Goal: Task Accomplishment & Management: Complete application form

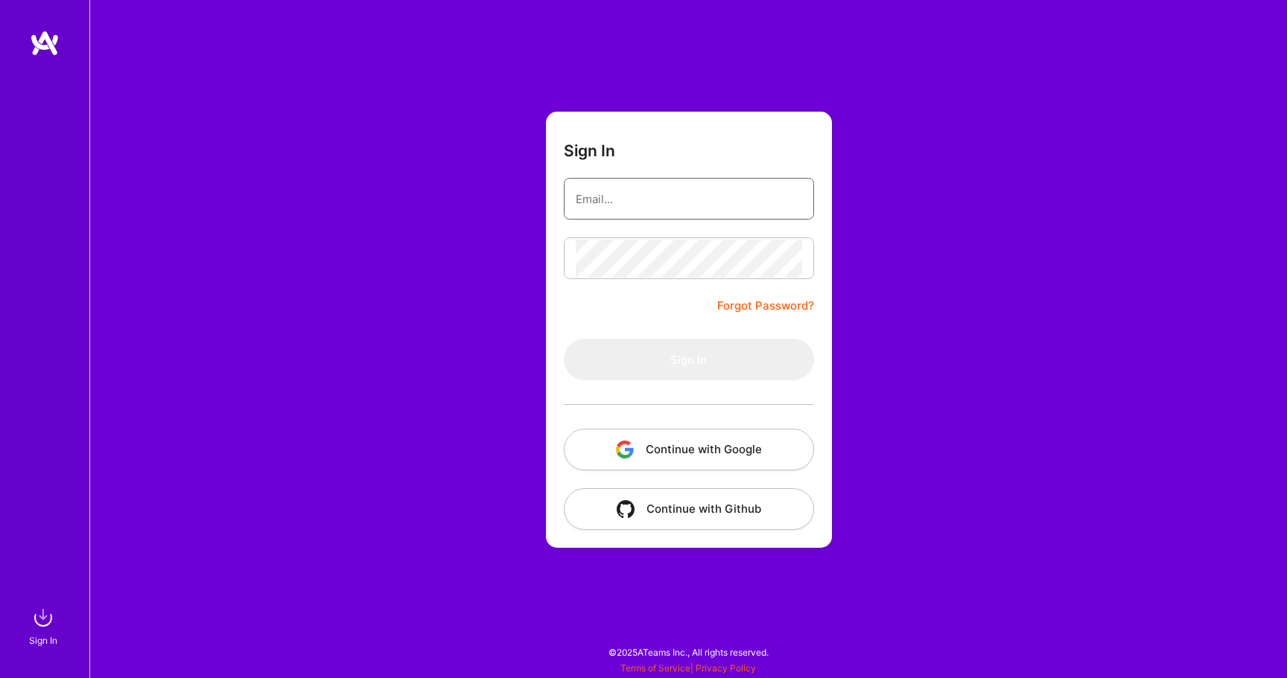
type input "[EMAIL_ADDRESS][DOMAIN_NAME]"
click at [666, 375] on button "Sign In" at bounding box center [689, 360] width 250 height 42
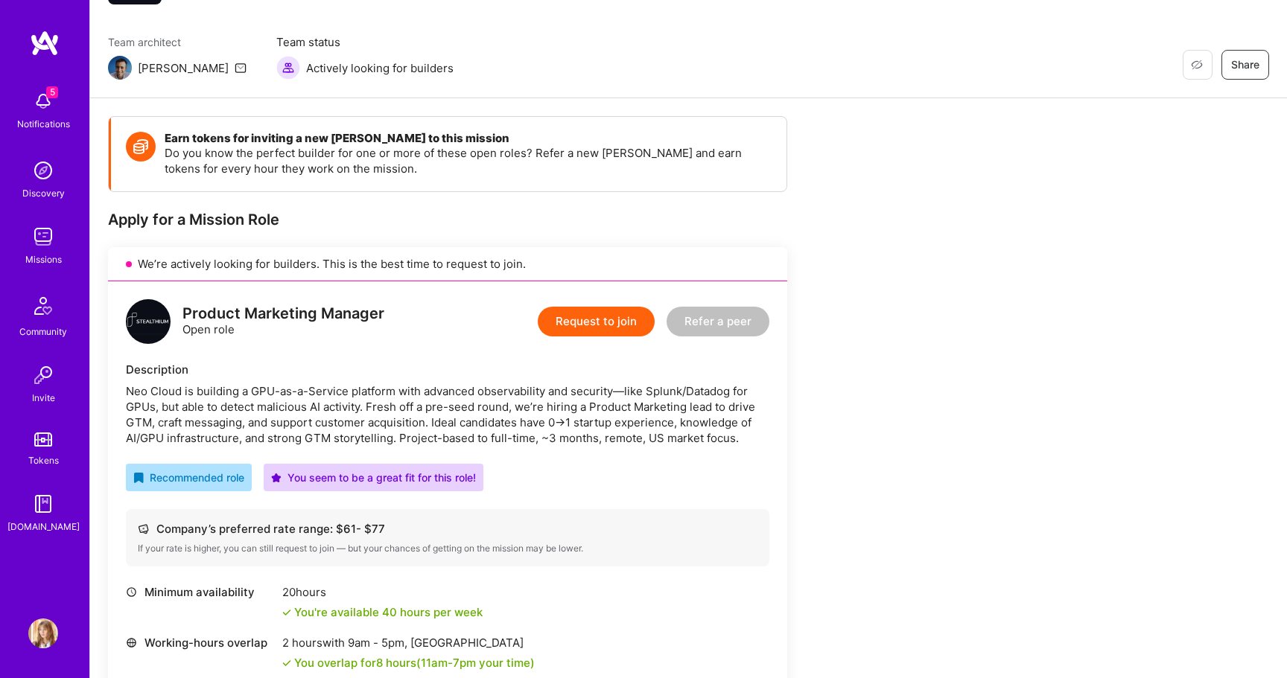
scroll to position [98, 0]
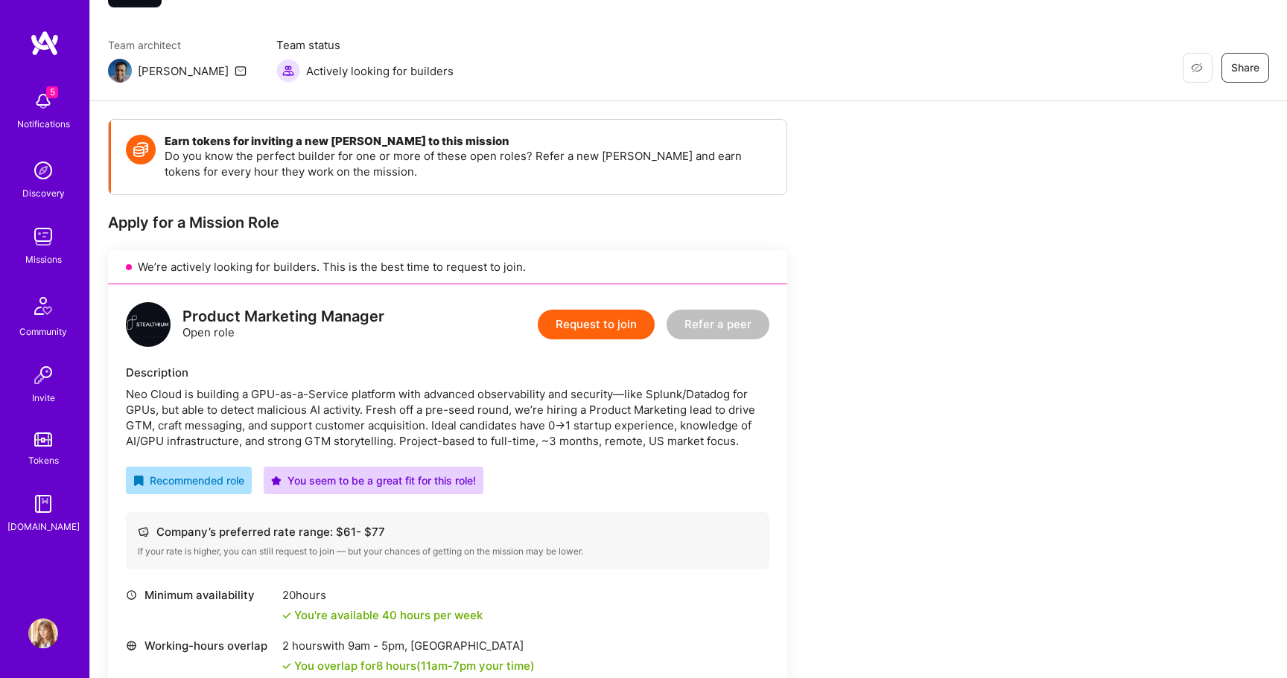
click at [585, 327] on button "Request to join" at bounding box center [596, 325] width 117 height 30
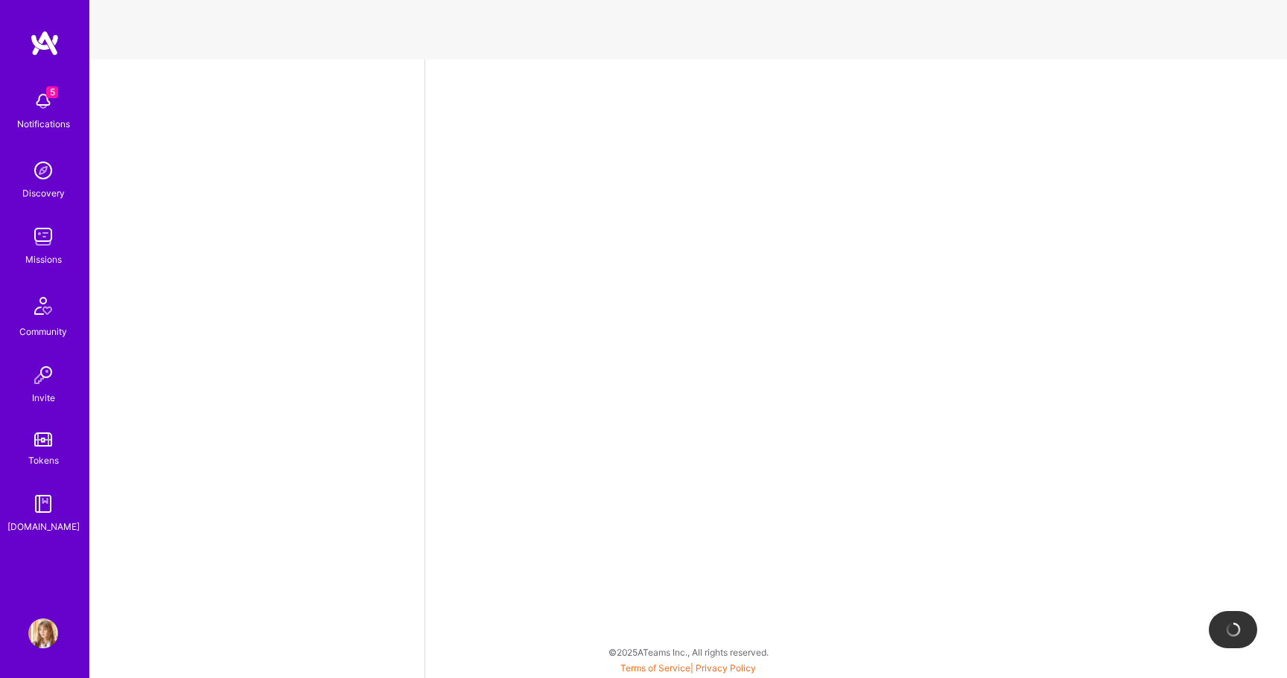
select select "US"
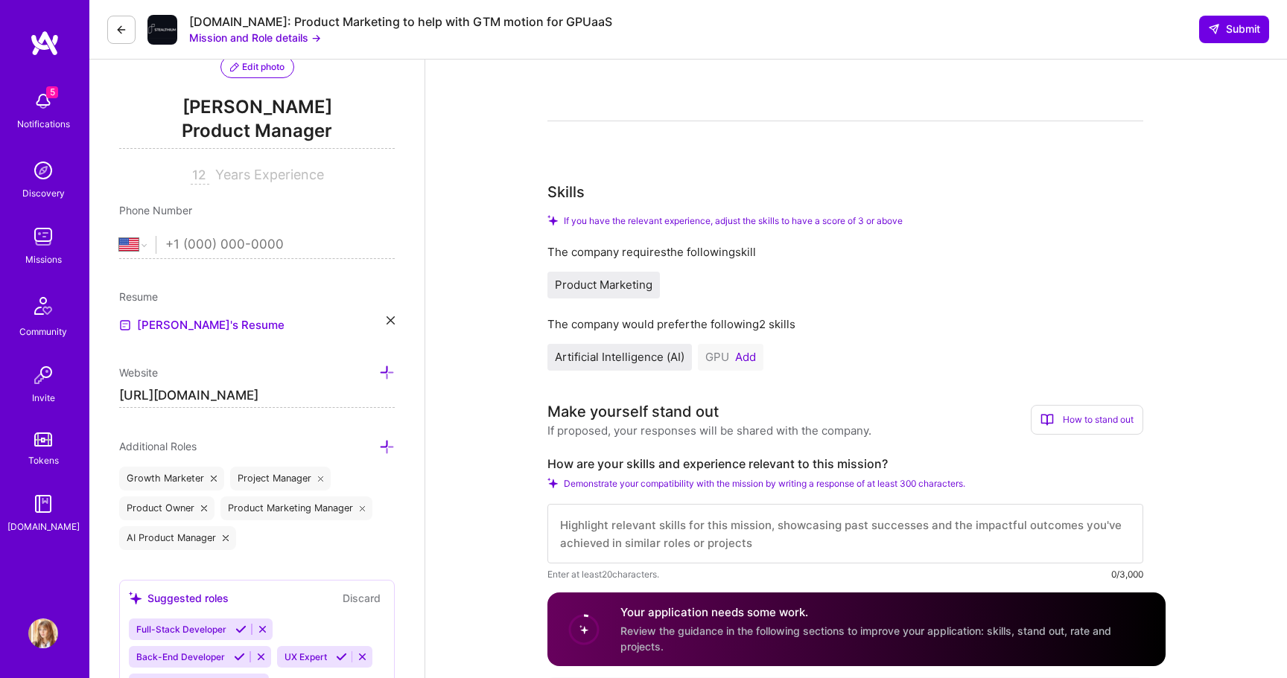
scroll to position [194, 0]
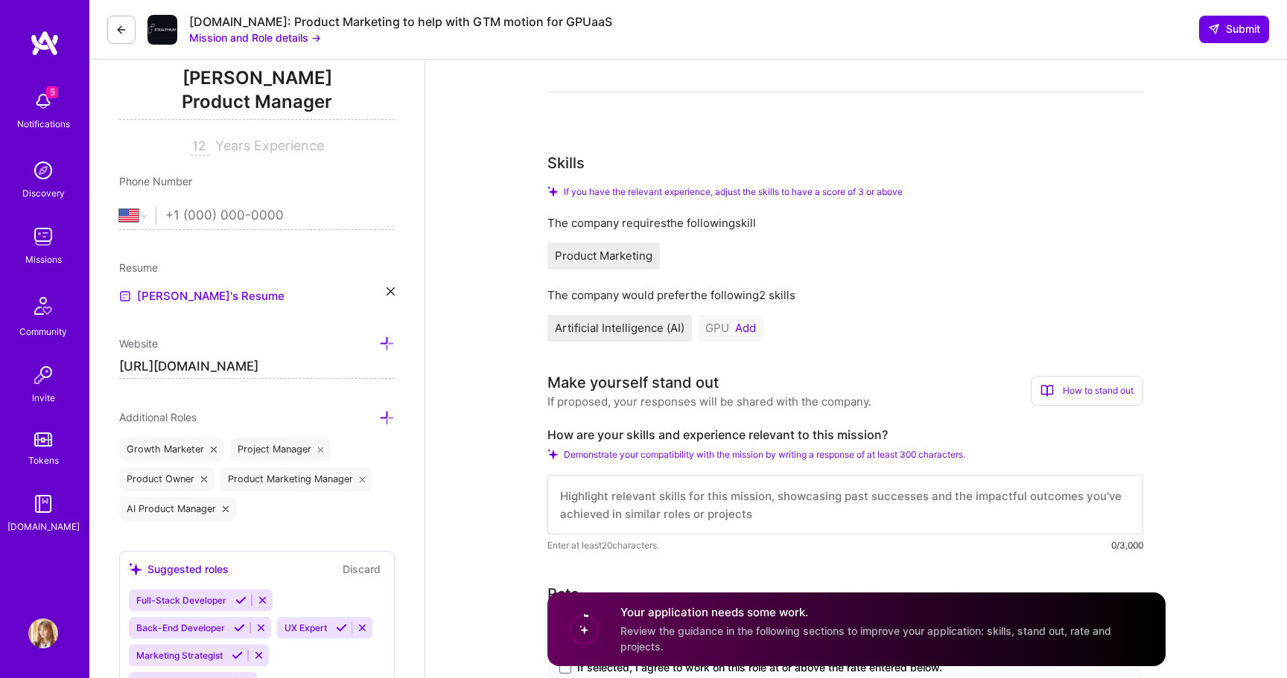
click at [748, 333] on button "Add" at bounding box center [745, 328] width 21 height 12
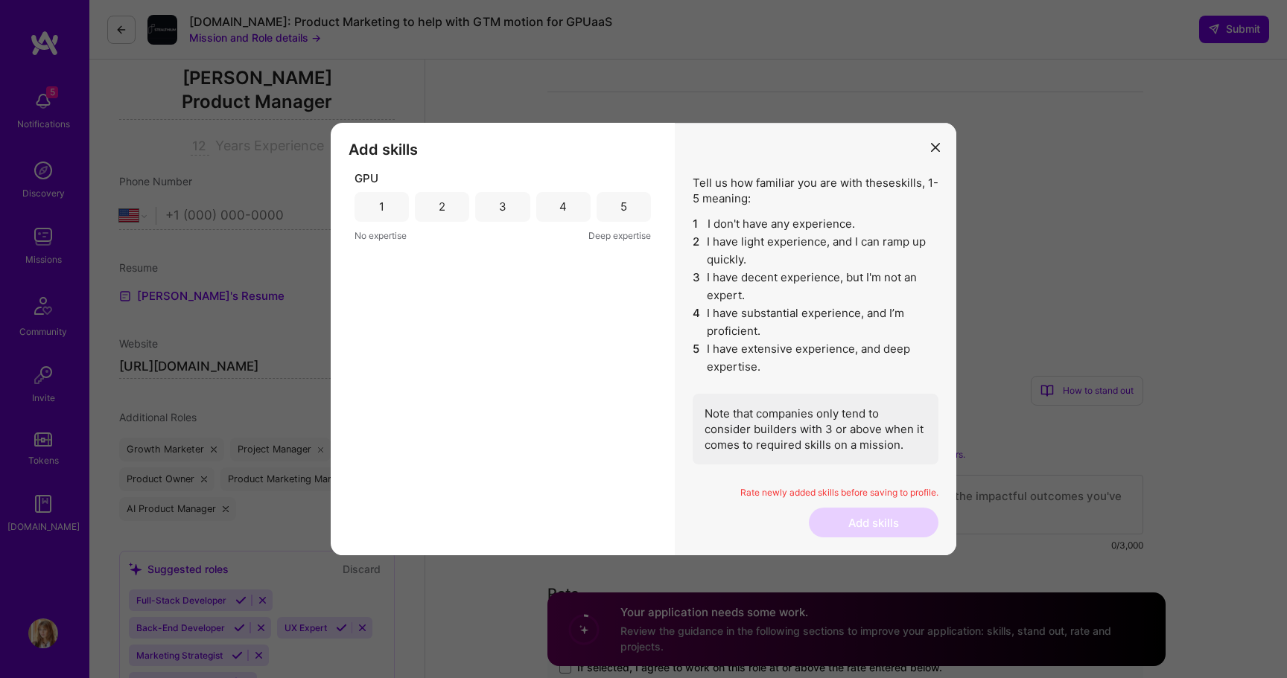
click at [931, 148] on icon "modal" at bounding box center [935, 147] width 9 height 9
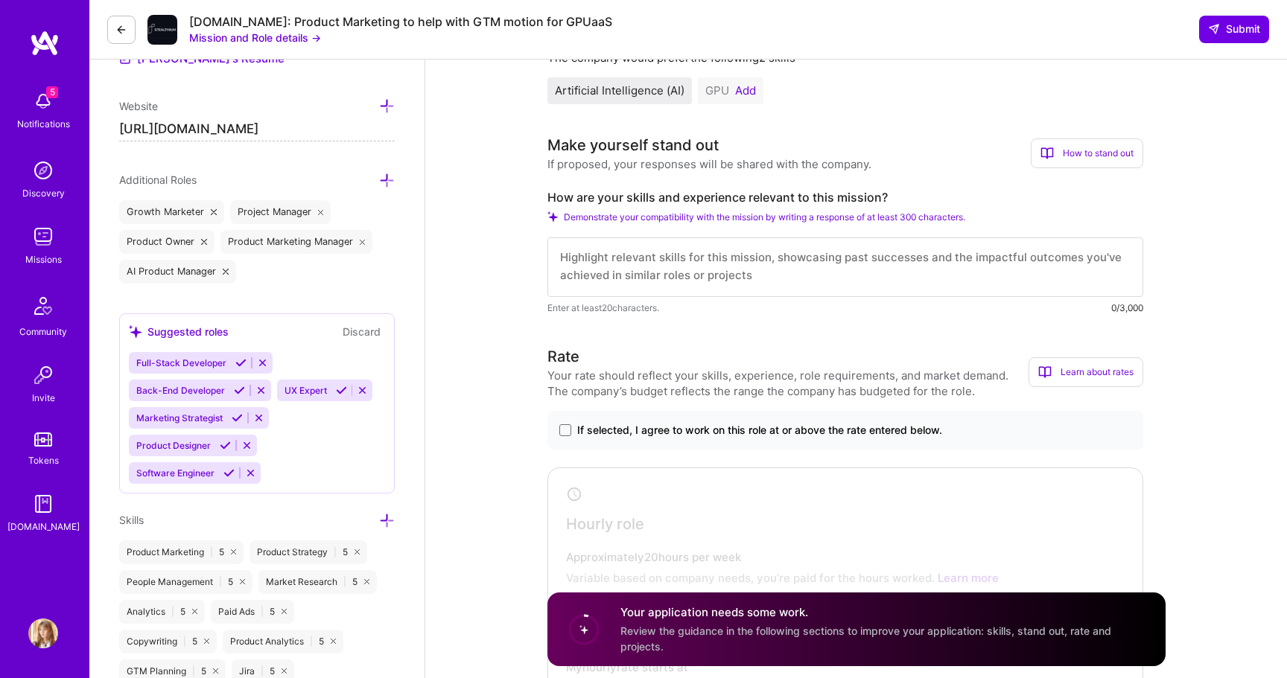
scroll to position [0, 0]
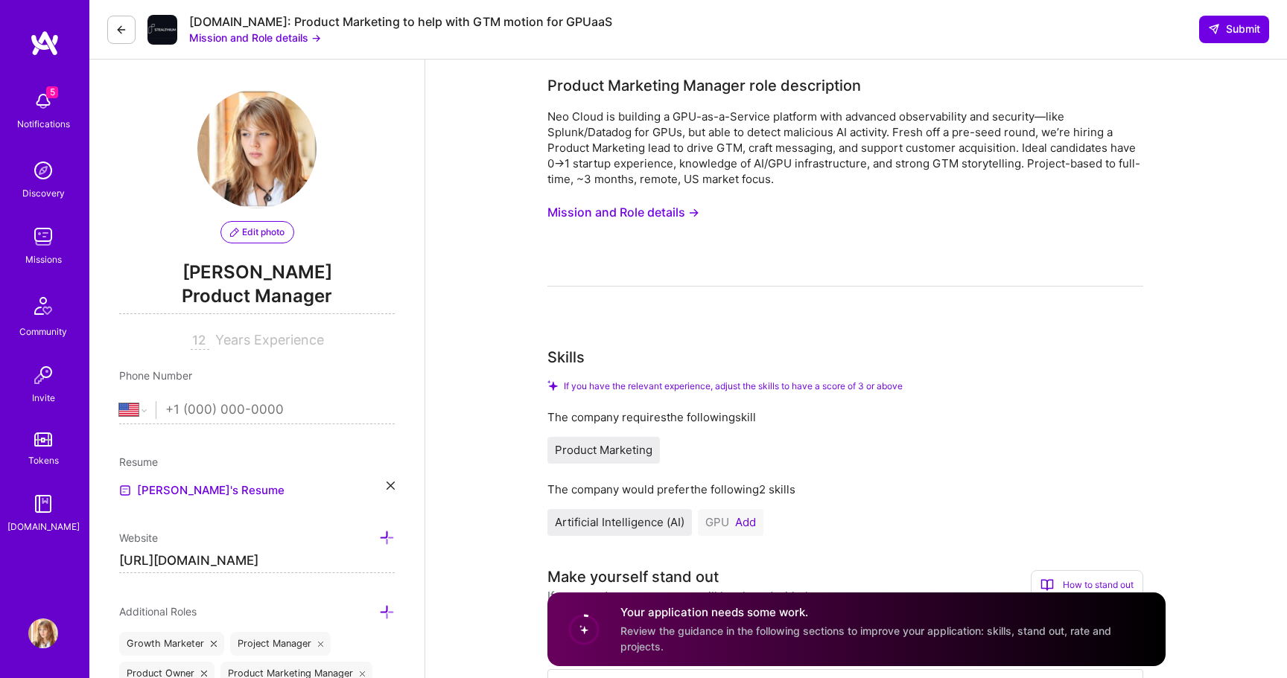
click at [652, 217] on button "Mission and Role details →" at bounding box center [623, 213] width 152 height 28
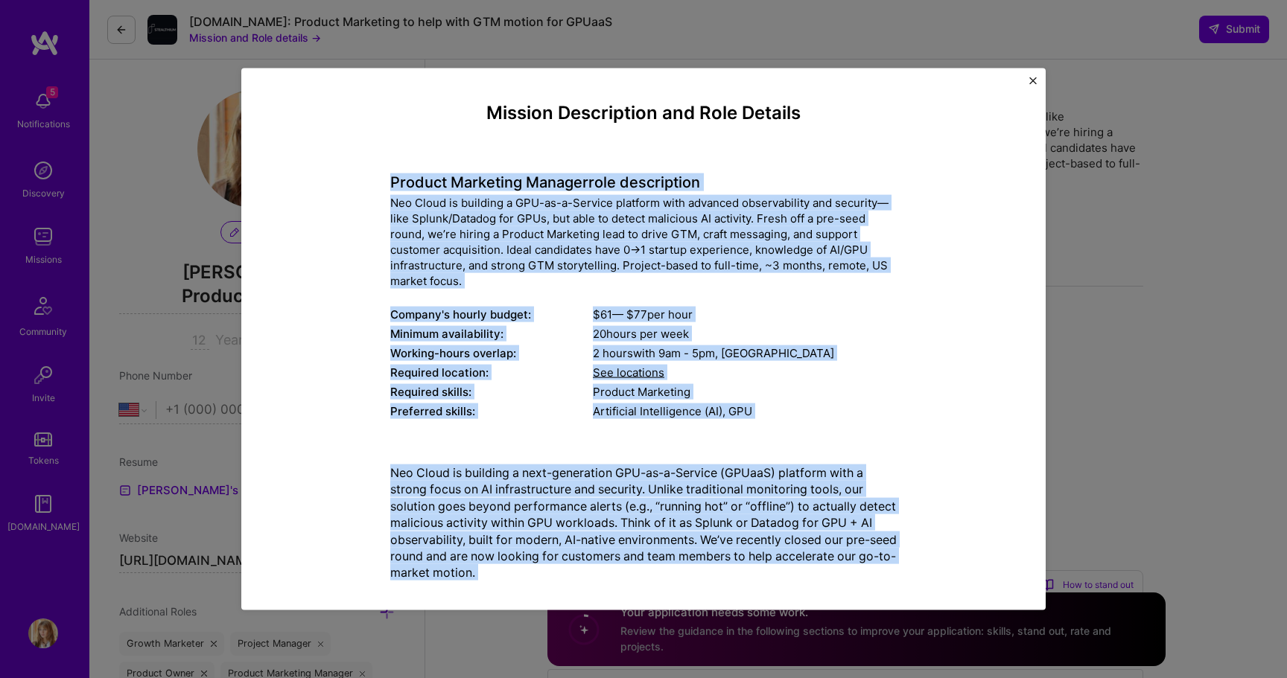
drag, startPoint x: 687, startPoint y: 530, endPoint x: 365, endPoint y: 168, distance: 485.3
click at [365, 168] on div "Mission Description and Role Details Product Marketing Manager role description…" at bounding box center [644, 612] width 736 height 1021
copy div "Loremip Dolorsita Consect adip elitseddoei Tem Incid ut laboreet d MAG-al-e-Adm…"
click at [1113, 384] on div "Mission Description and Role Details Product Marketing Manager role description…" at bounding box center [643, 339] width 1287 height 678
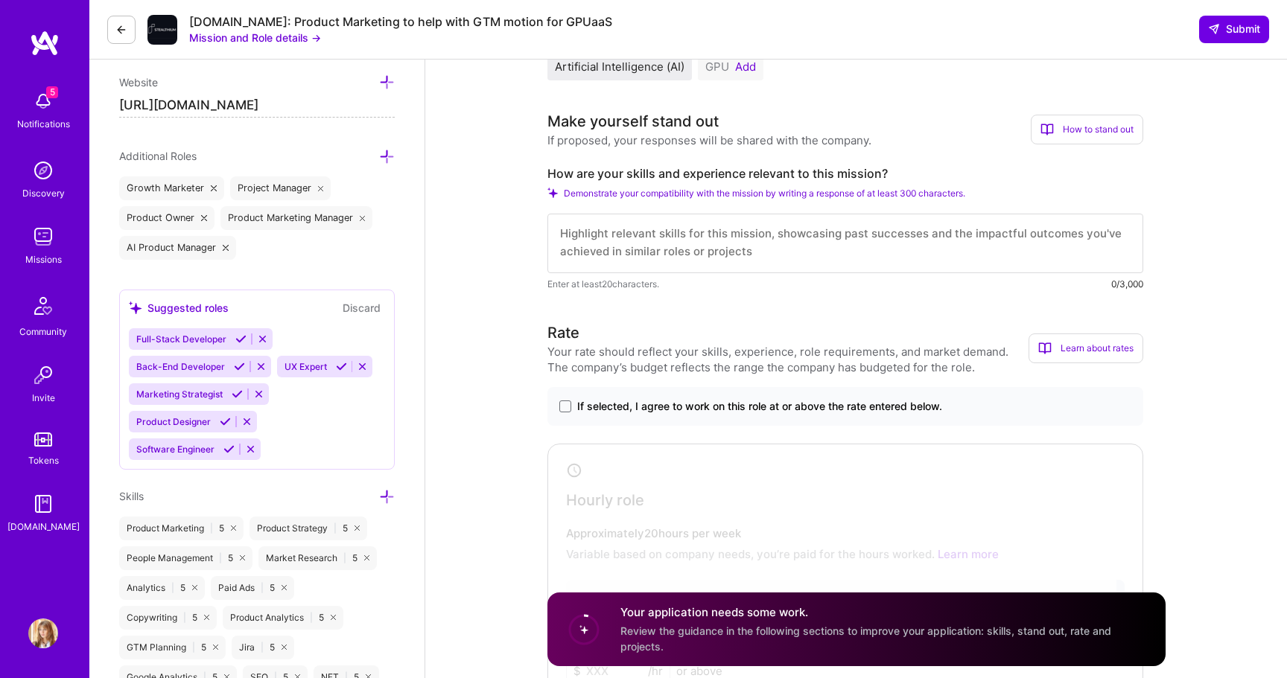
scroll to position [460, 0]
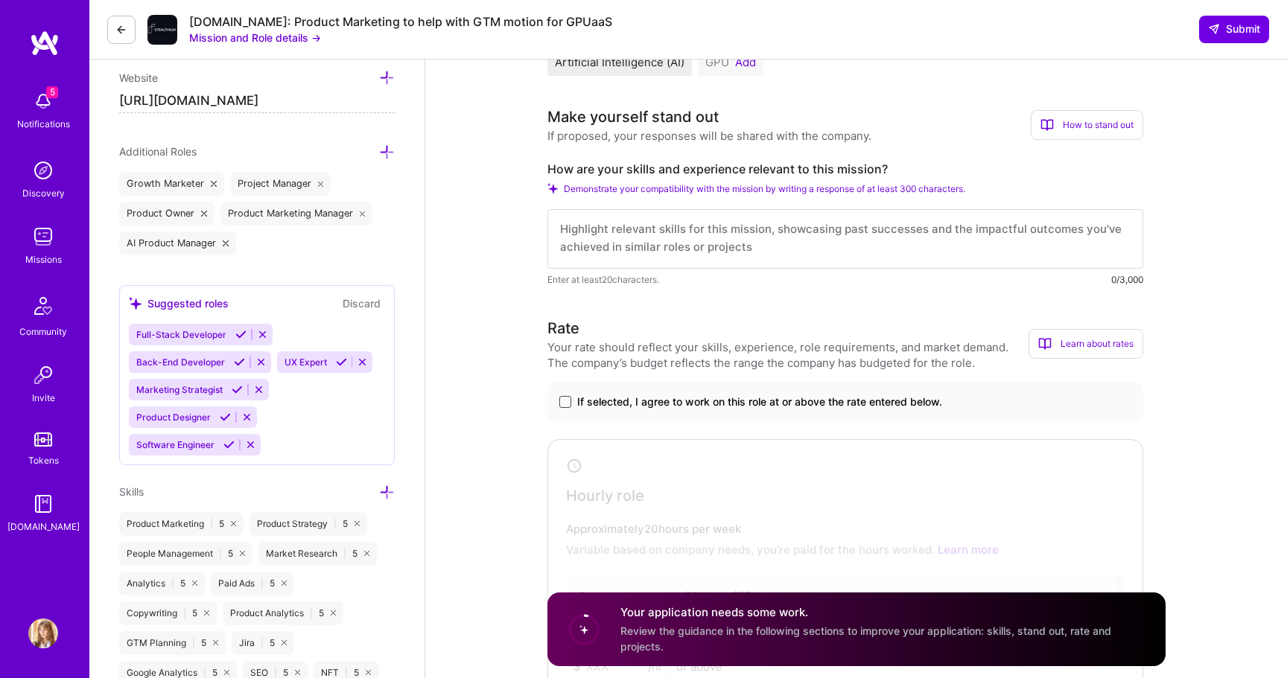
click at [567, 405] on span at bounding box center [565, 402] width 12 height 12
click at [0, 0] on input "If selected, I agree to work on this role at or above the rate entered below." at bounding box center [0, 0] width 0 height 0
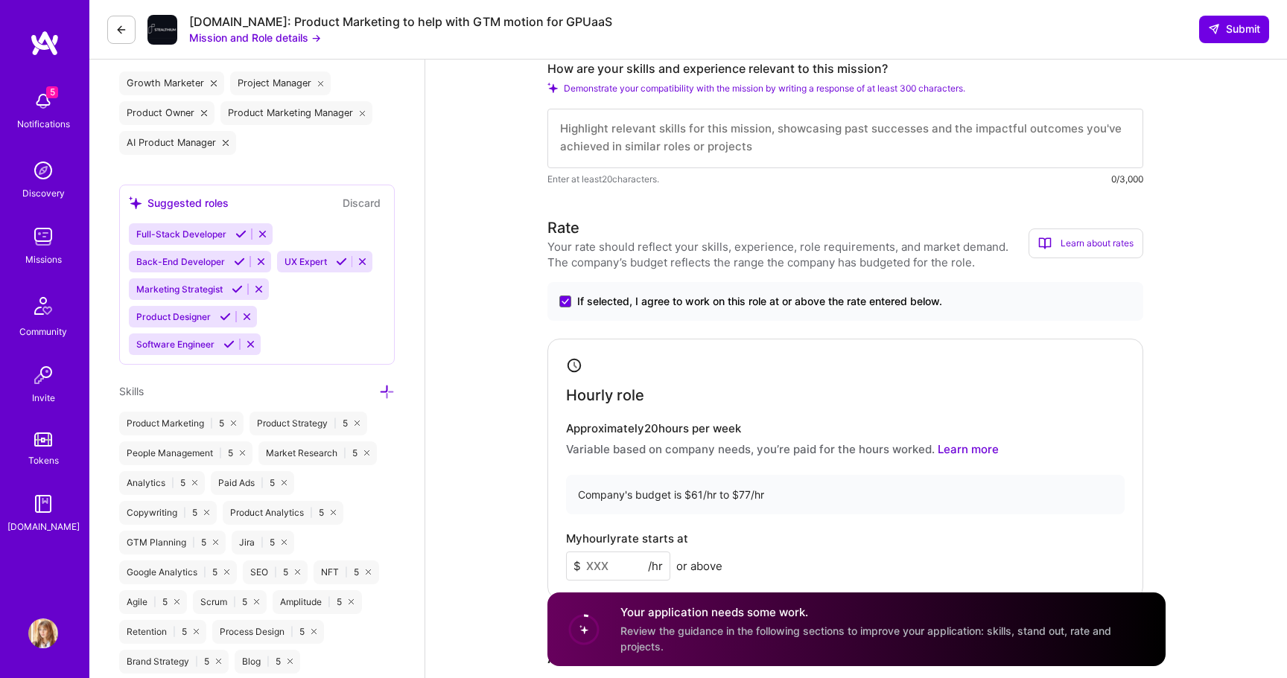
scroll to position [617, 0]
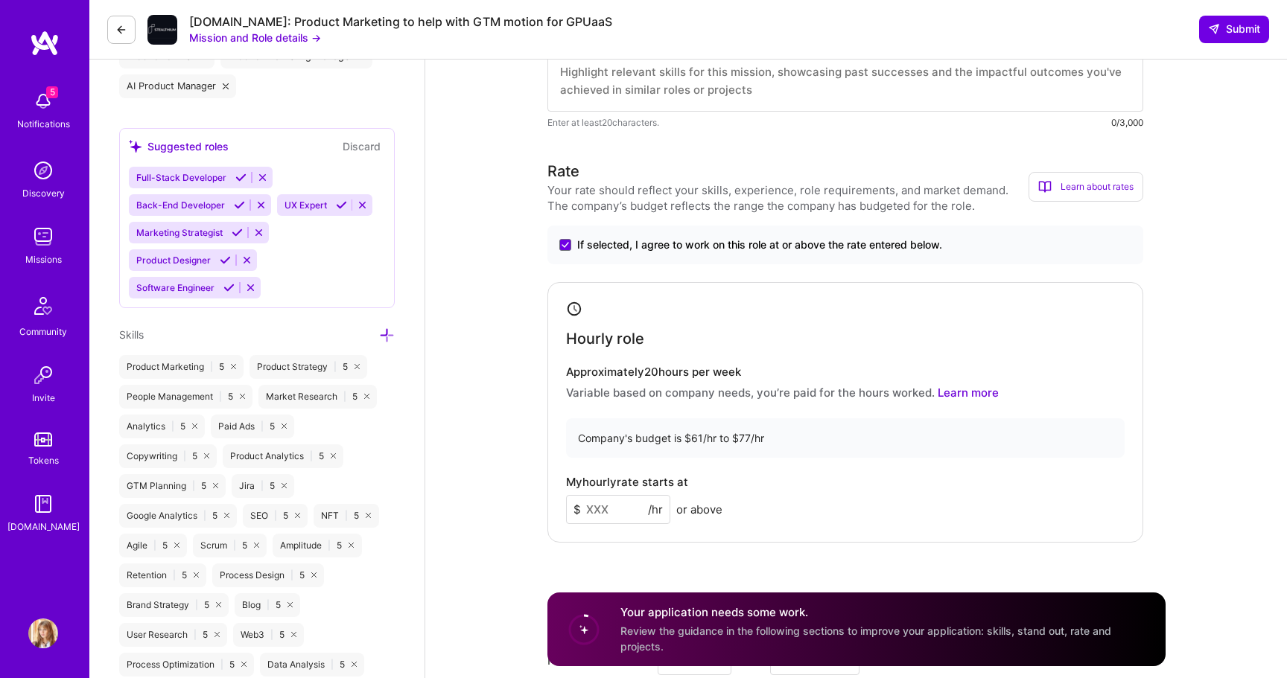
click at [617, 514] on input at bounding box center [618, 509] width 104 height 29
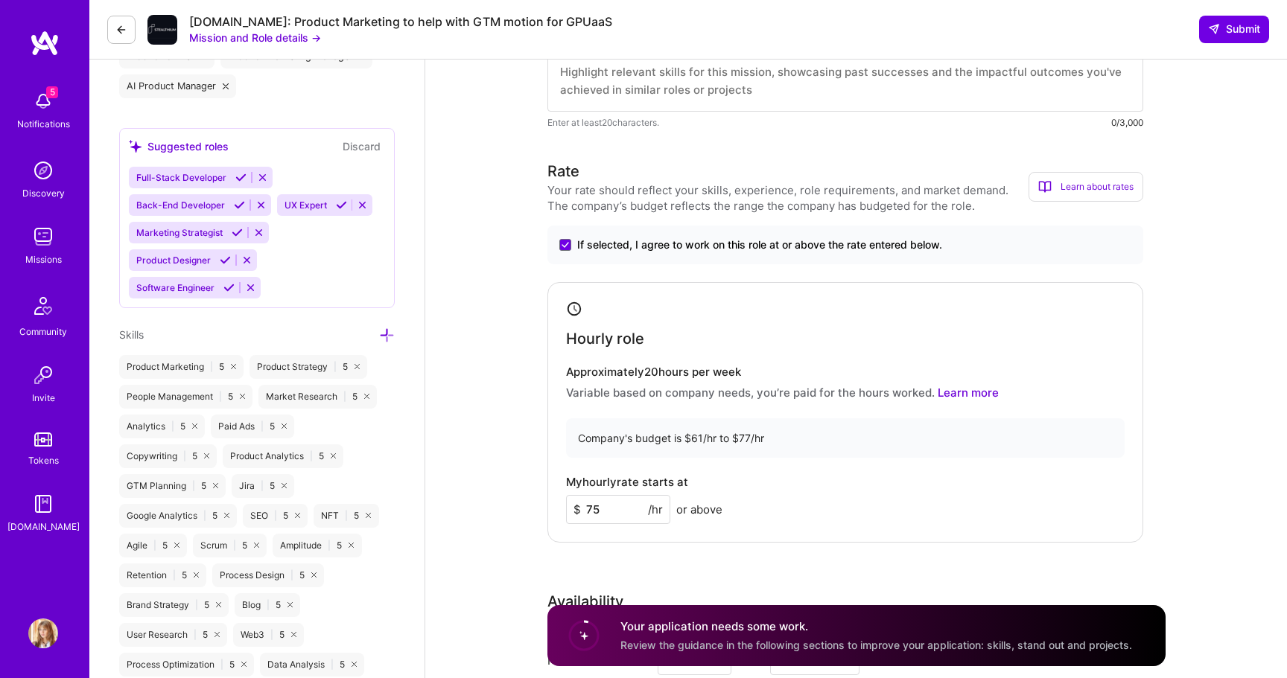
type input "7"
type input "72"
click at [1049, 387] on p "Variable based on company needs, you’re paid for the hours worked. Learn more" at bounding box center [845, 393] width 559 height 16
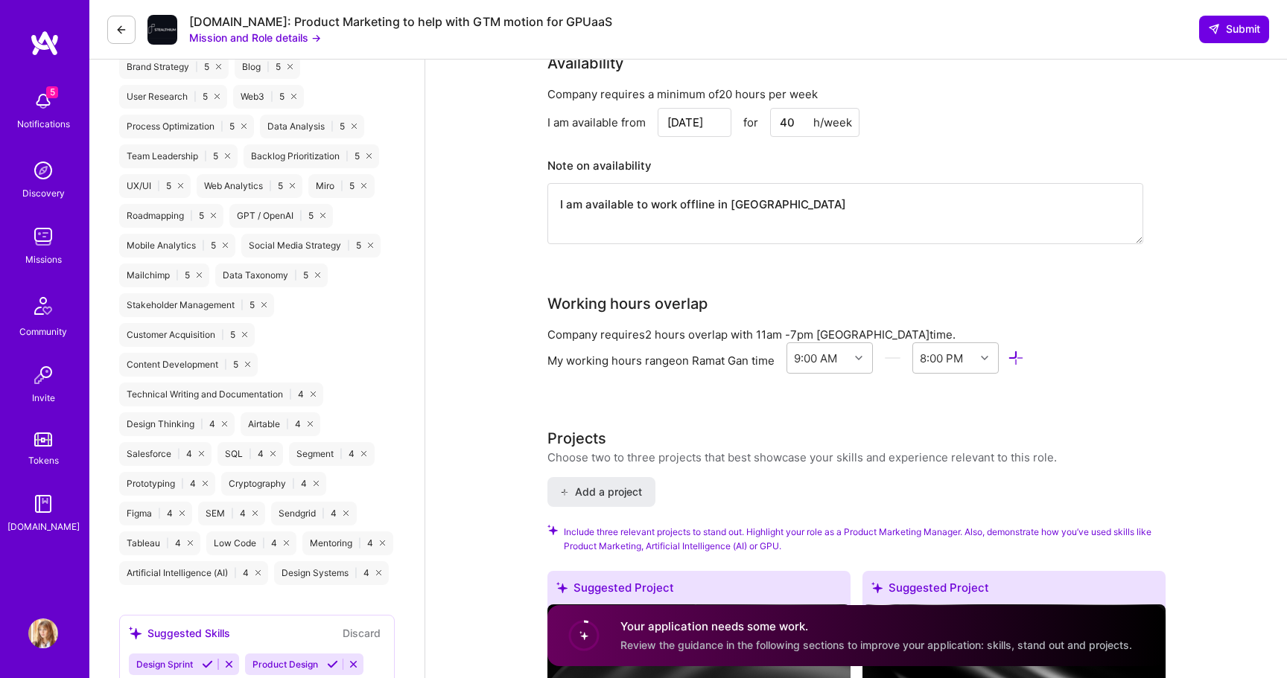
scroll to position [1157, 0]
click at [868, 360] on div at bounding box center [860, 356] width 23 height 19
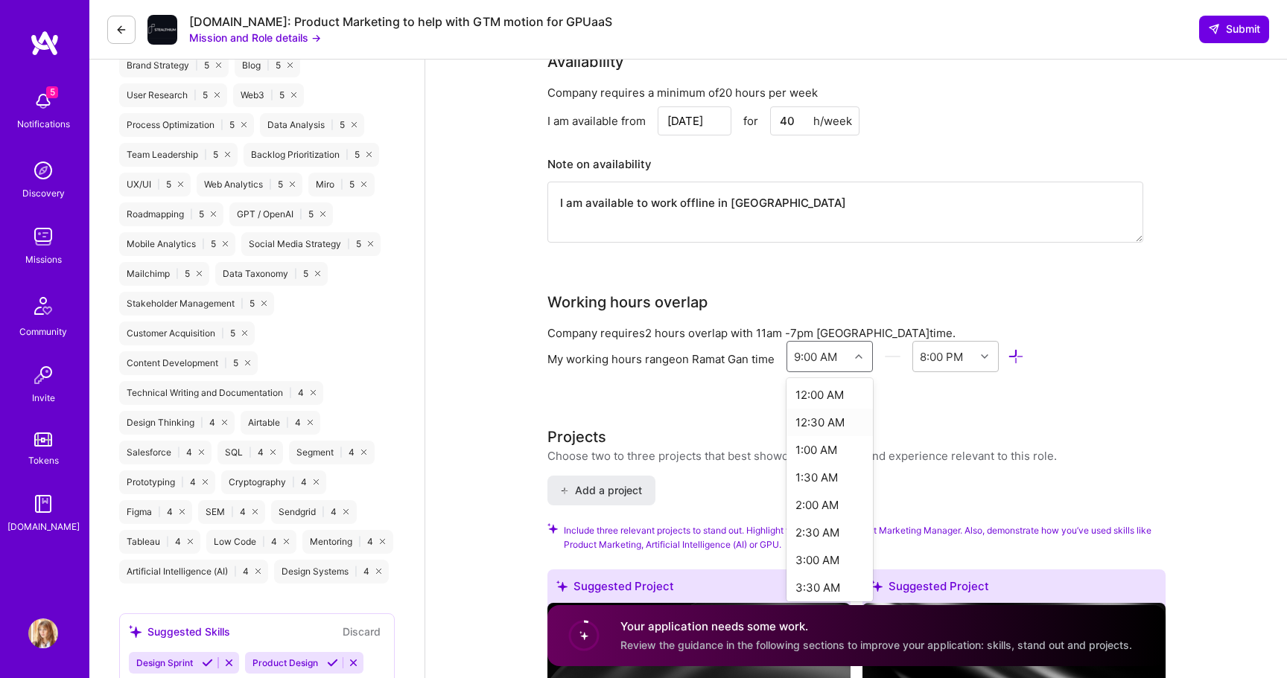
click at [719, 427] on h3 "Projects" at bounding box center [801, 437] width 509 height 22
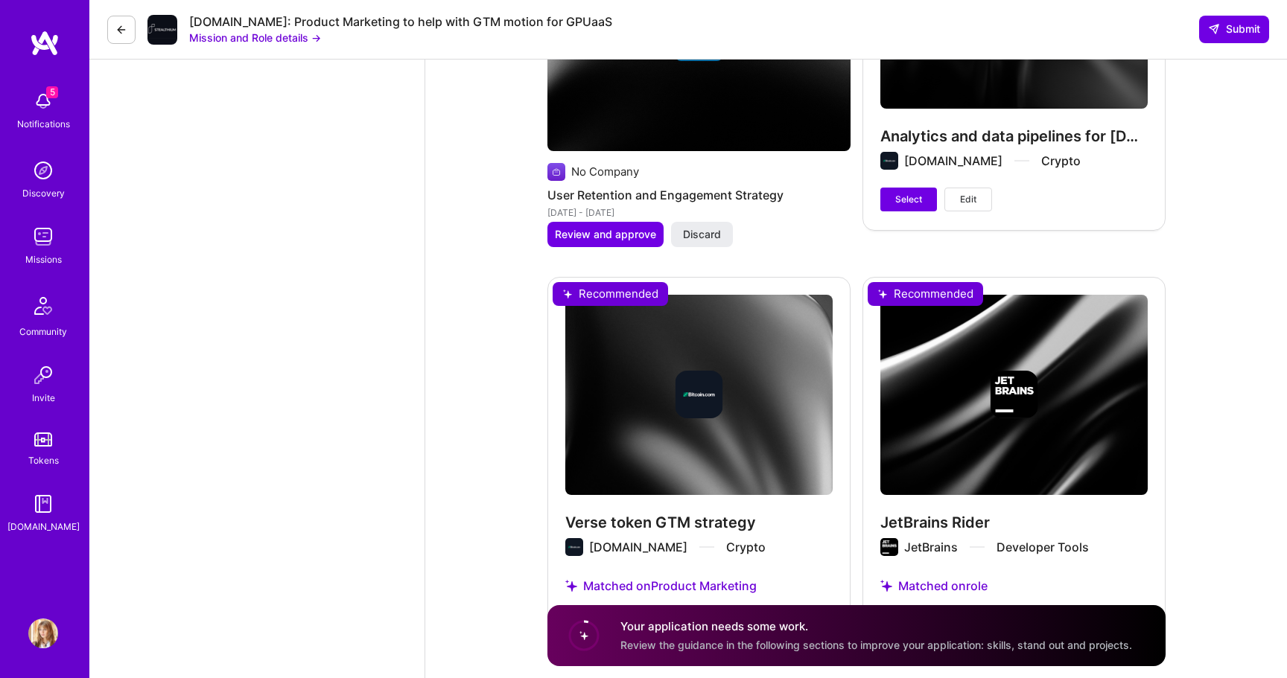
scroll to position [3078, 0]
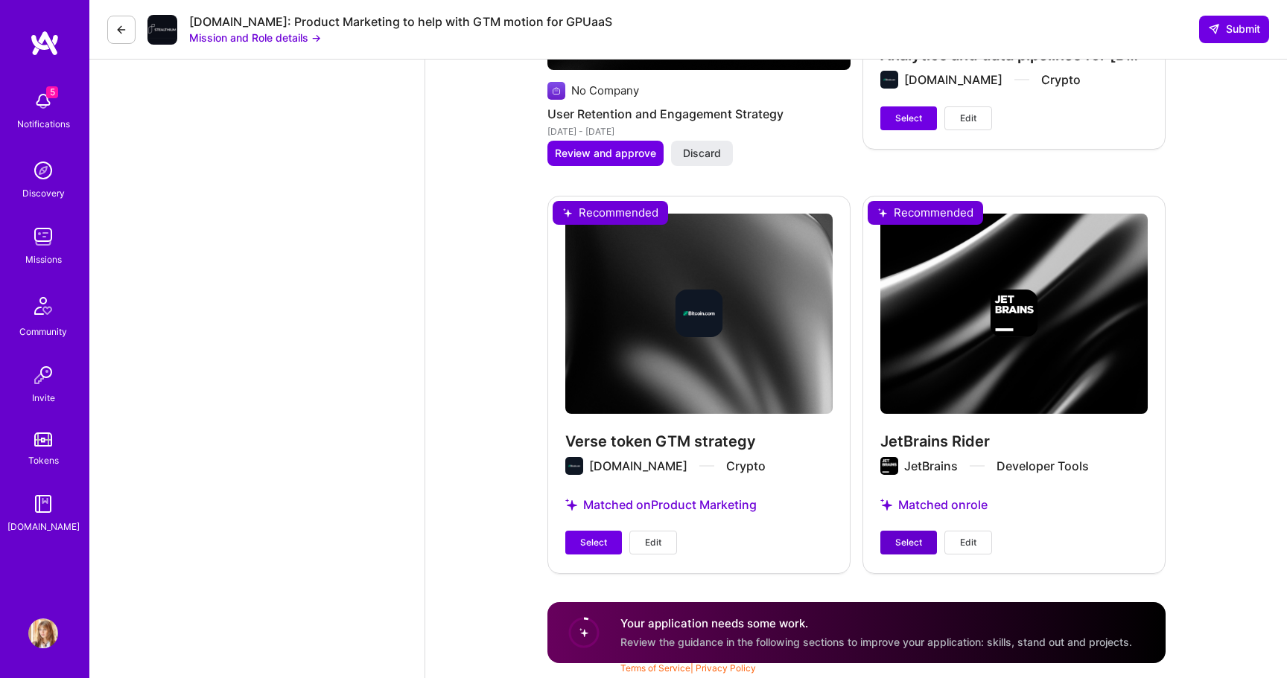
click at [917, 542] on span "Select" at bounding box center [908, 542] width 27 height 13
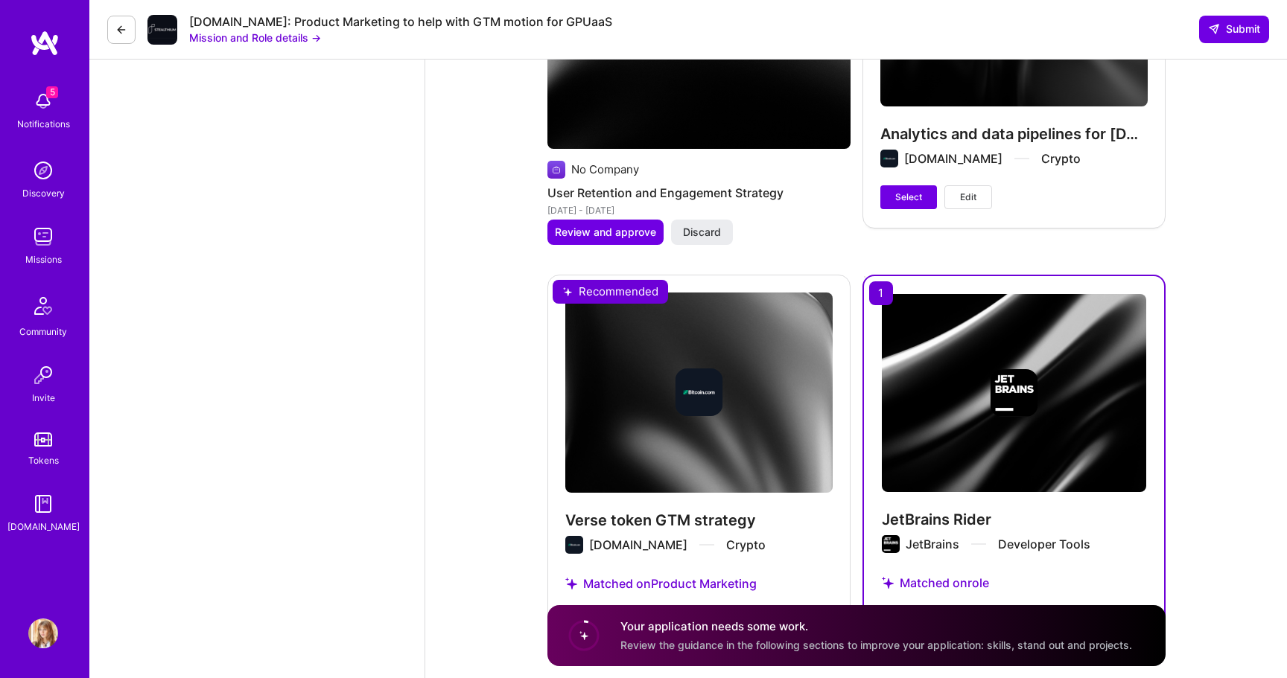
scroll to position [3065, 0]
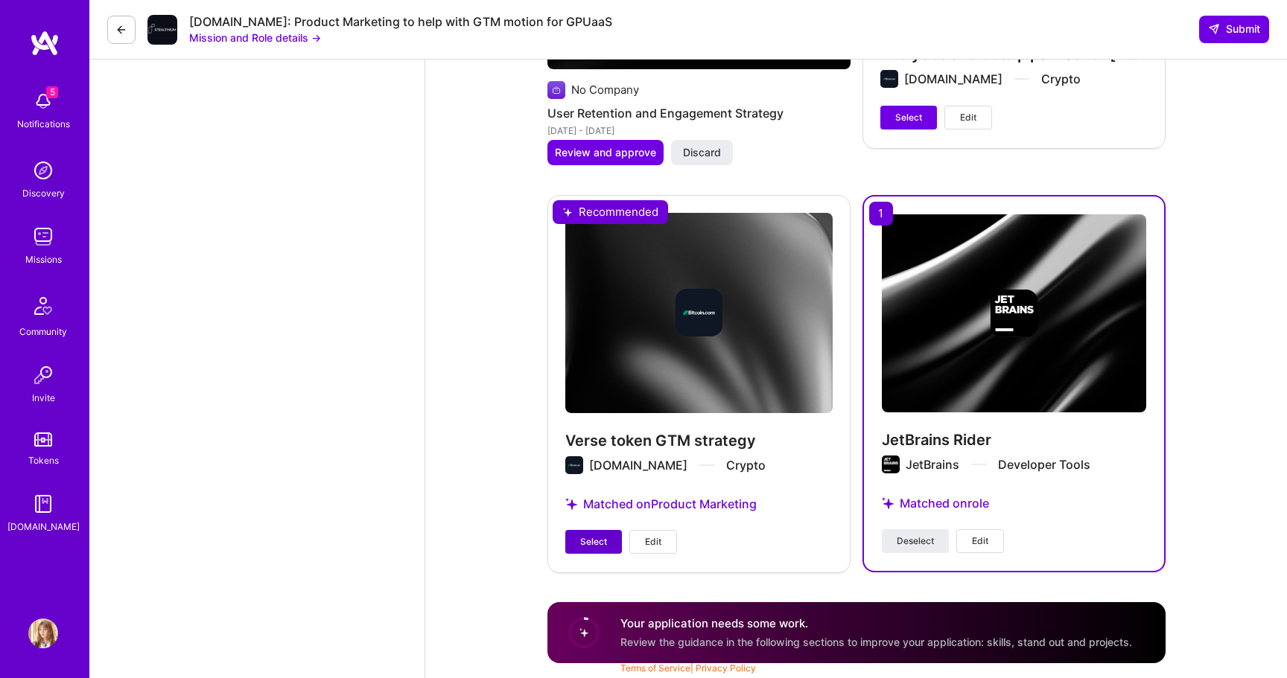
click at [594, 540] on span "Select" at bounding box center [593, 541] width 27 height 13
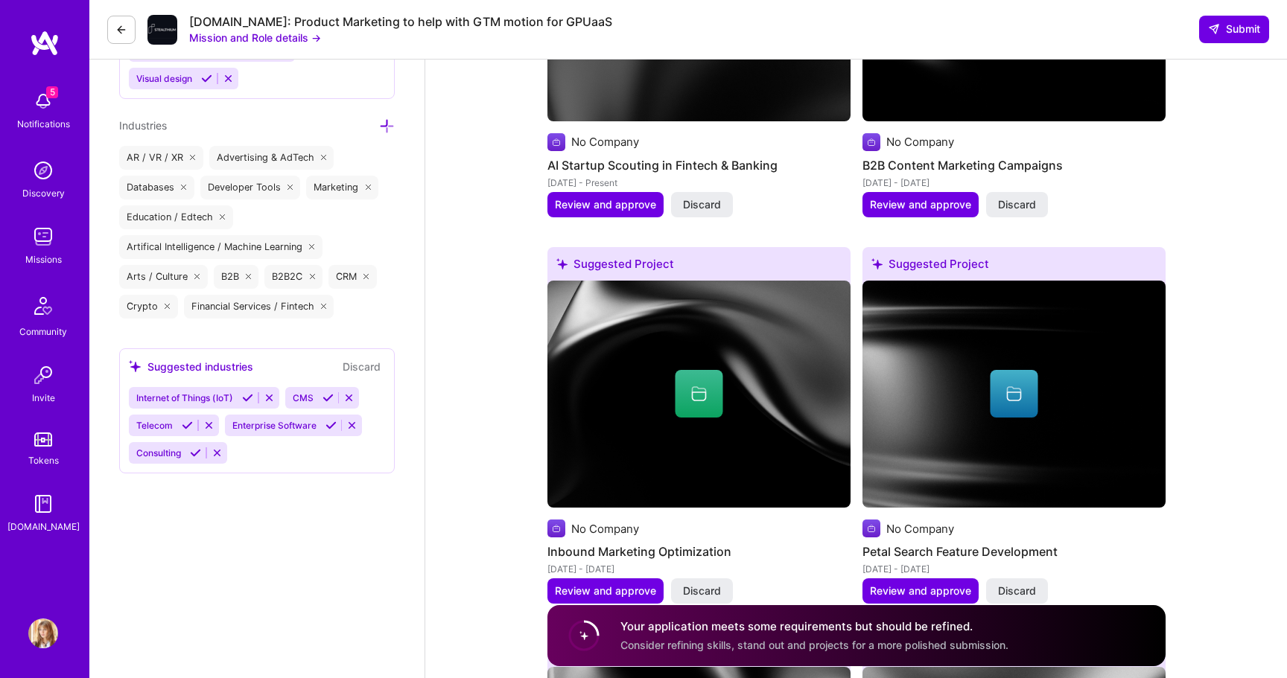
scroll to position [1643, 0]
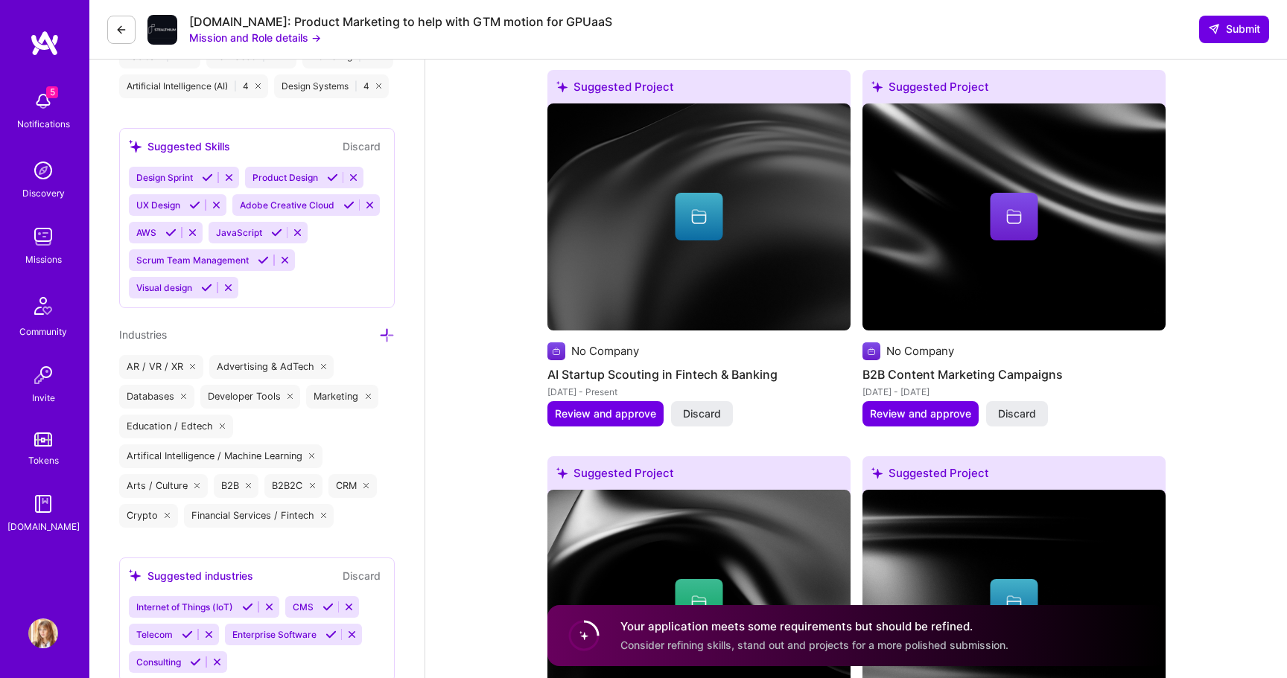
click at [750, 312] on img at bounding box center [698, 217] width 303 height 227
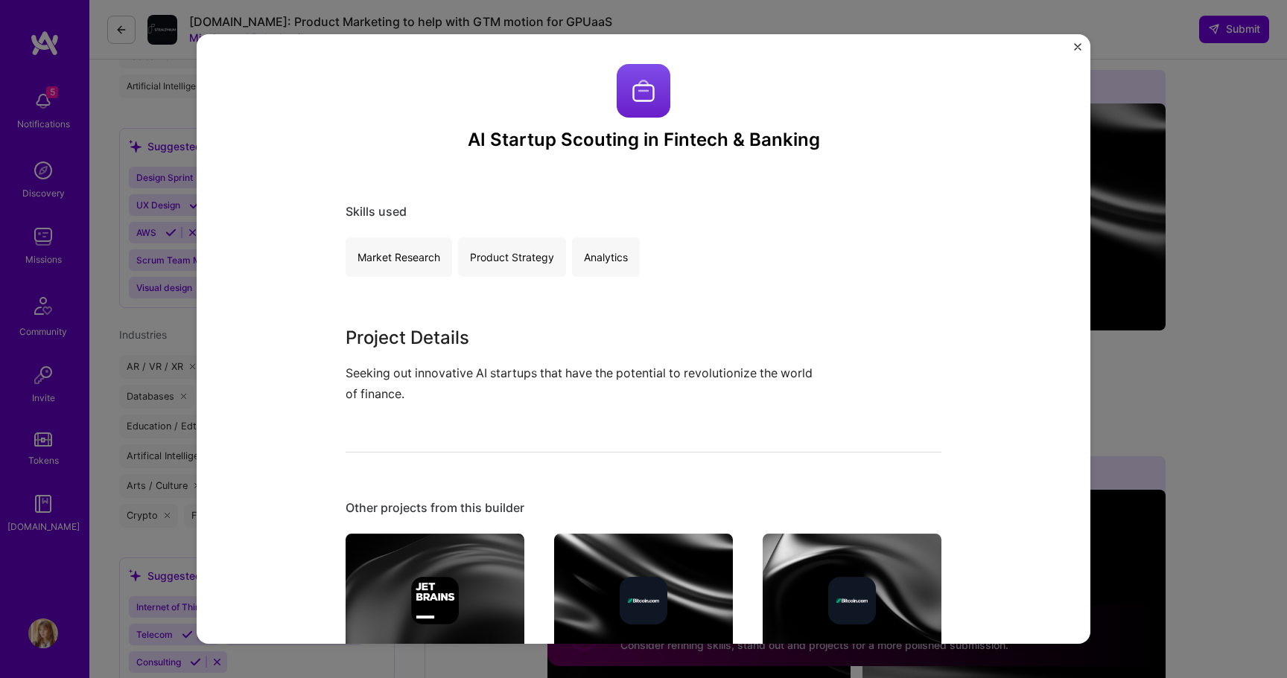
click at [1080, 44] on img "Close" at bounding box center [1077, 46] width 7 height 7
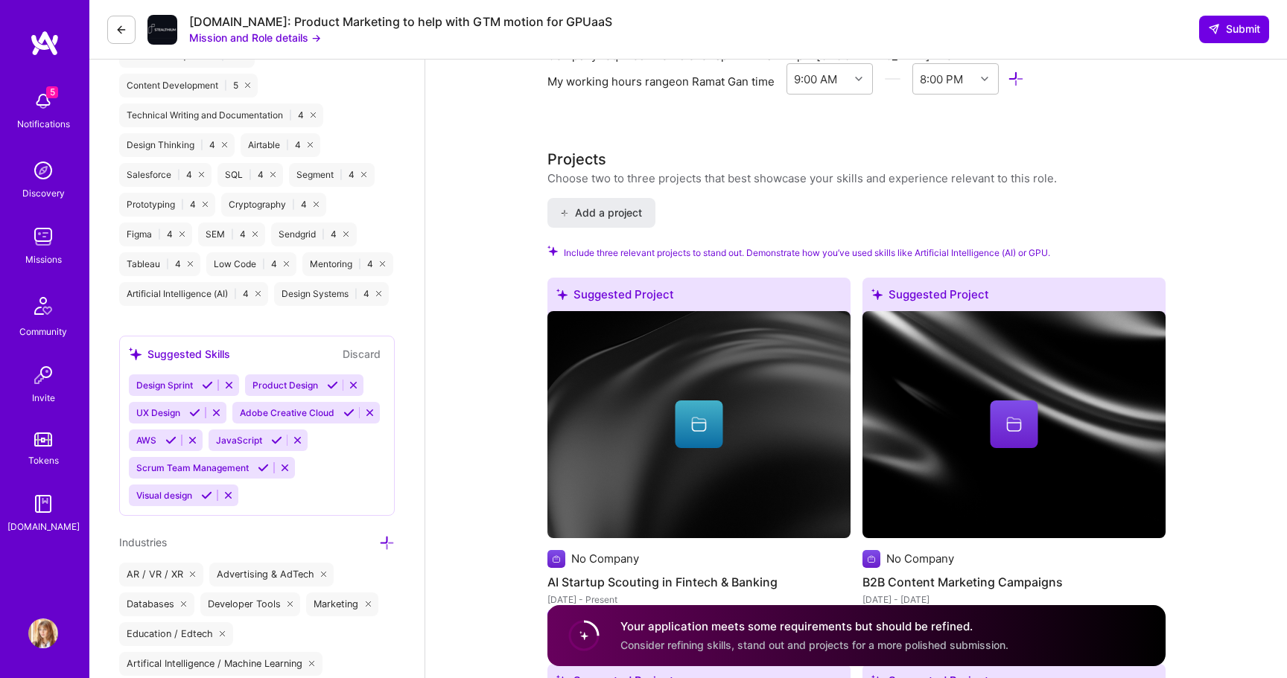
scroll to position [1503, 0]
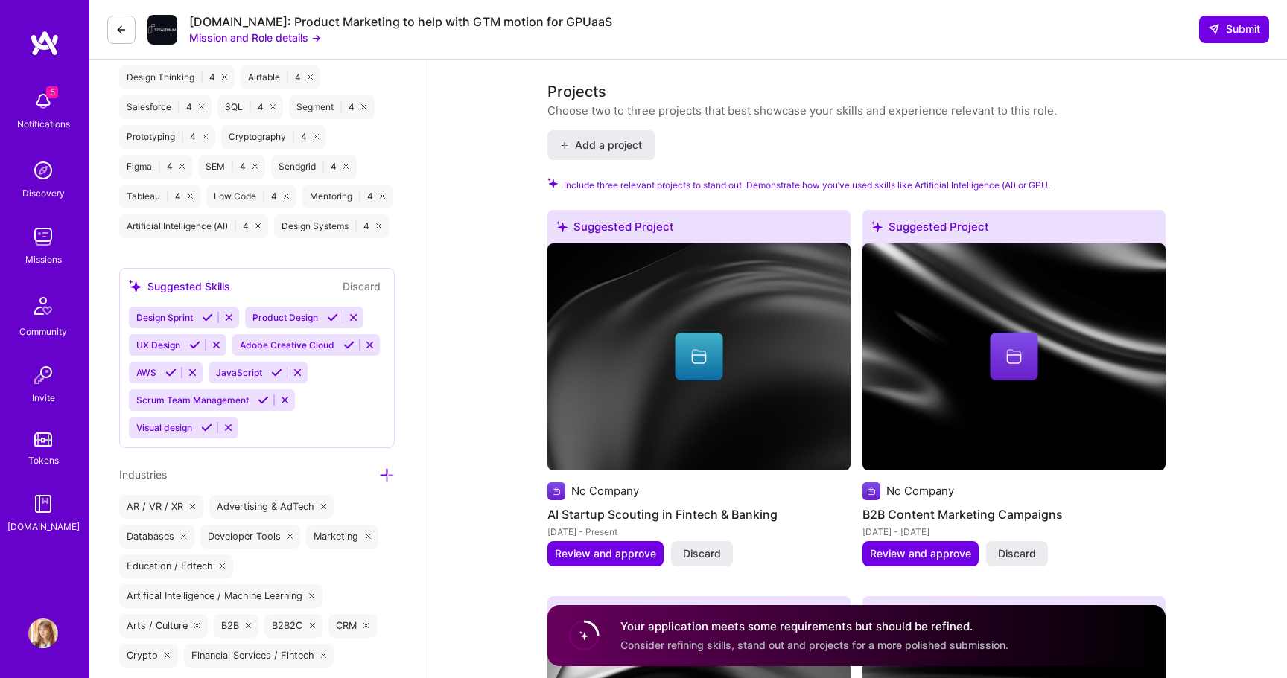
click at [1058, 311] on img at bounding box center [1013, 357] width 303 height 227
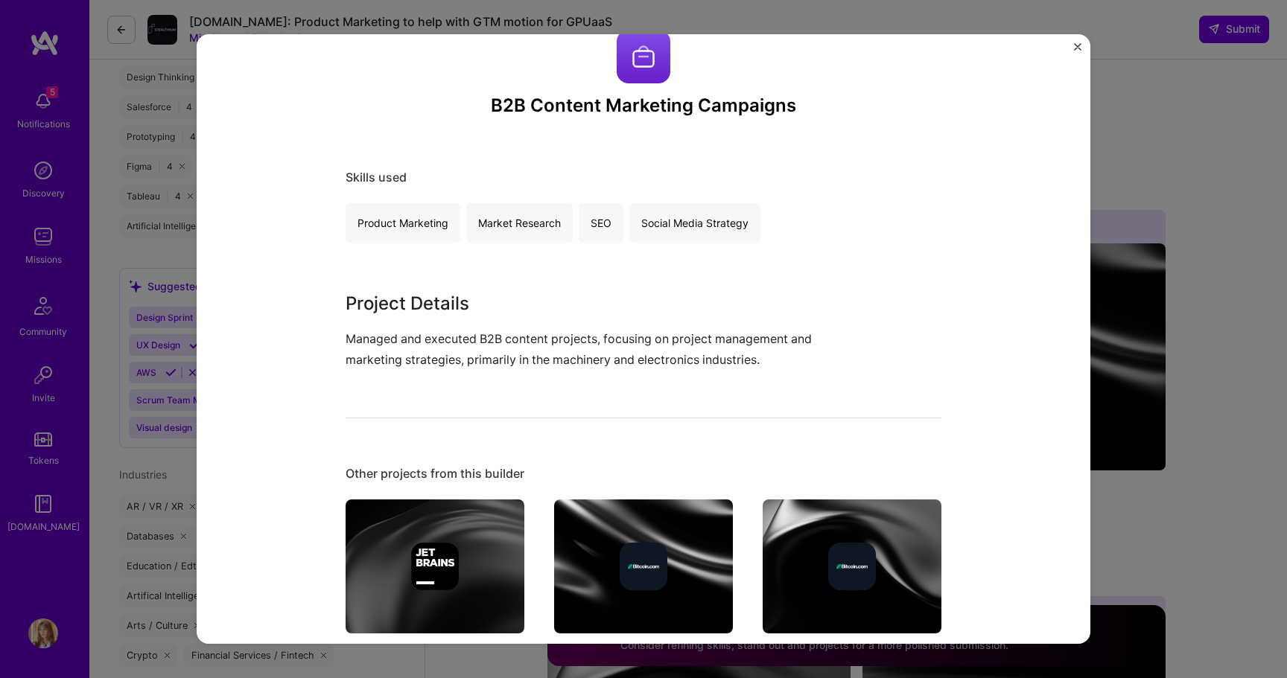
scroll to position [36, 0]
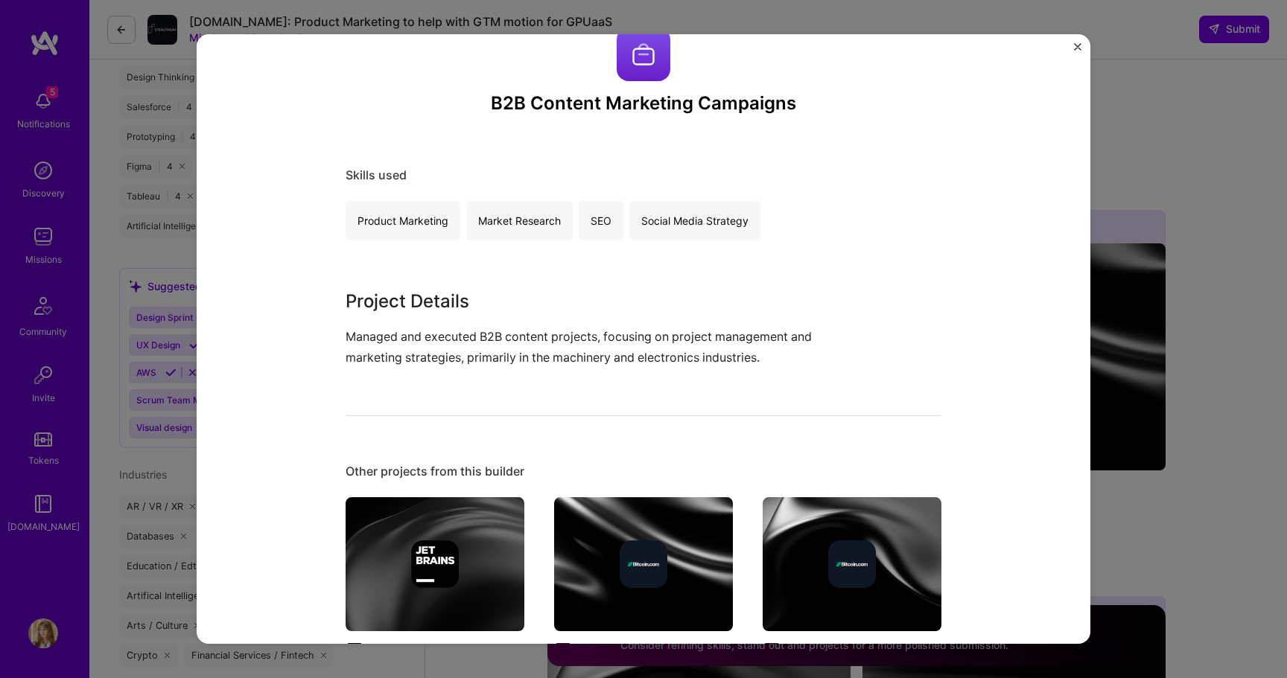
click at [1078, 45] on img "Close" at bounding box center [1077, 46] width 7 height 7
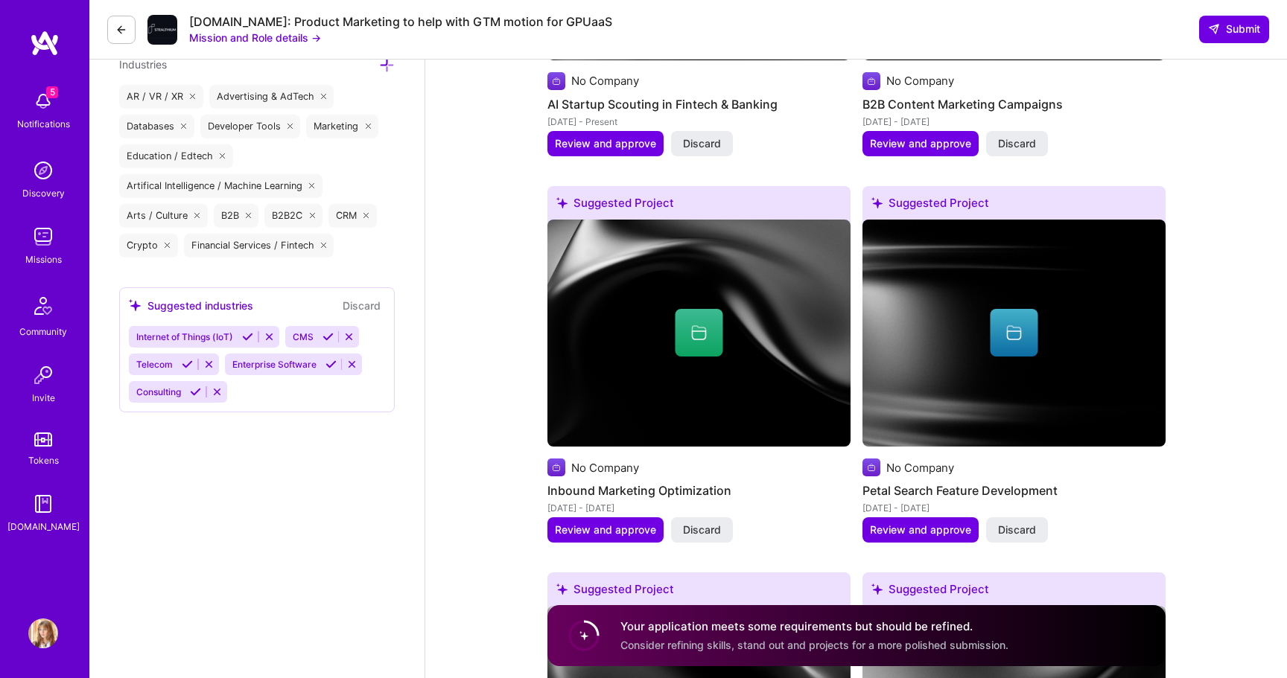
scroll to position [1906, 0]
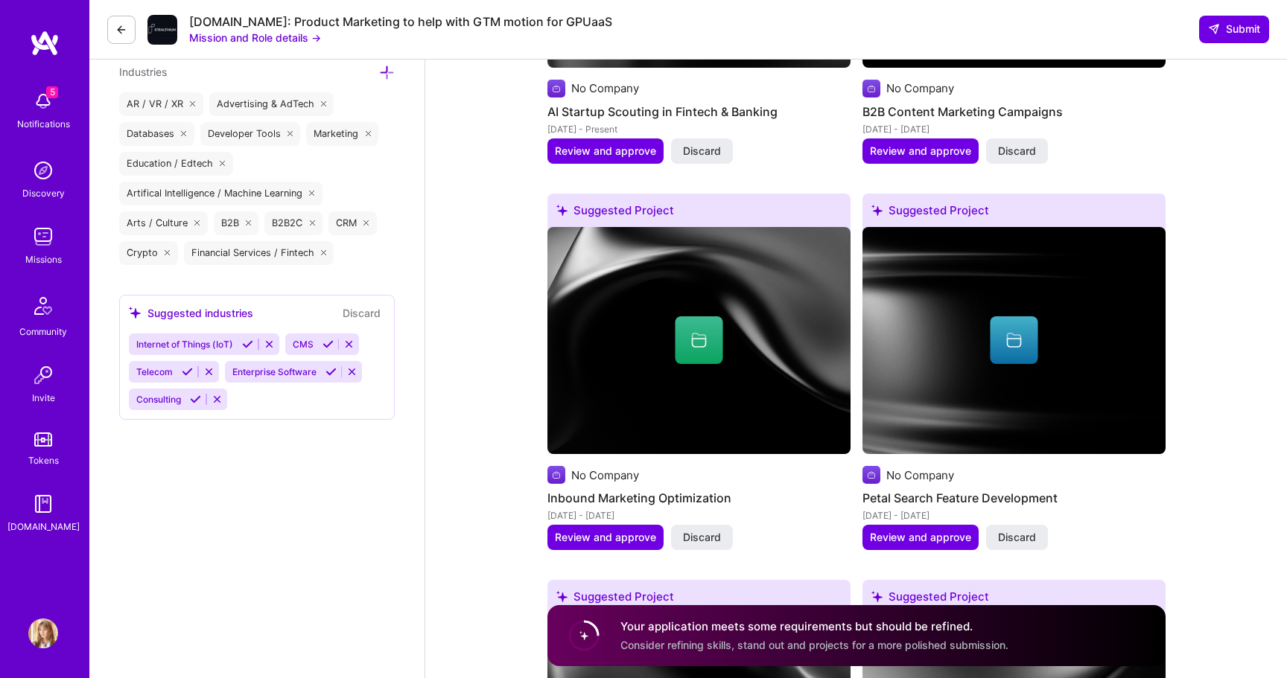
click at [827, 343] on div at bounding box center [698, 341] width 303 height 48
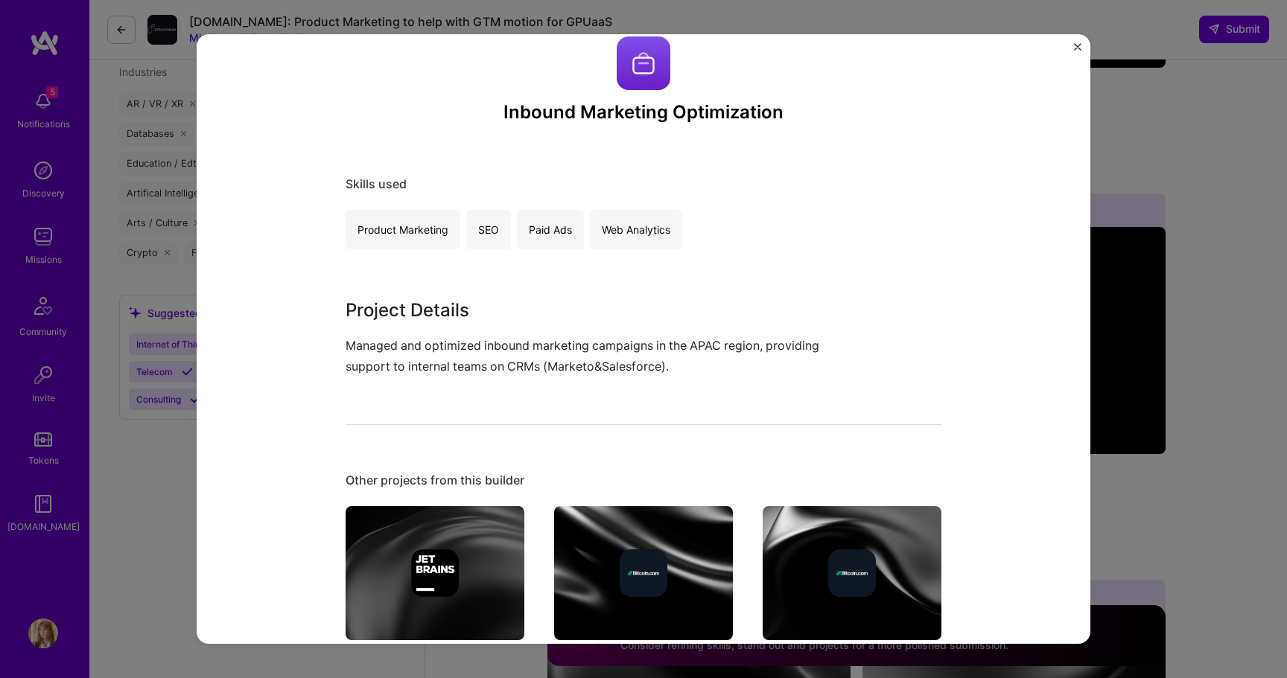
scroll to position [32, 0]
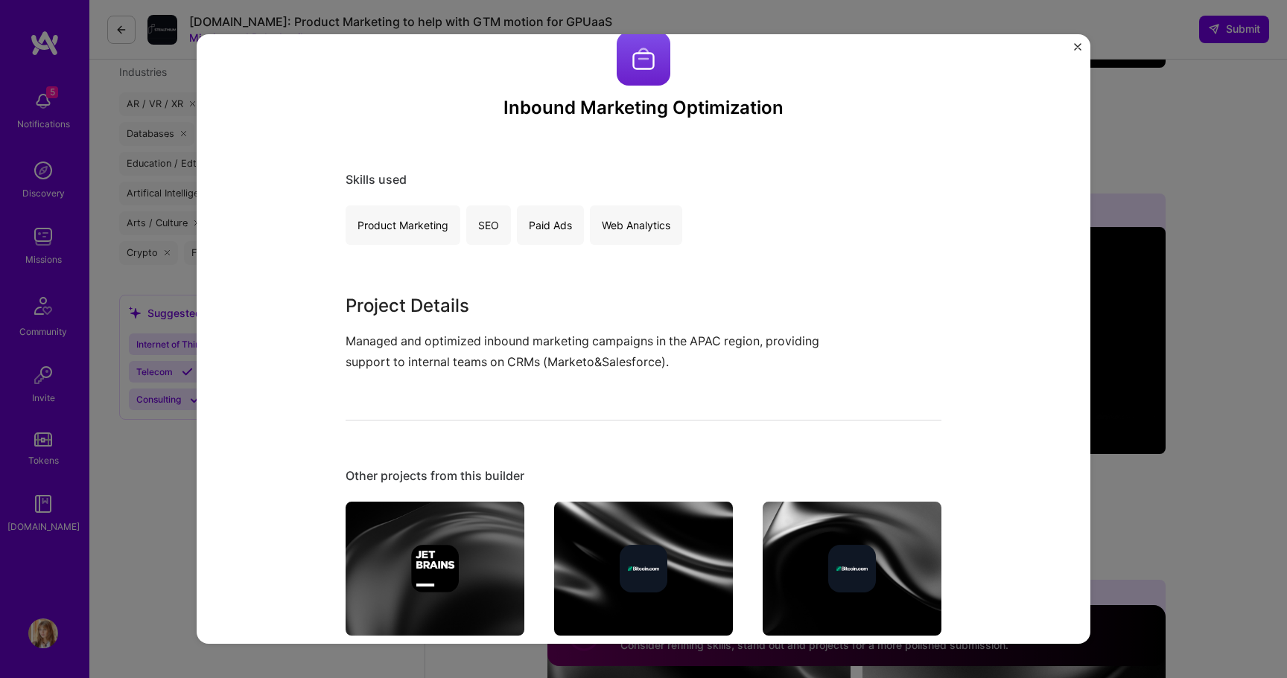
click at [1076, 45] on img "Close" at bounding box center [1077, 46] width 7 height 7
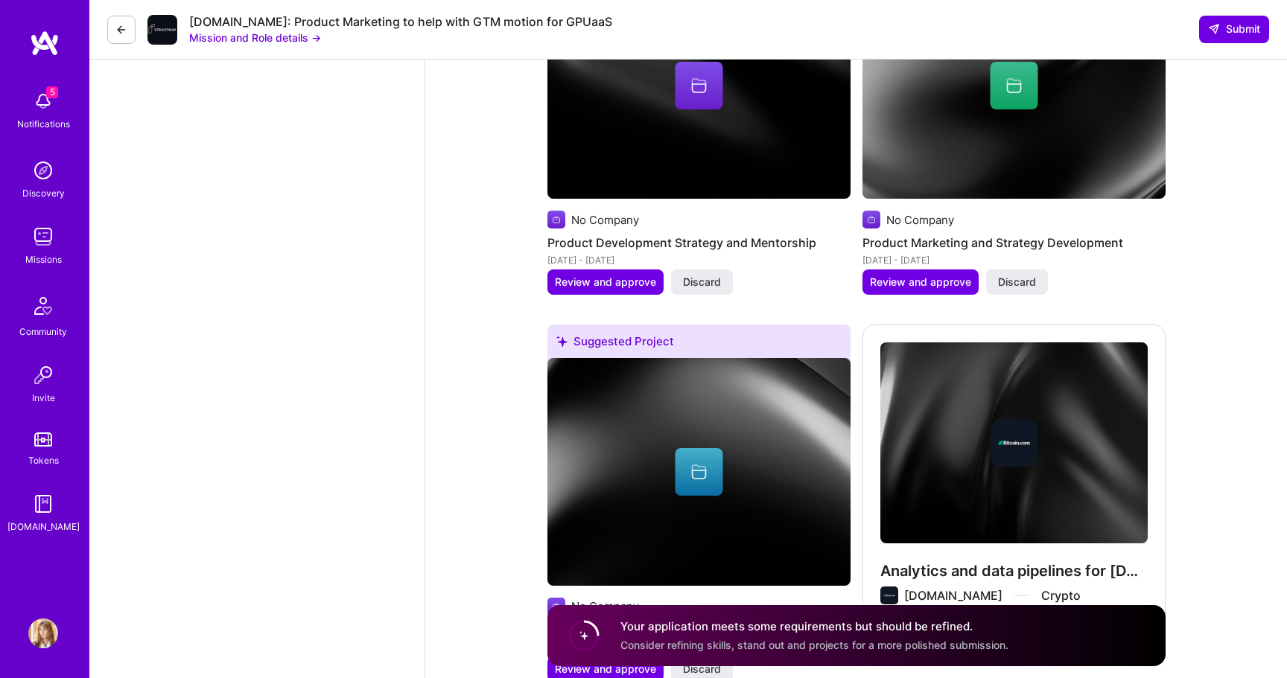
scroll to position [2511, 0]
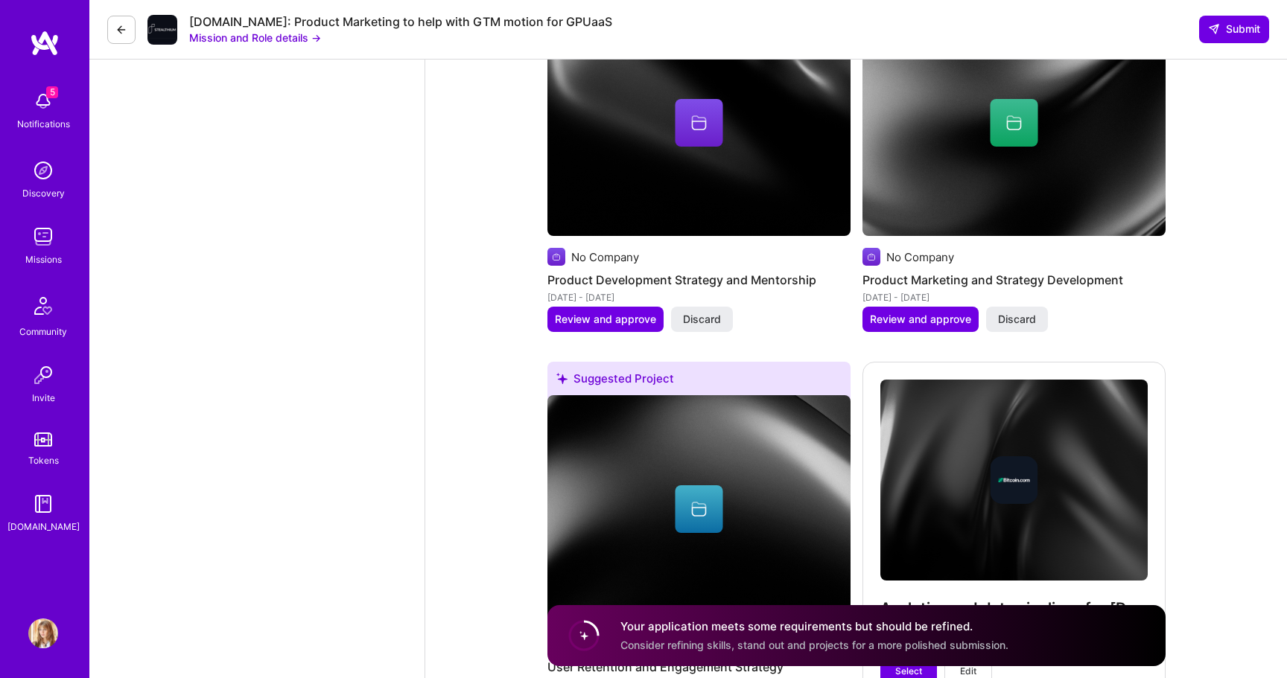
click at [977, 233] on img at bounding box center [1013, 122] width 303 height 227
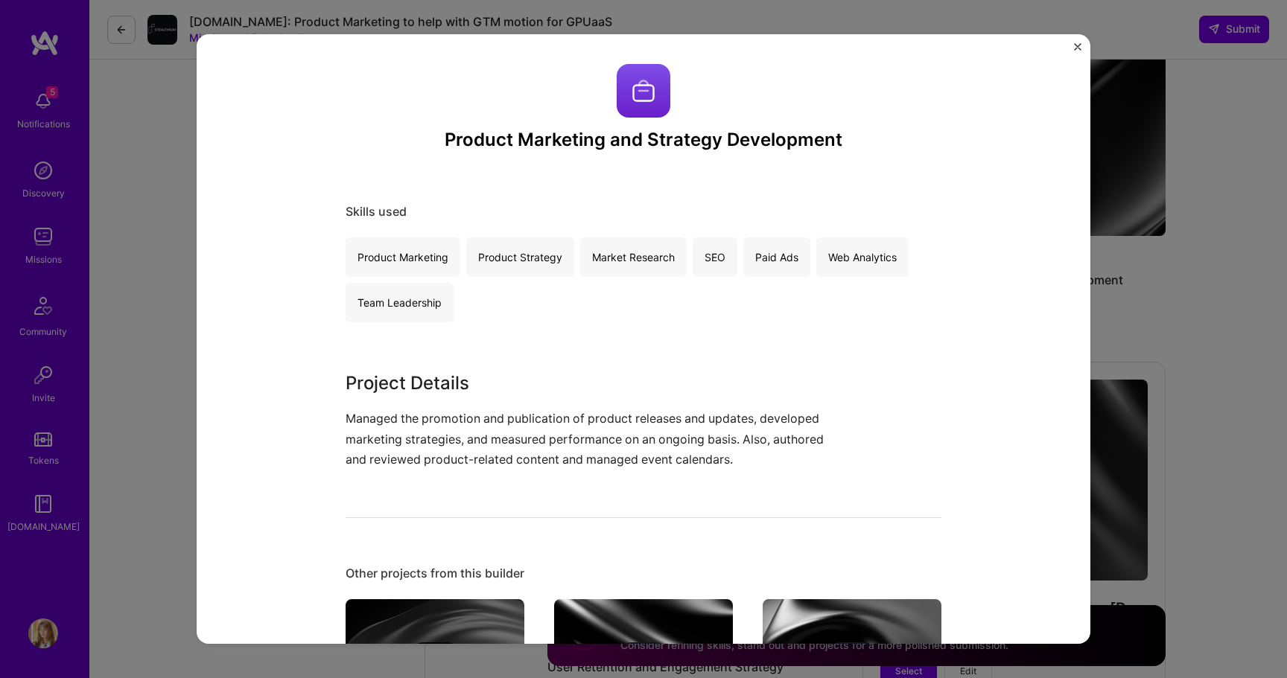
click at [1076, 43] on img "Close" at bounding box center [1077, 46] width 7 height 7
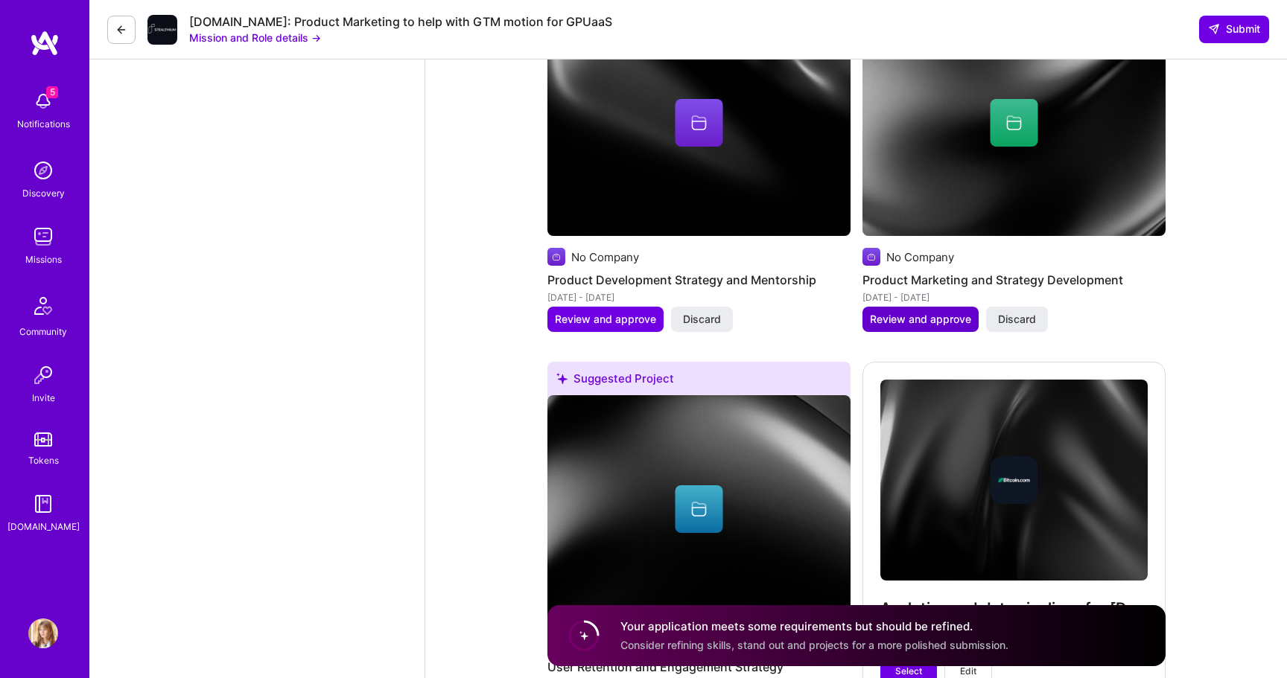
click at [938, 324] on span "Review and approve" at bounding box center [920, 319] width 101 height 15
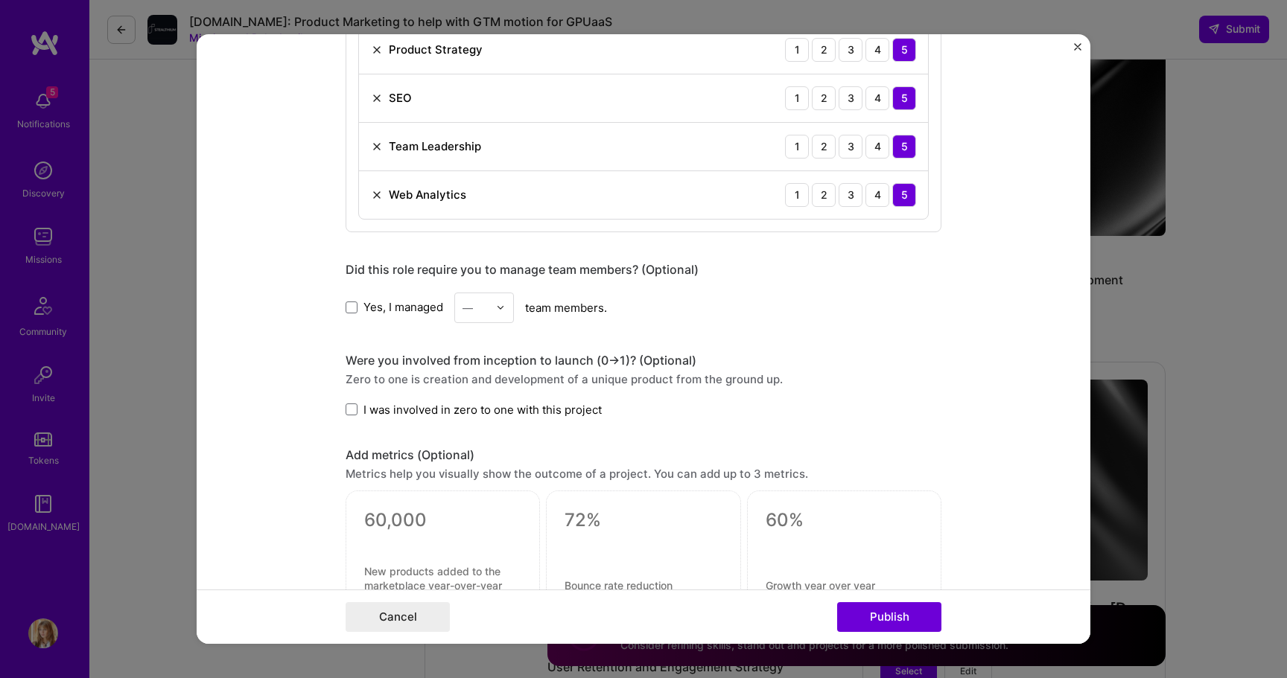
scroll to position [993, 0]
click at [355, 308] on span at bounding box center [352, 307] width 12 height 12
click at [0, 0] on input "Yes, I managed" at bounding box center [0, 0] width 0 height 0
click at [497, 298] on div at bounding box center [504, 307] width 17 height 29
click at [478, 378] on div "2" at bounding box center [484, 374] width 51 height 28
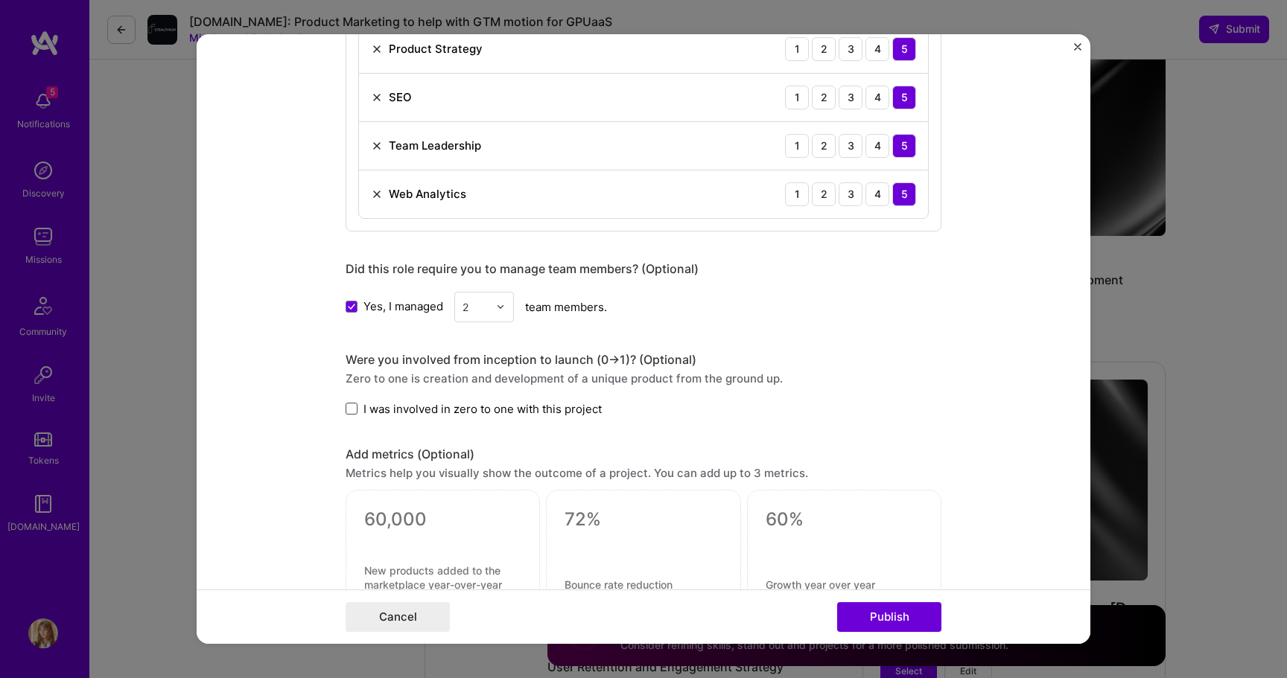
click at [351, 407] on span at bounding box center [352, 409] width 12 height 12
click at [0, 0] on input "I was involved in zero to one with this project" at bounding box center [0, 0] width 0 height 0
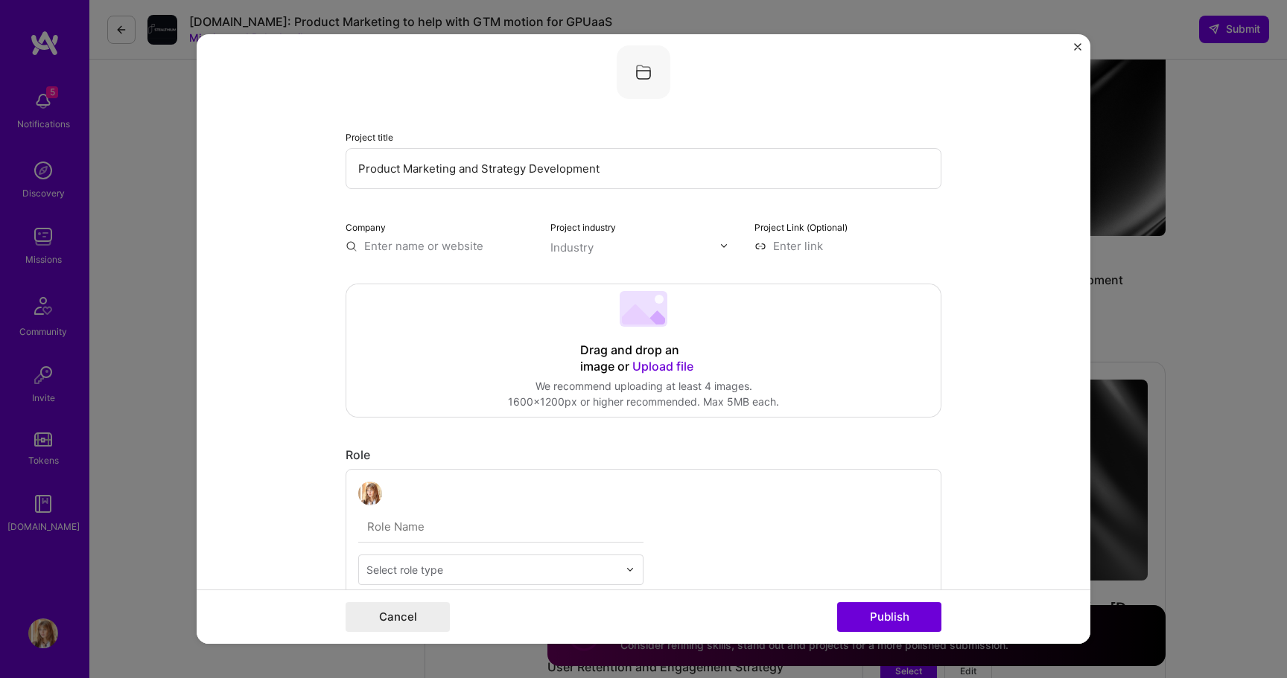
scroll to position [0, 0]
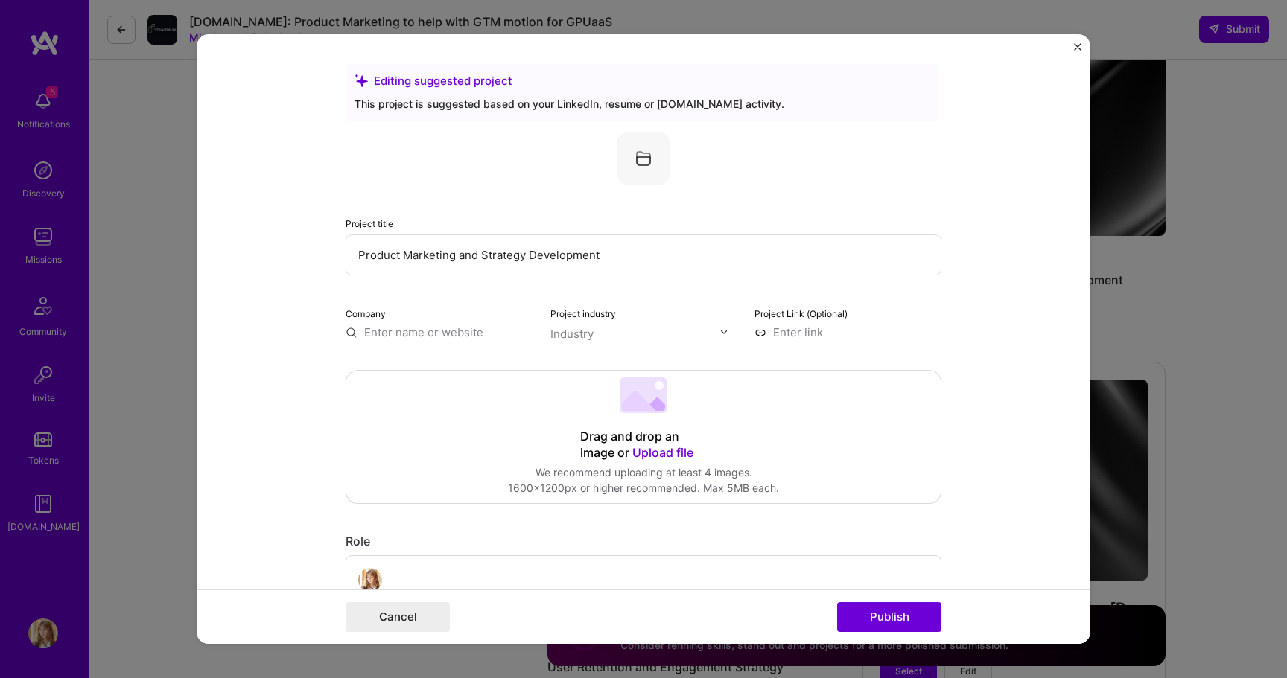
click at [696, 328] on input "text" at bounding box center [635, 334] width 170 height 16
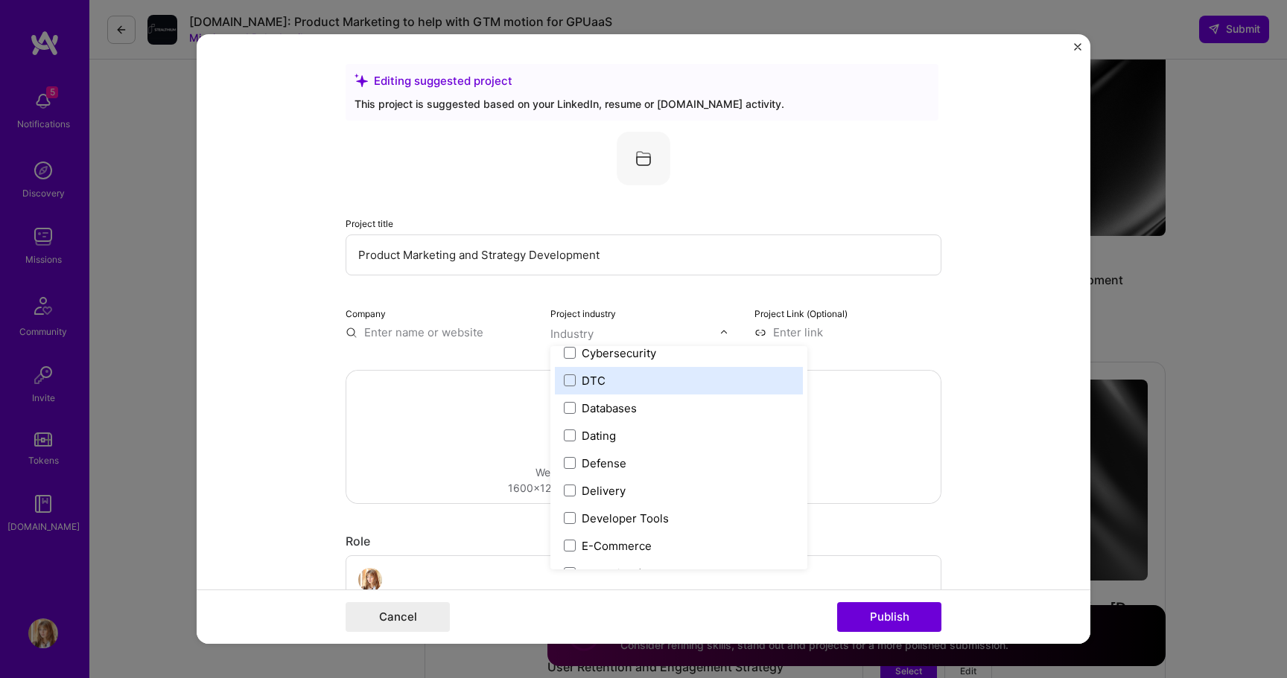
scroll to position [1142, 0]
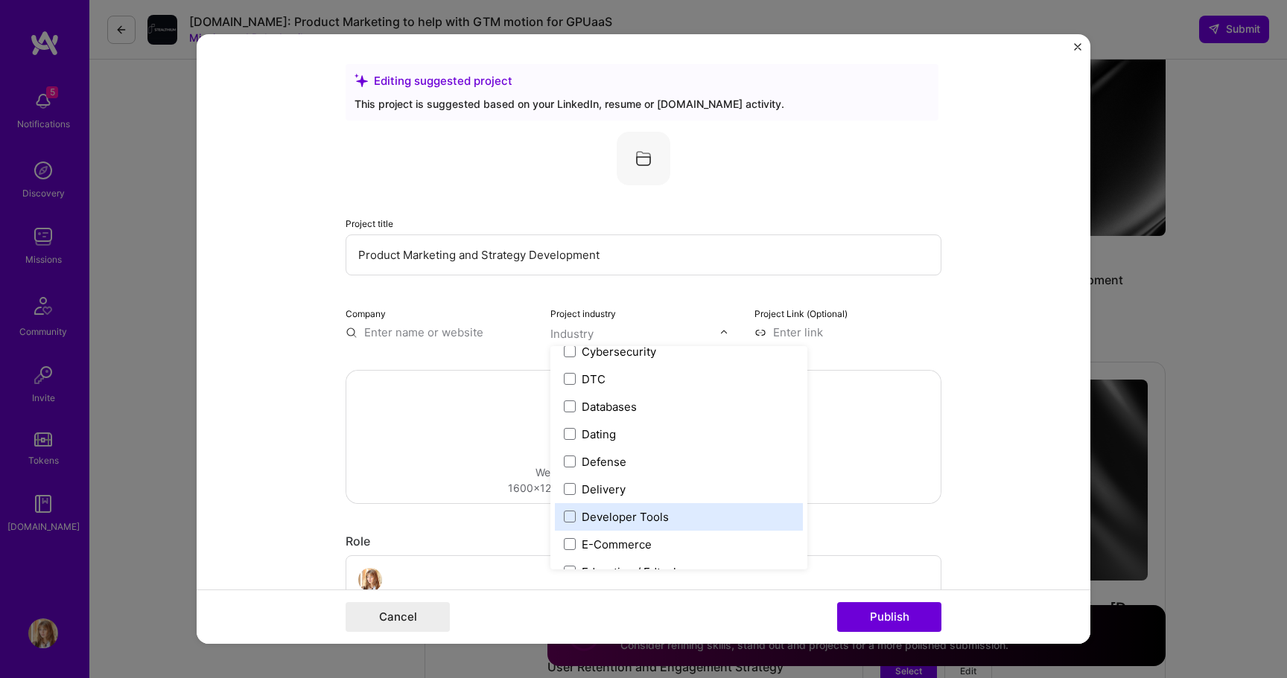
click at [672, 518] on label "Developer Tools" at bounding box center [679, 517] width 230 height 16
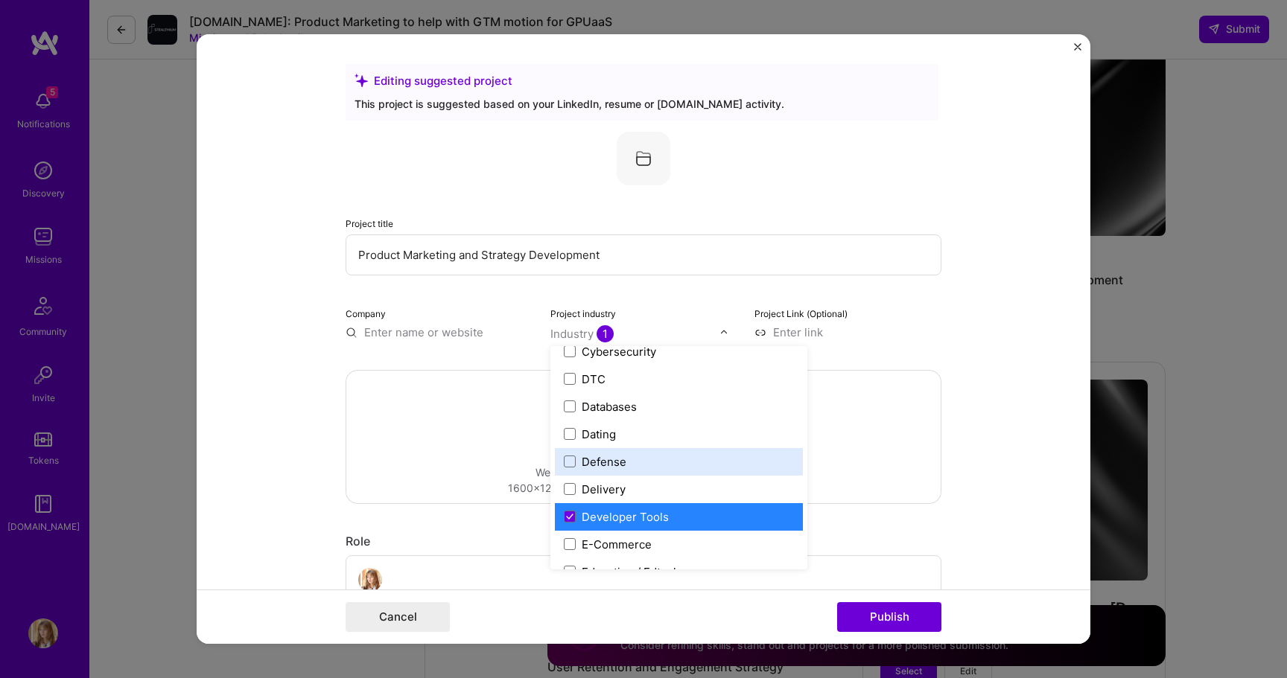
click at [850, 442] on div "Drag and drop an image or Upload file Upload file We recommend uploading at lea…" at bounding box center [643, 437] width 594 height 133
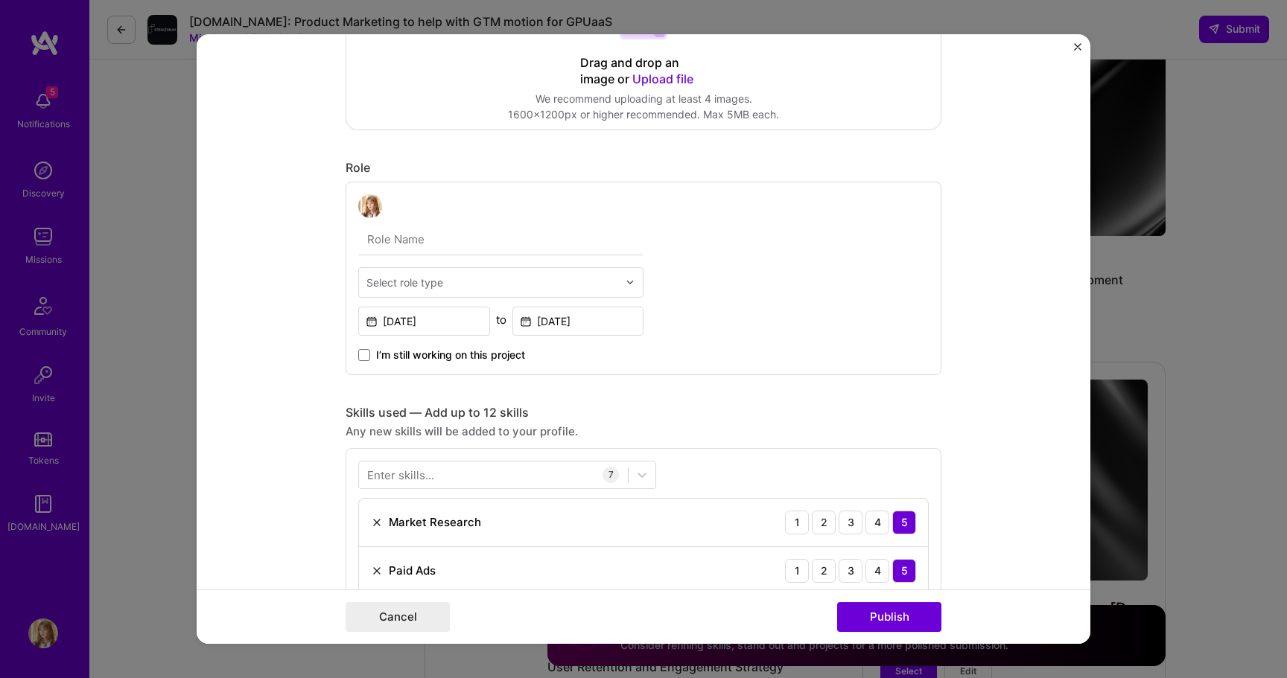
scroll to position [375, 0]
click at [605, 284] on input "text" at bounding box center [492, 281] width 252 height 16
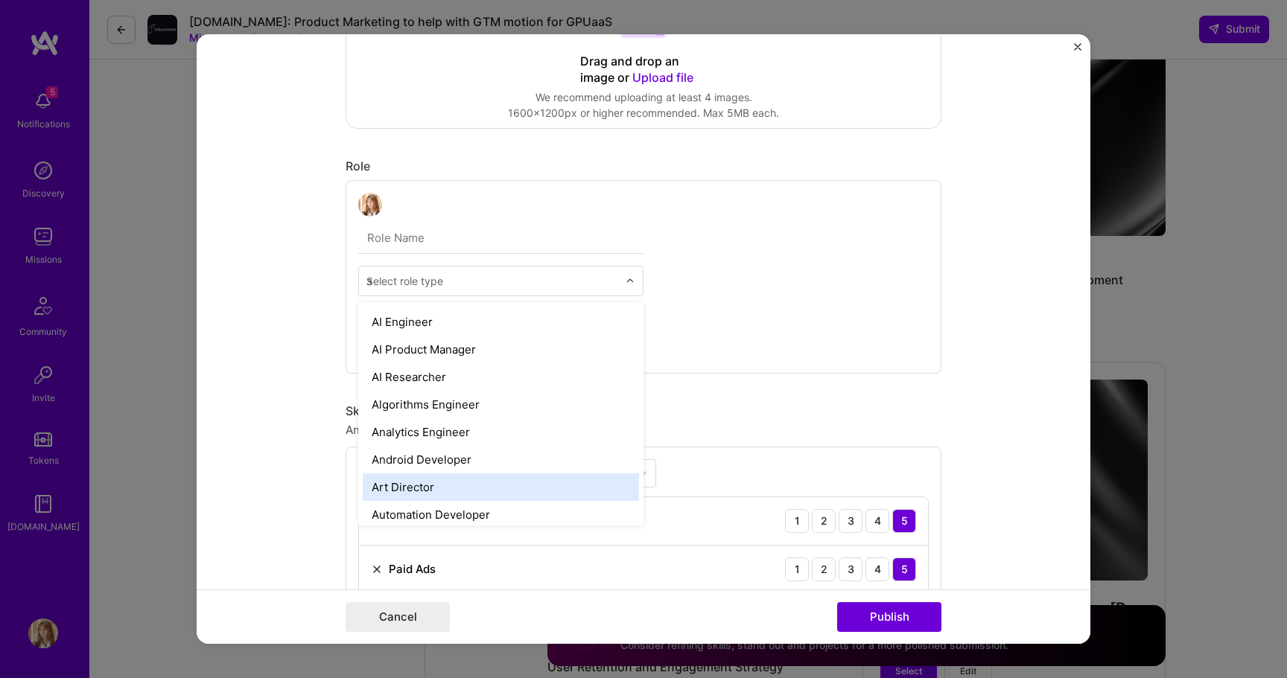
scroll to position [0, 0]
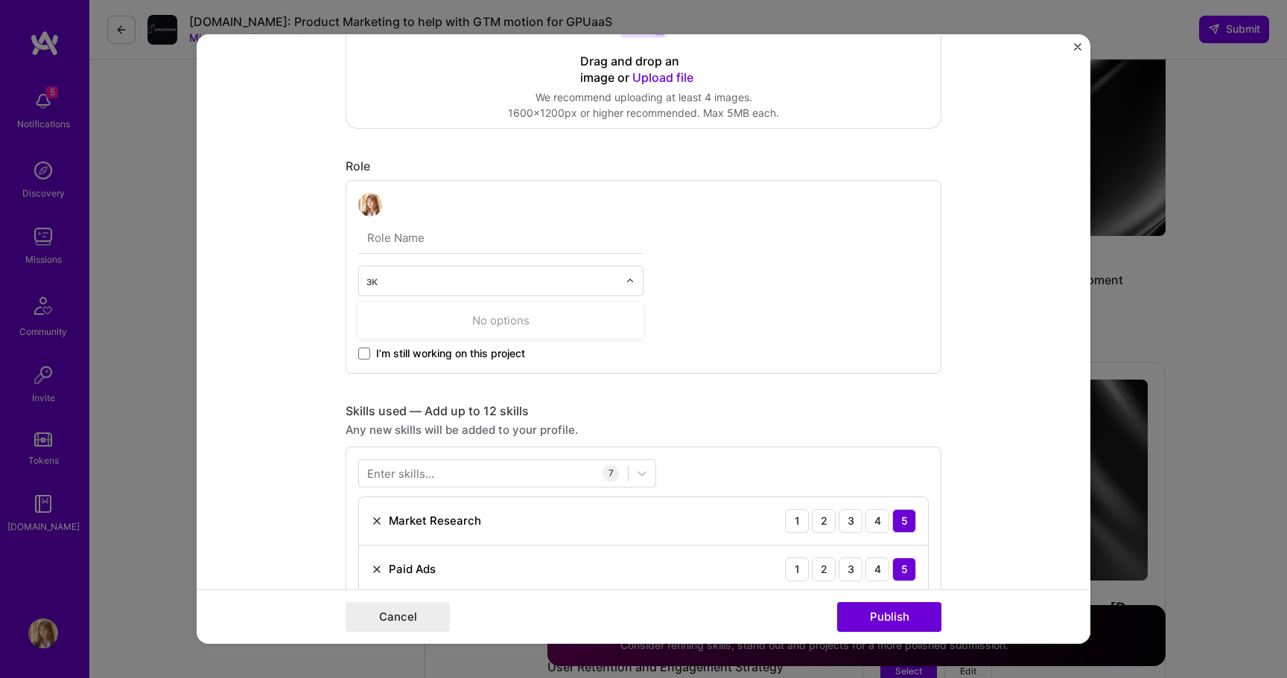
type input "з"
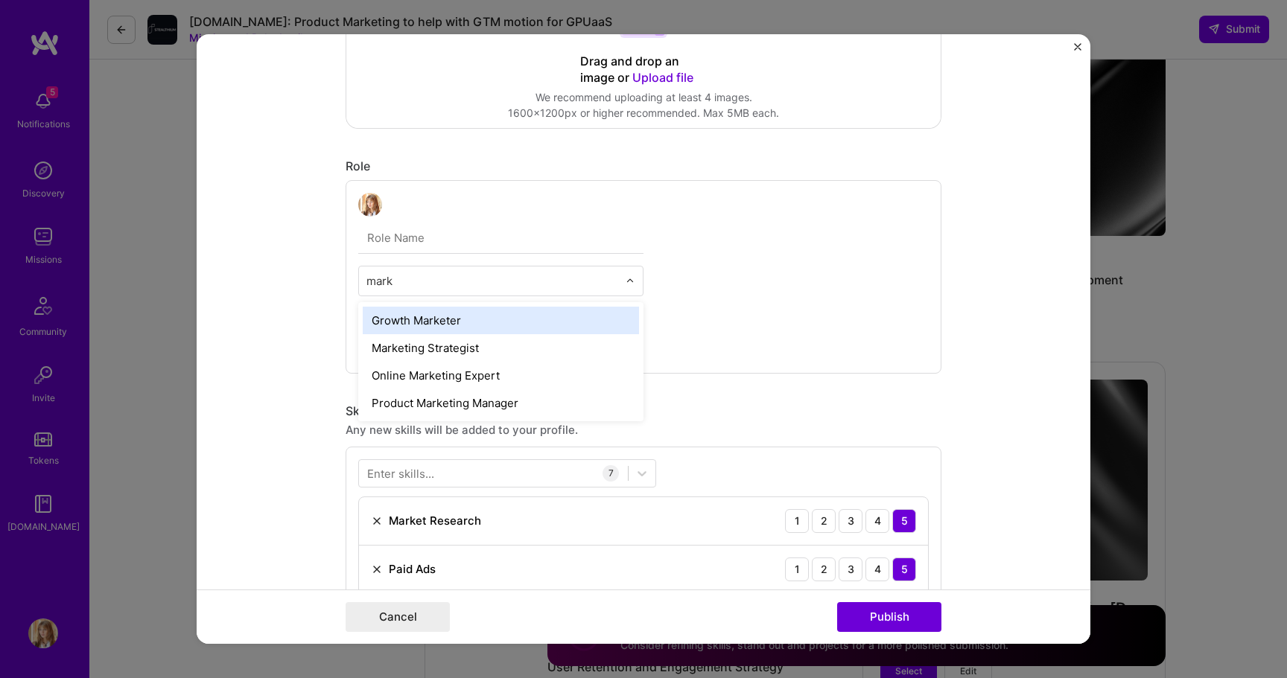
type input "marke"
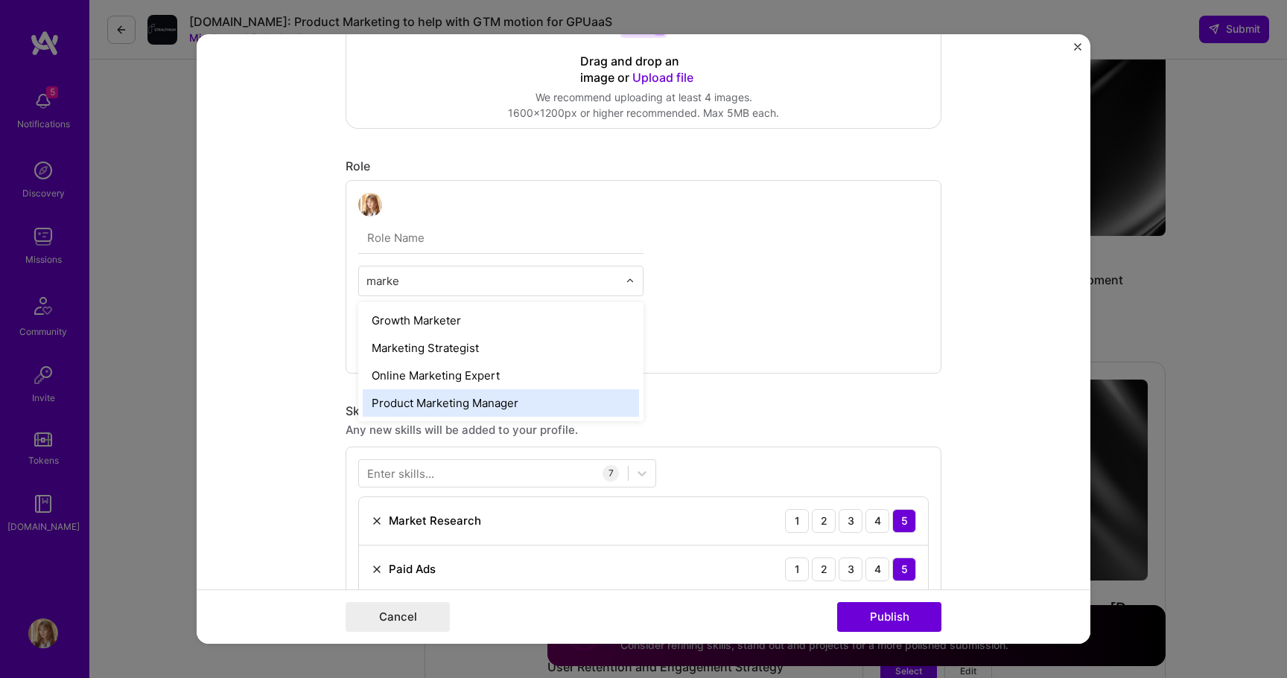
click at [509, 407] on div "Product Marketing Manager" at bounding box center [501, 404] width 276 height 28
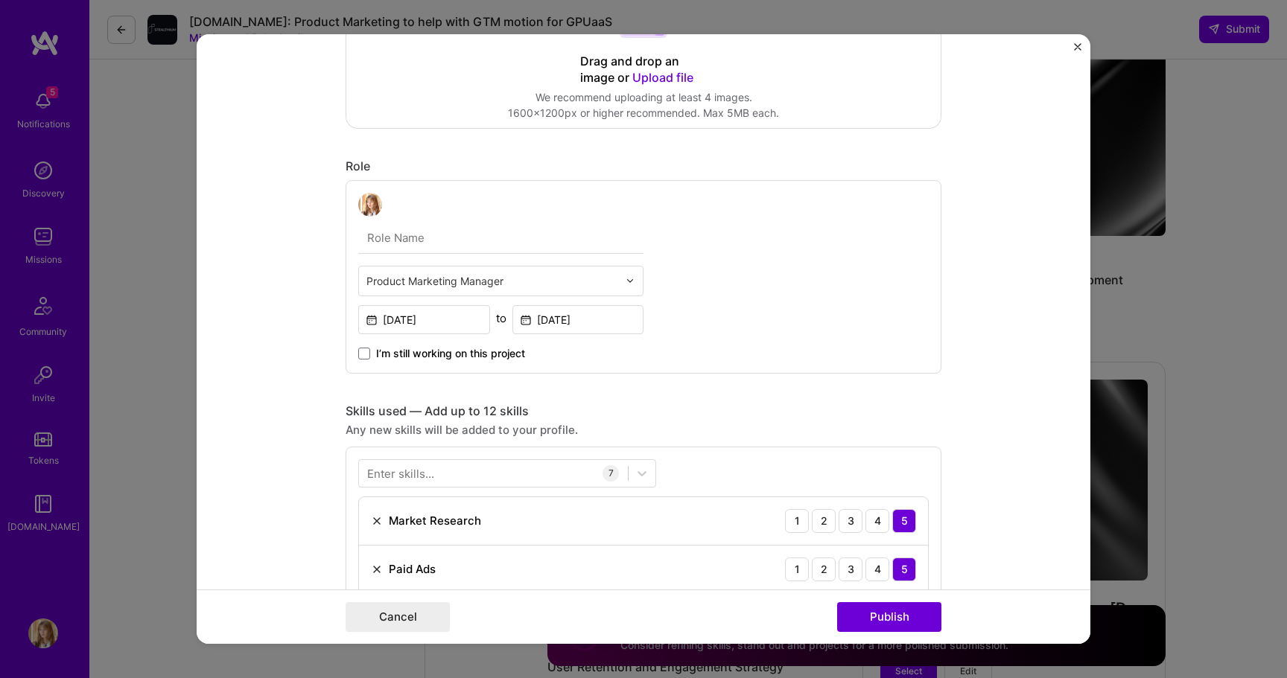
click at [432, 242] on input "text" at bounding box center [500, 238] width 285 height 31
type input "Senior Product Marketing Manager"
click at [771, 241] on div "Senior Product Marketing Manager Product Marketing Manager [DATE] to [DATE] I’m…" at bounding box center [644, 277] width 596 height 194
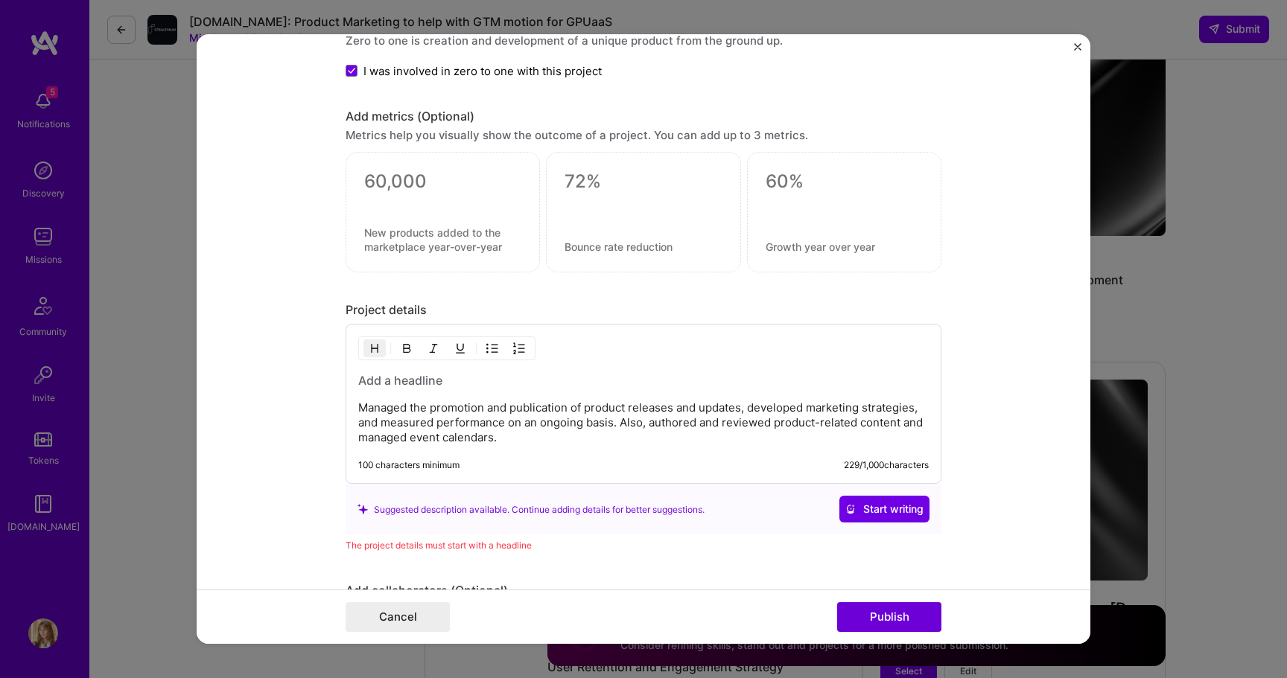
scroll to position [1431, 0]
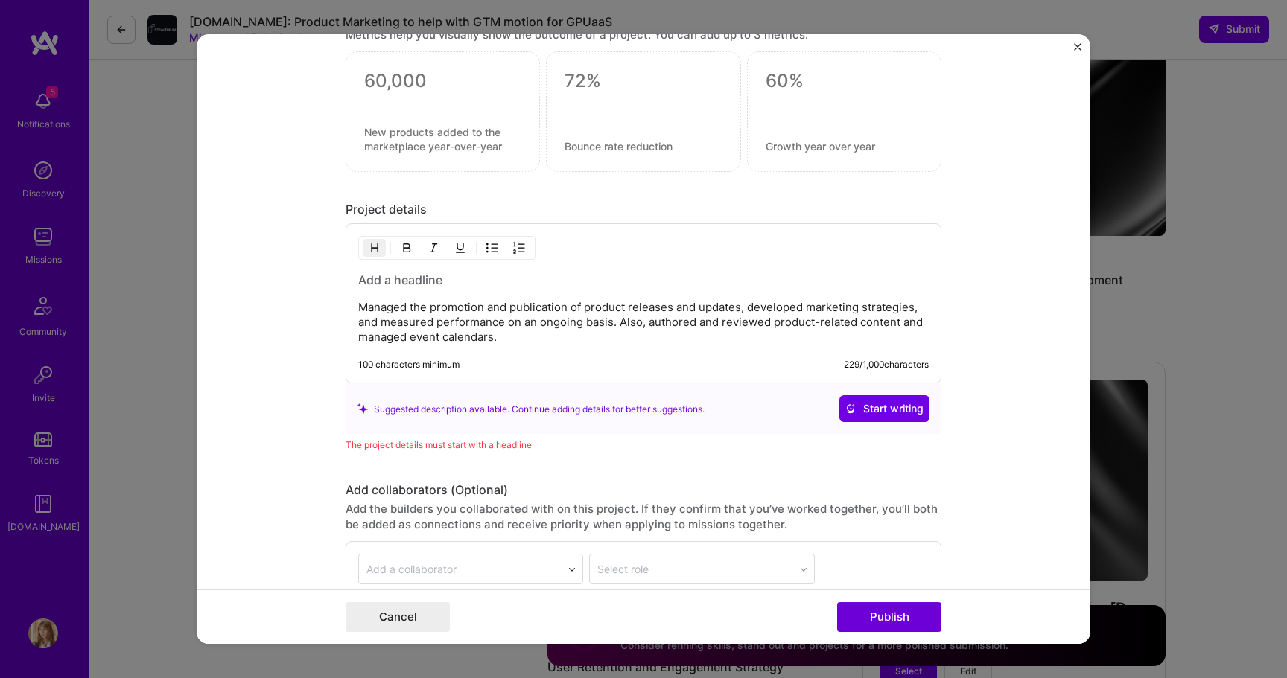
click at [605, 78] on textarea at bounding box center [643, 81] width 157 height 22
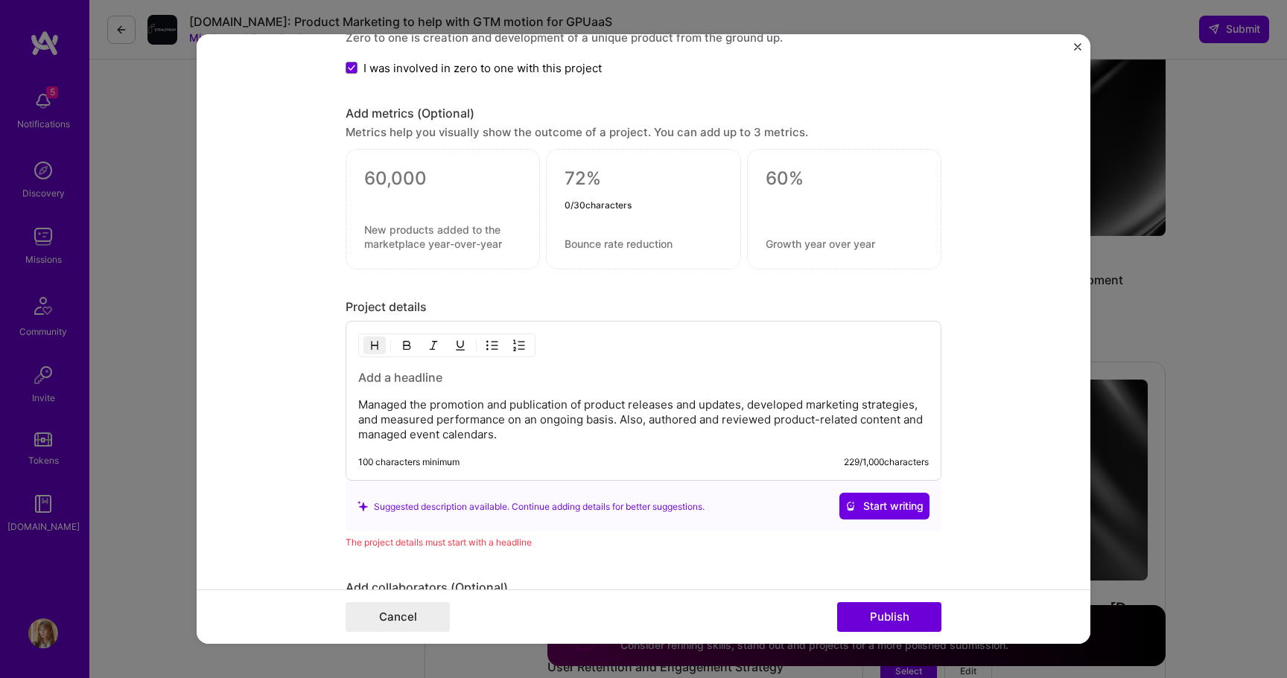
scroll to position [1331, 0]
click at [768, 186] on textarea at bounding box center [844, 182] width 157 height 22
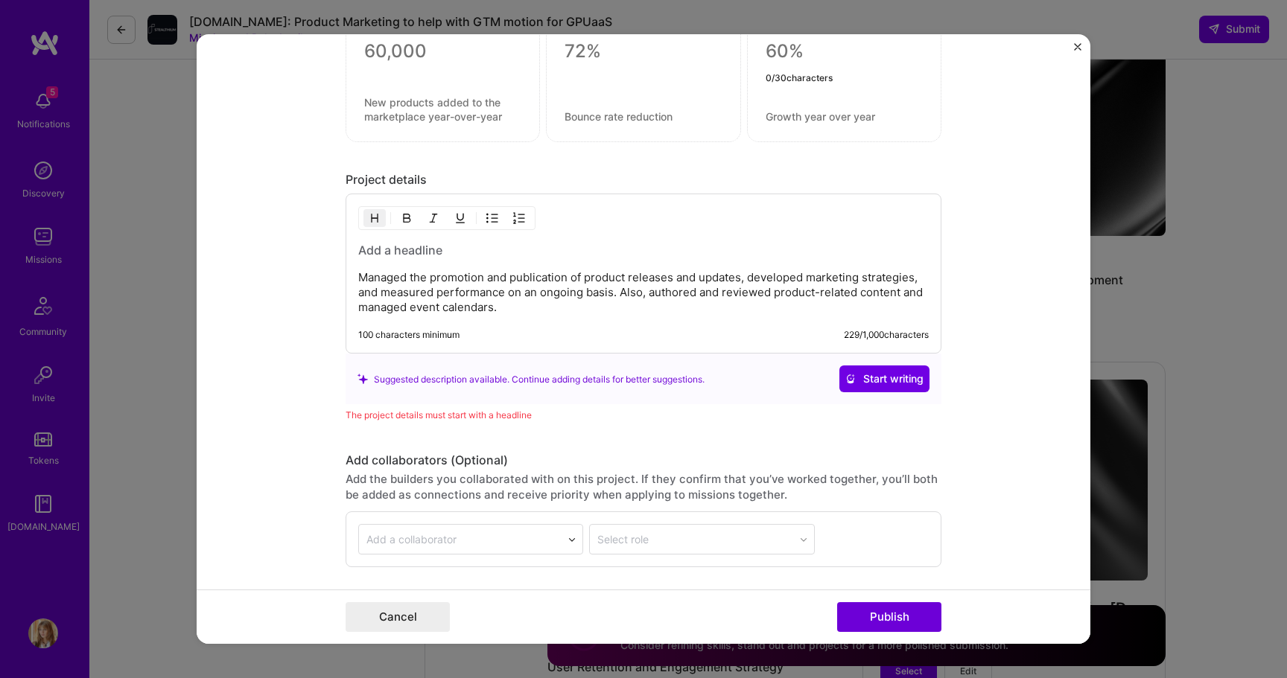
scroll to position [1462, 0]
click at [509, 296] on p "Managed the promotion and publication of product releases and updates, develope…" at bounding box center [643, 292] width 570 height 45
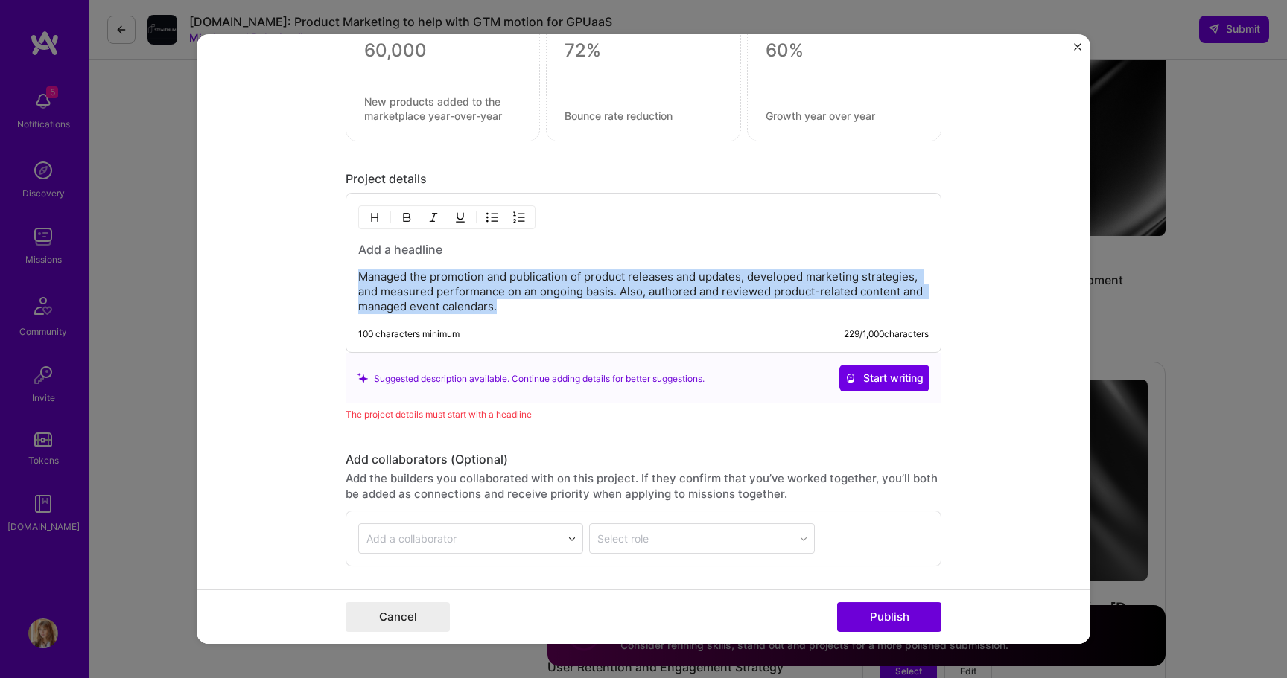
copy p "Managed the promotion and publication of product releases and updates, develope…"
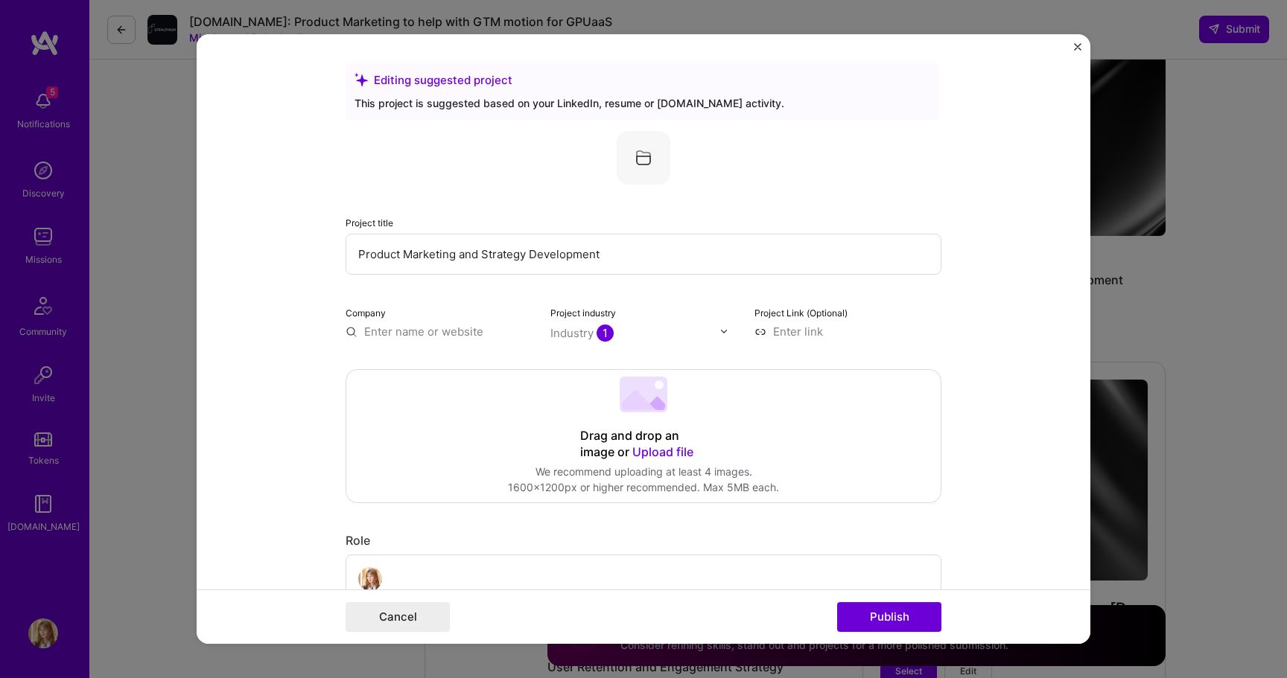
scroll to position [0, 0]
click at [782, 334] on input at bounding box center [847, 333] width 187 height 16
paste input "[URL][DOMAIN_NAME]"
type input "[URL][DOMAIN_NAME]"
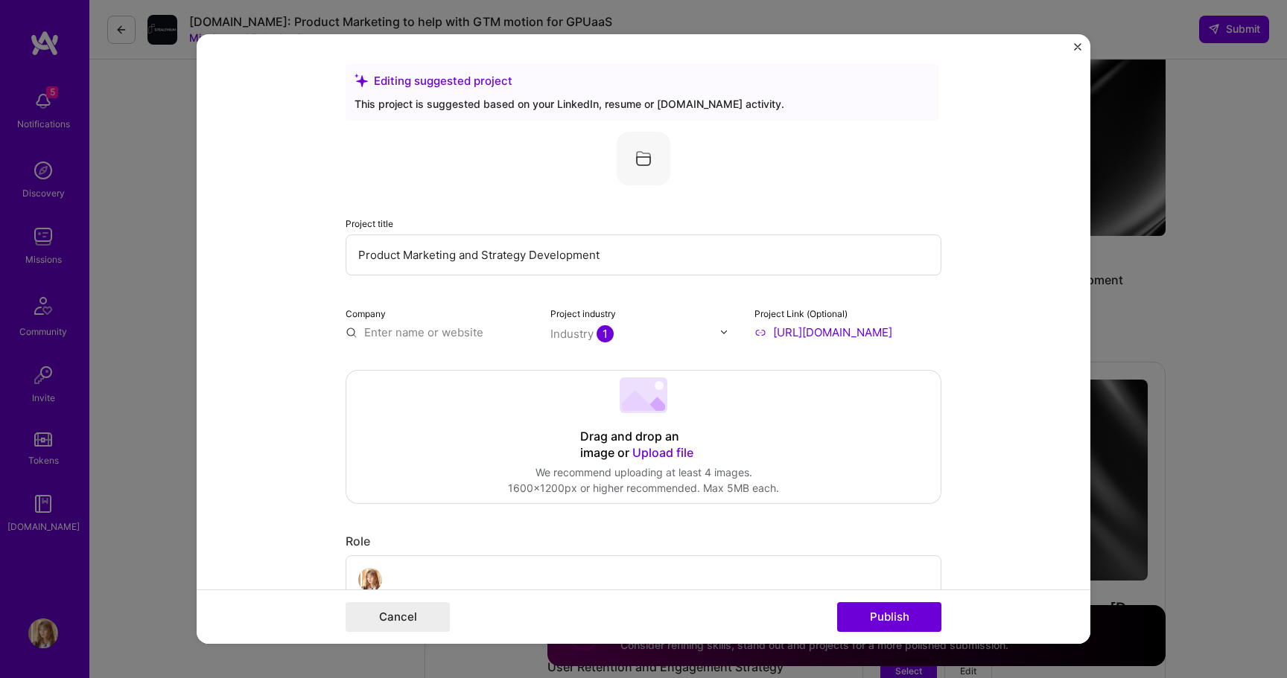
click at [702, 446] on div "Drag and drop an image or Upload file" at bounding box center [643, 445] width 127 height 33
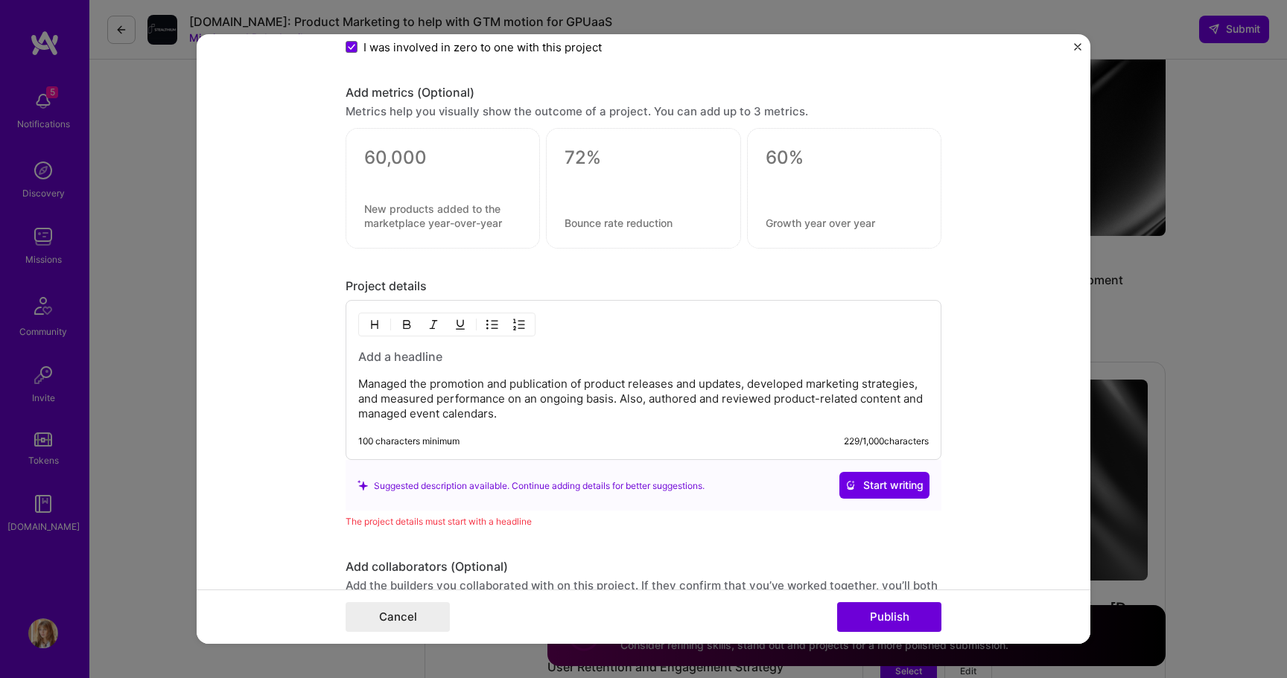
scroll to position [1364, 0]
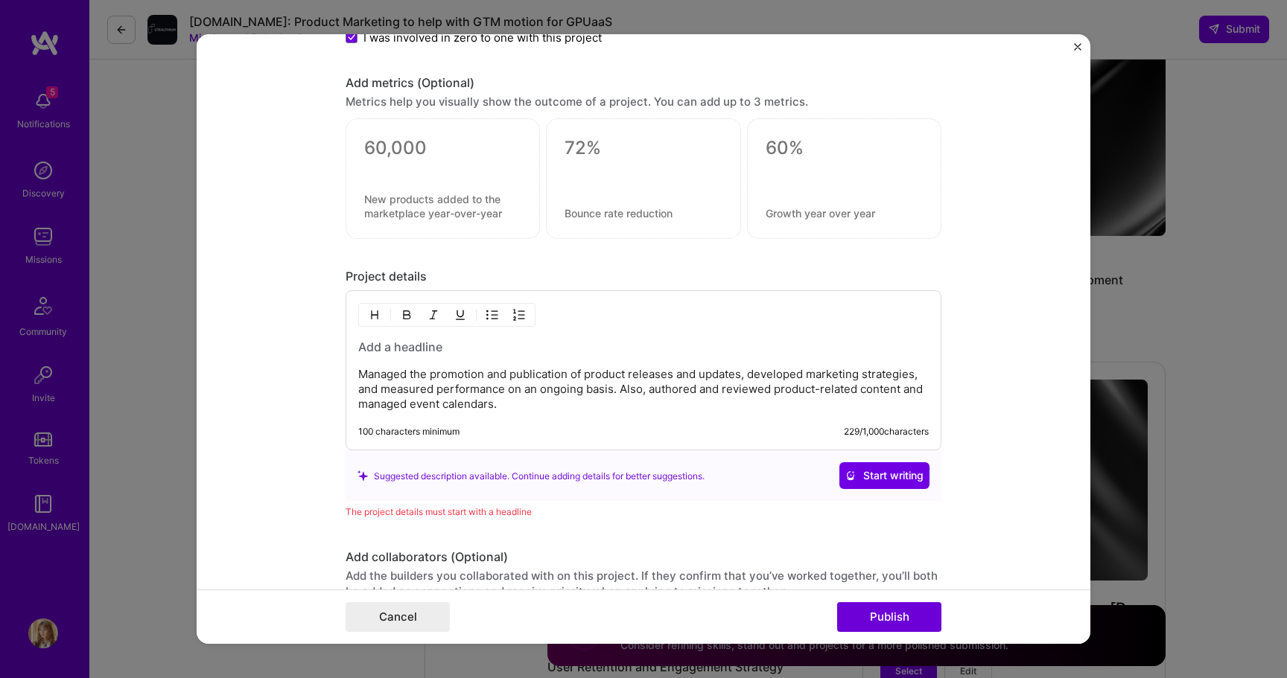
click at [451, 388] on p "Managed the promotion and publication of product releases and updates, develope…" at bounding box center [643, 389] width 570 height 45
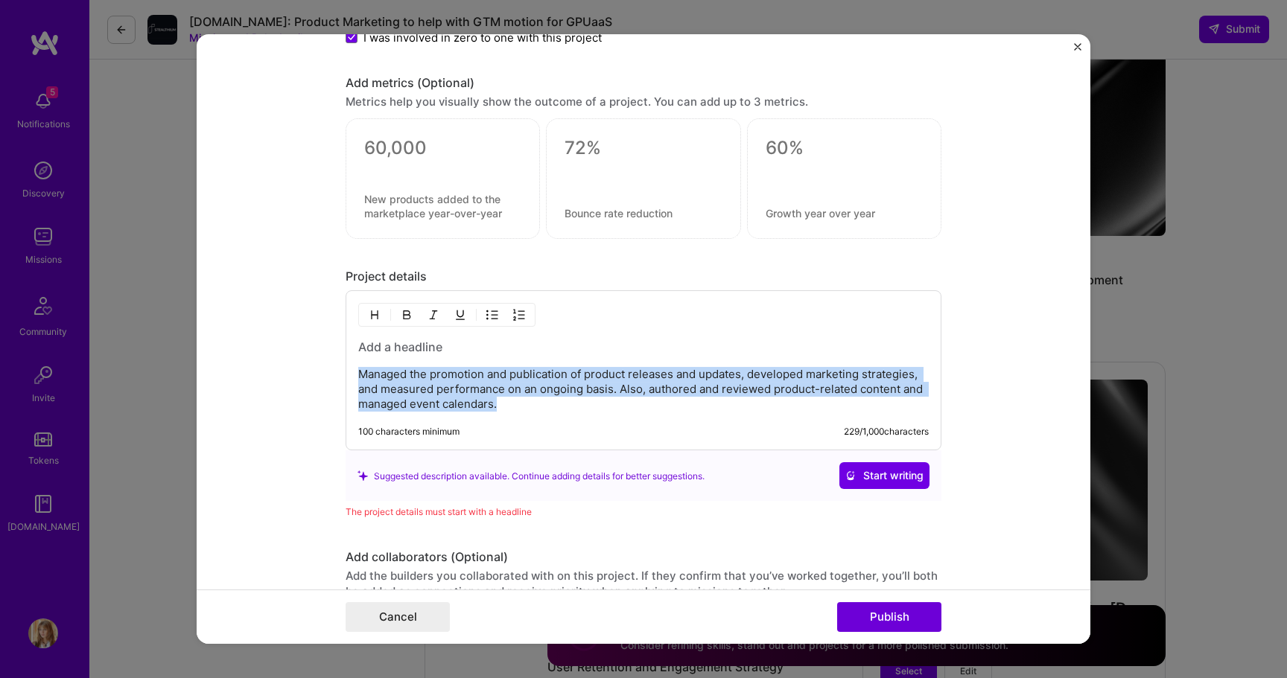
click at [423, 354] on h3 at bounding box center [643, 347] width 570 height 16
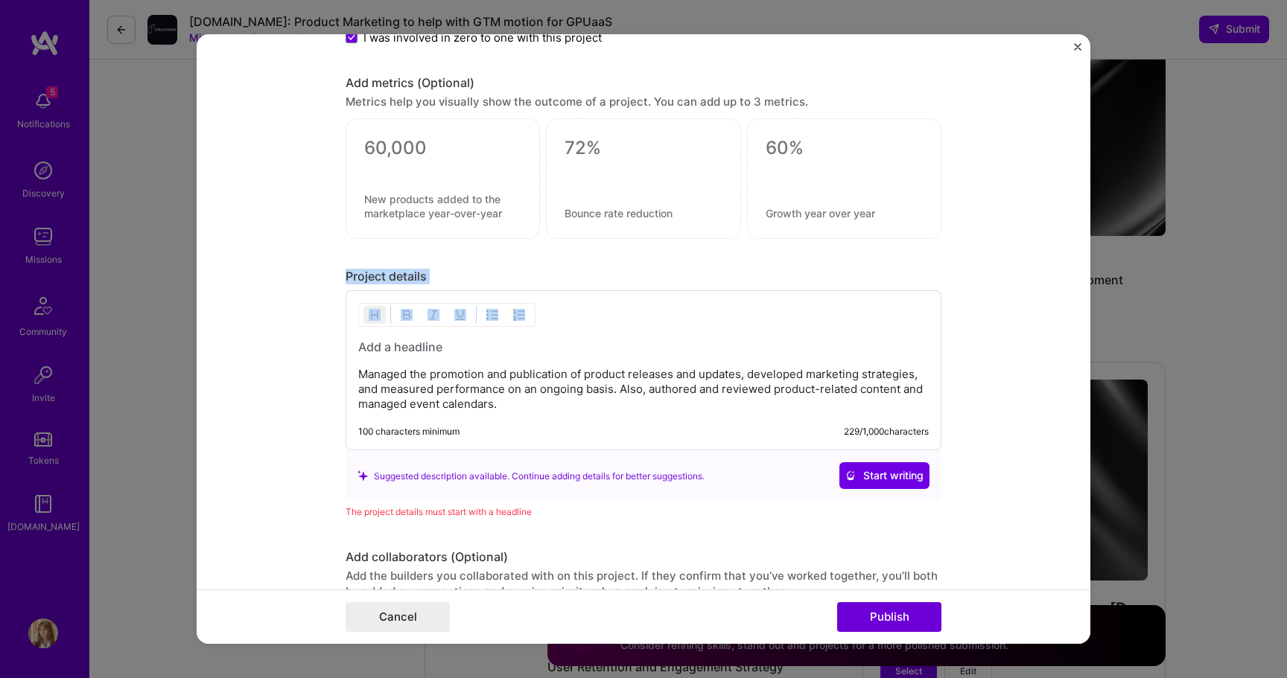
drag, startPoint x: 347, startPoint y: 273, endPoint x: 535, endPoint y: 413, distance: 234.1
click at [535, 413] on div "Project details Managed the promotion and publication of product releases and u…" at bounding box center [644, 394] width 596 height 251
click at [535, 413] on div "Managed the promotion and publication of product releases and updates, develope…" at bounding box center [644, 370] width 596 height 160
drag, startPoint x: 503, startPoint y: 416, endPoint x: 352, endPoint y: 353, distance: 162.9
click at [352, 353] on div "Managed the promotion and publication of product releases and updates, develope…" at bounding box center [644, 370] width 596 height 160
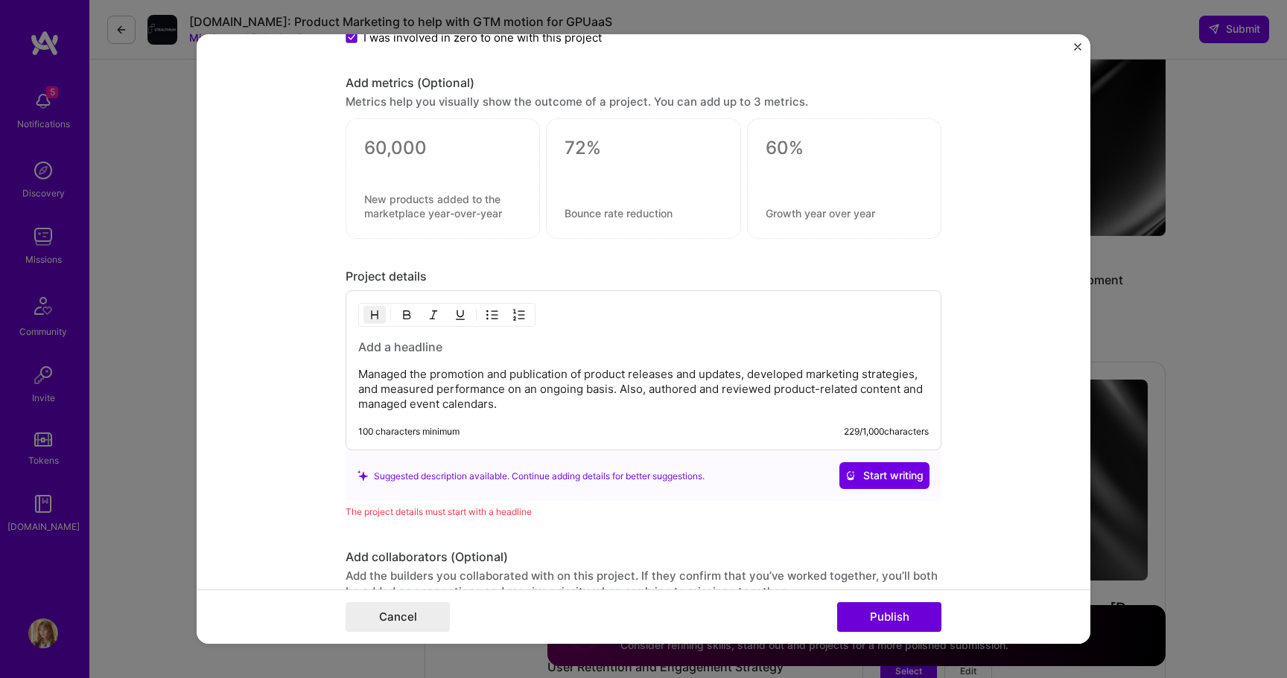
click at [381, 395] on p "Managed the promotion and publication of product releases and updates, develope…" at bounding box center [643, 389] width 570 height 45
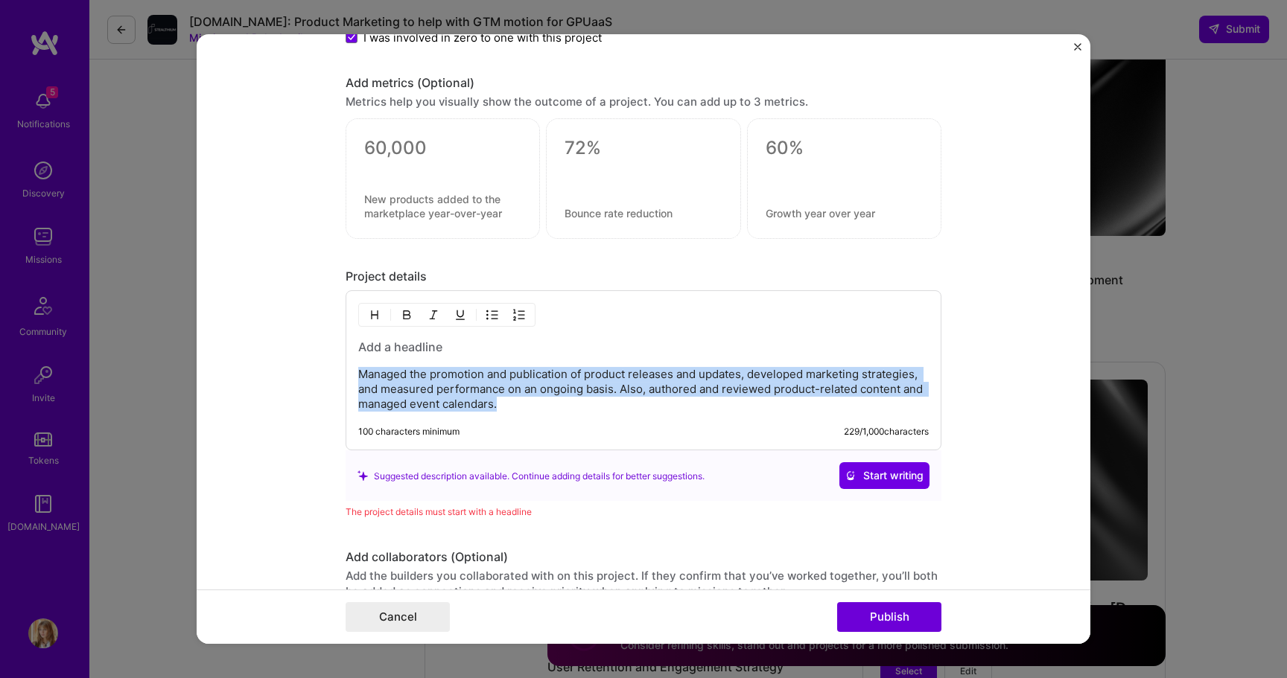
copy p "Managed the promotion and publication of product releases and updates, develope…"
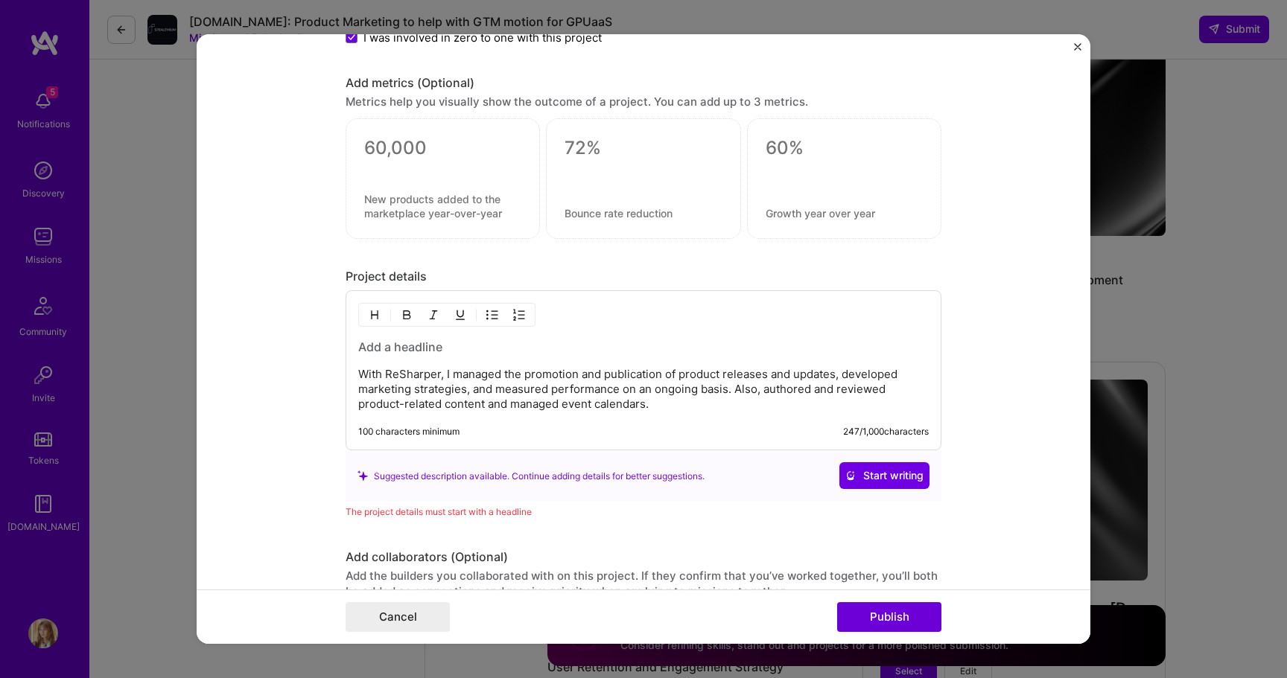
click at [506, 375] on p "With ReSharper, I managed the promotion and publication of product releases and…" at bounding box center [643, 389] width 570 height 45
click at [872, 473] on span "Start writing" at bounding box center [884, 475] width 78 height 15
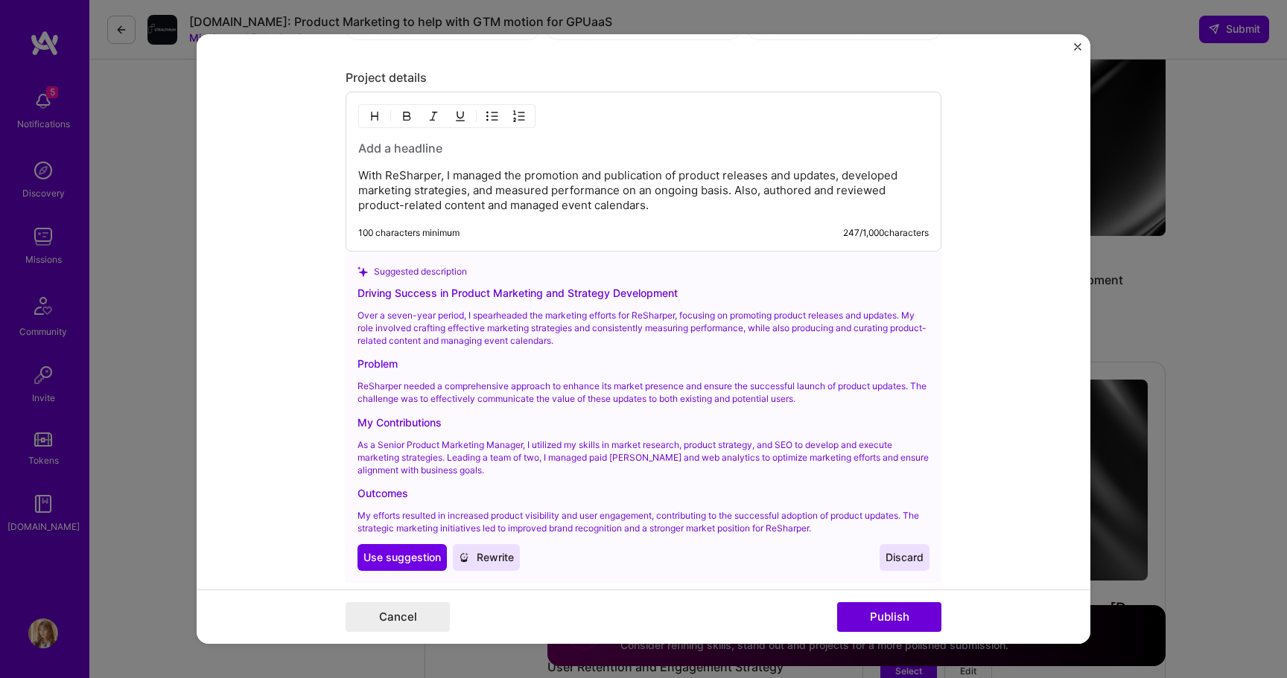
scroll to position [1564, 0]
click at [413, 555] on span "Use suggestion" at bounding box center [401, 557] width 77 height 15
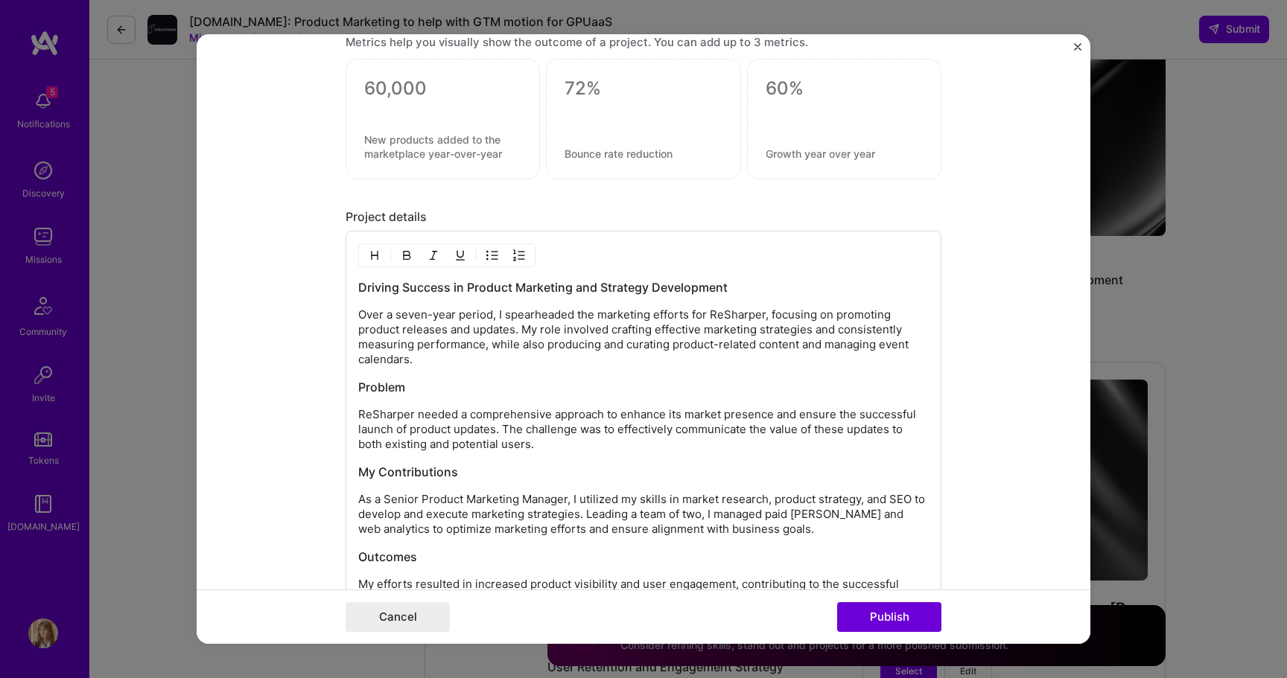
scroll to position [1354, 0]
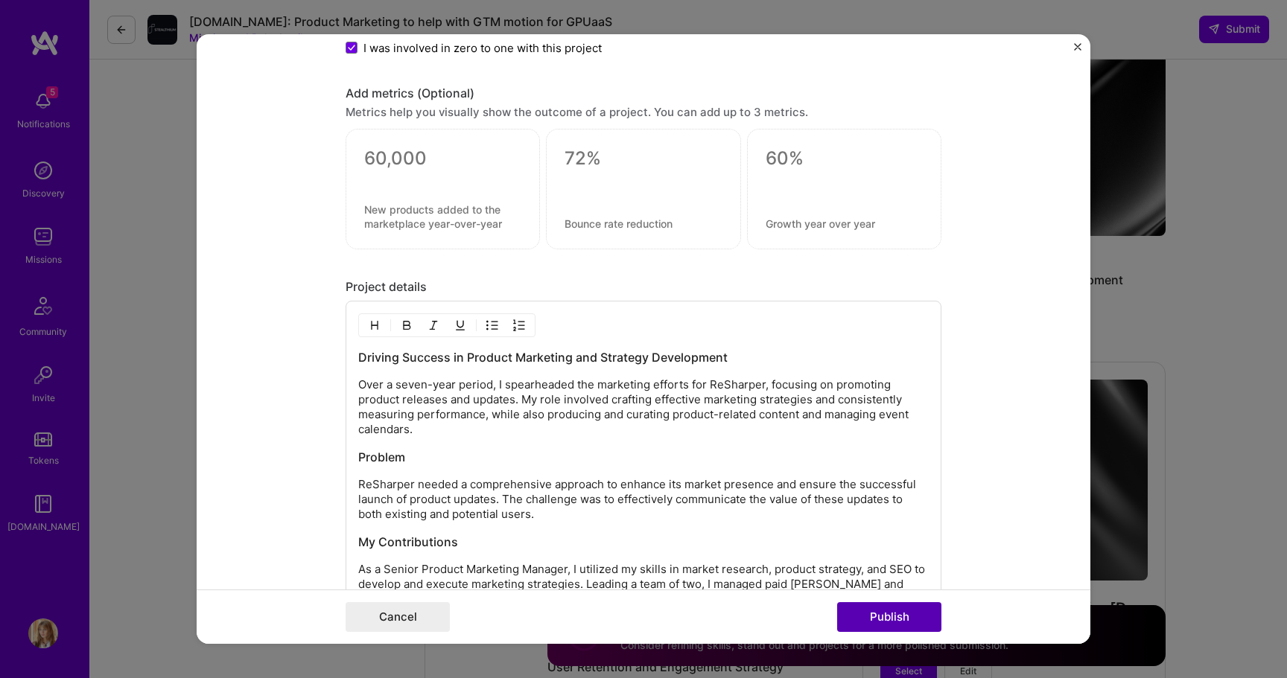
click at [894, 630] on button "Publish" at bounding box center [889, 617] width 104 height 30
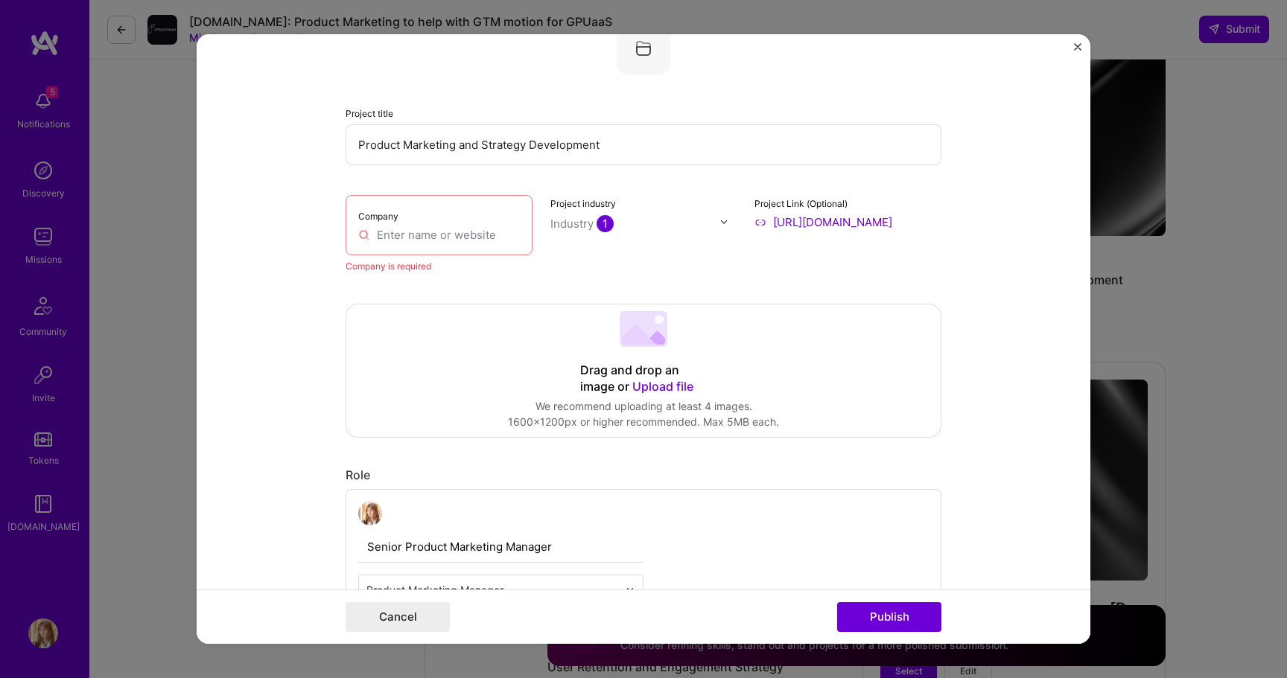
scroll to position [98, 0]
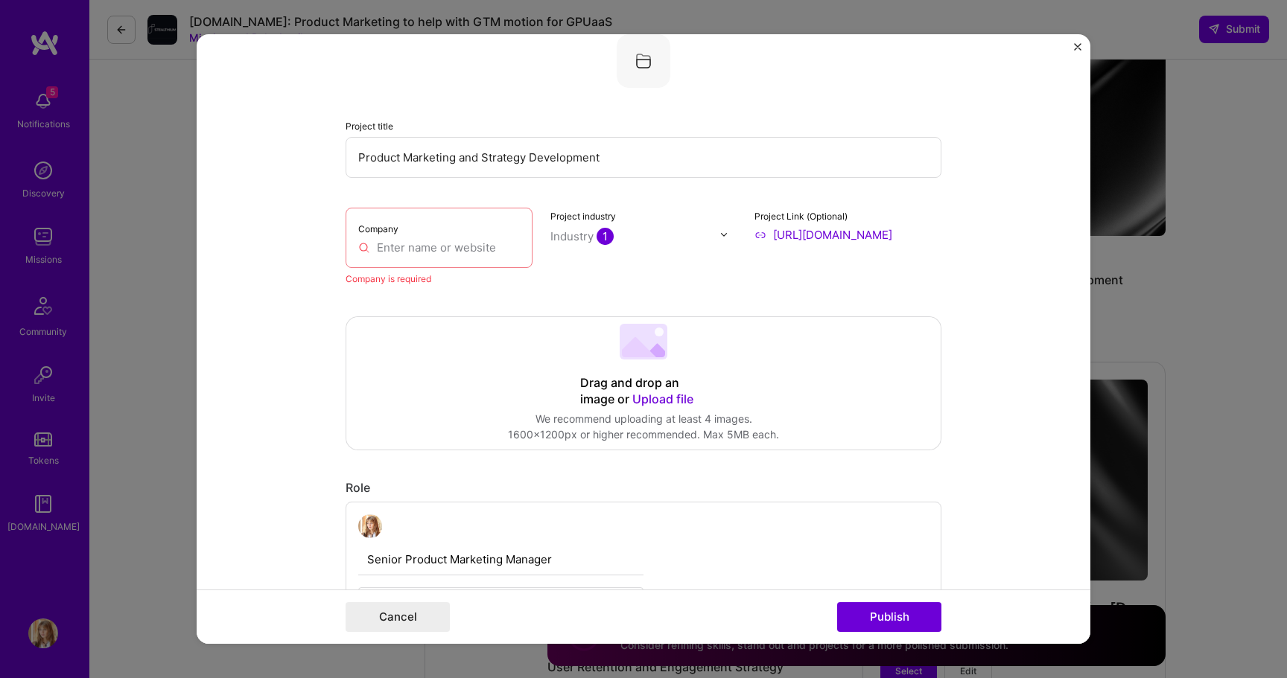
click at [492, 249] on input "text" at bounding box center [439, 248] width 162 height 16
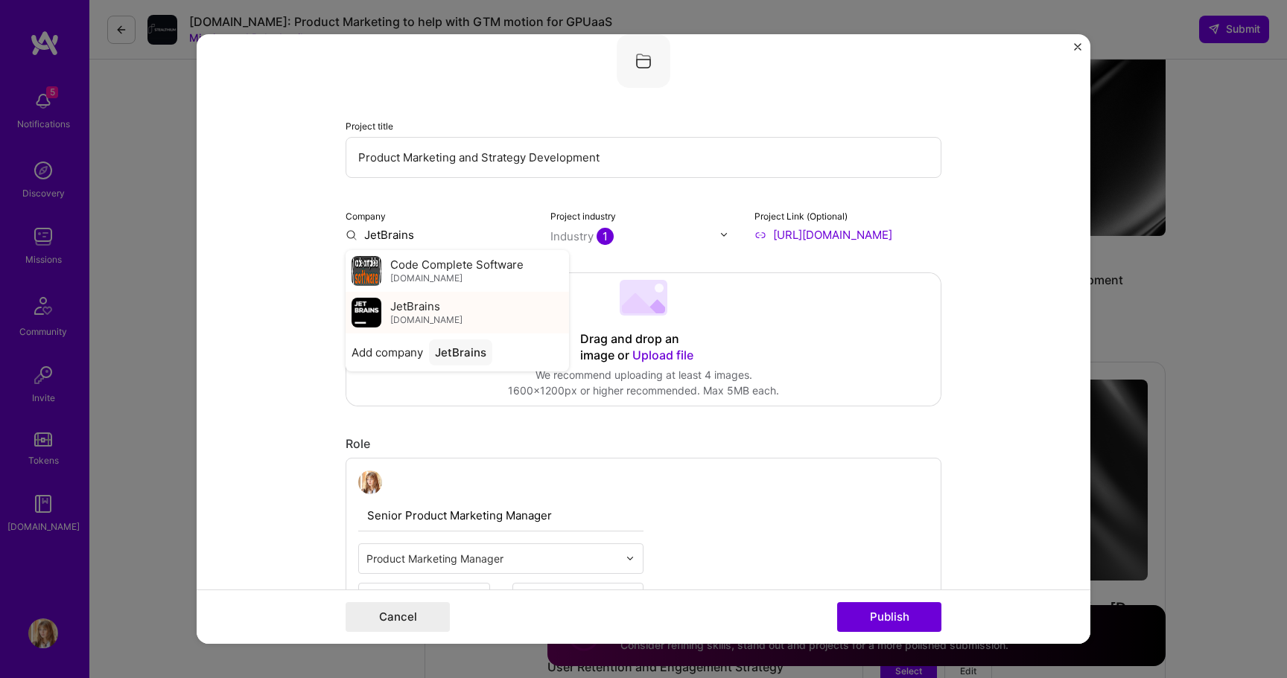
type input "JetBrains"
click at [456, 307] on div "JetBrains [DOMAIN_NAME]" at bounding box center [457, 313] width 223 height 42
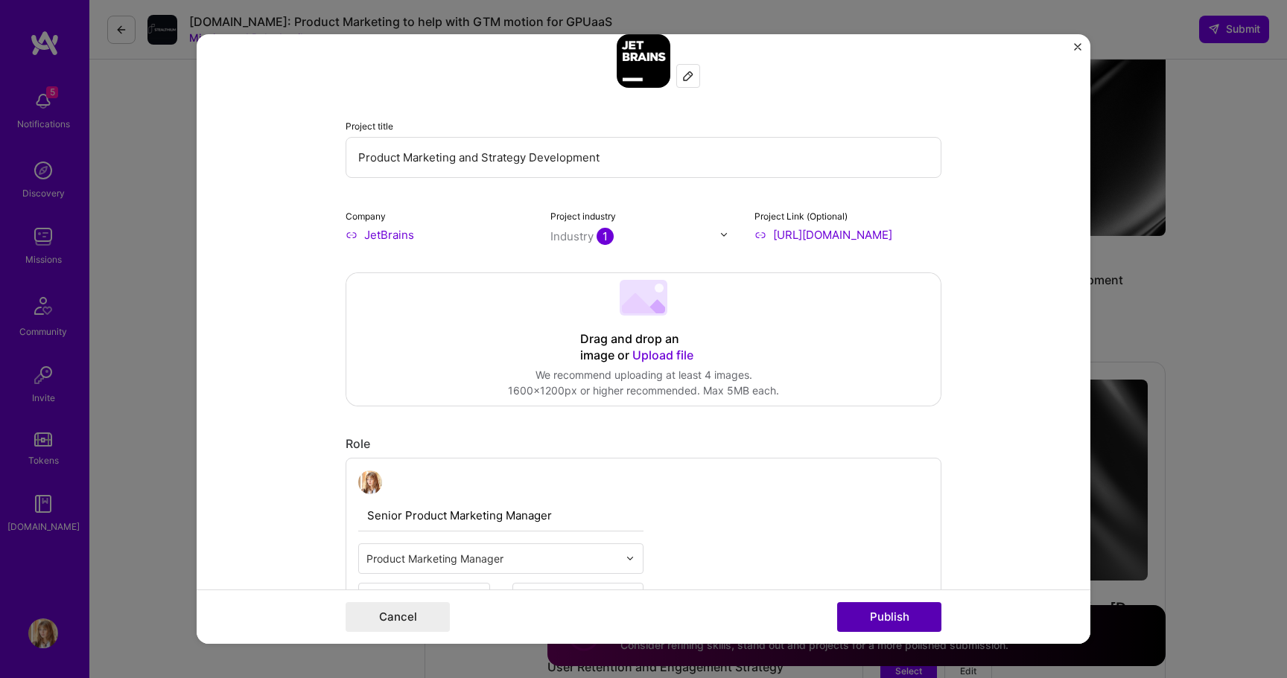
click at [897, 618] on button "Publish" at bounding box center [889, 617] width 104 height 30
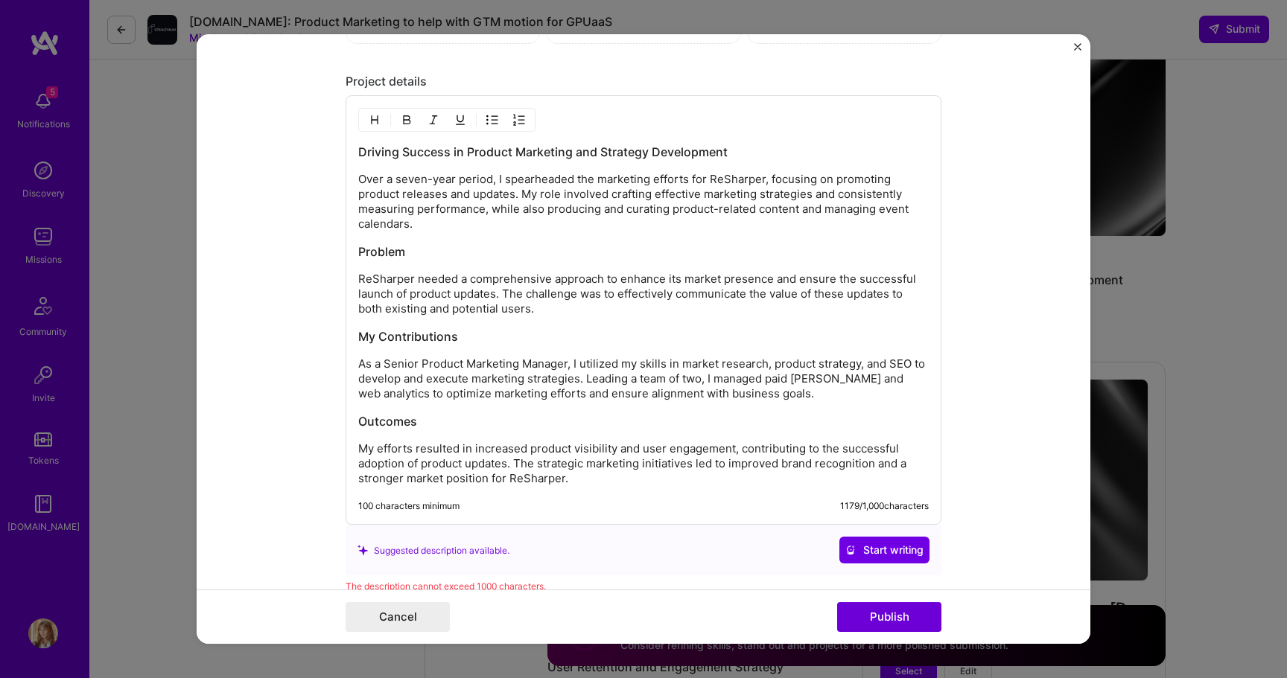
scroll to position [1559, 0]
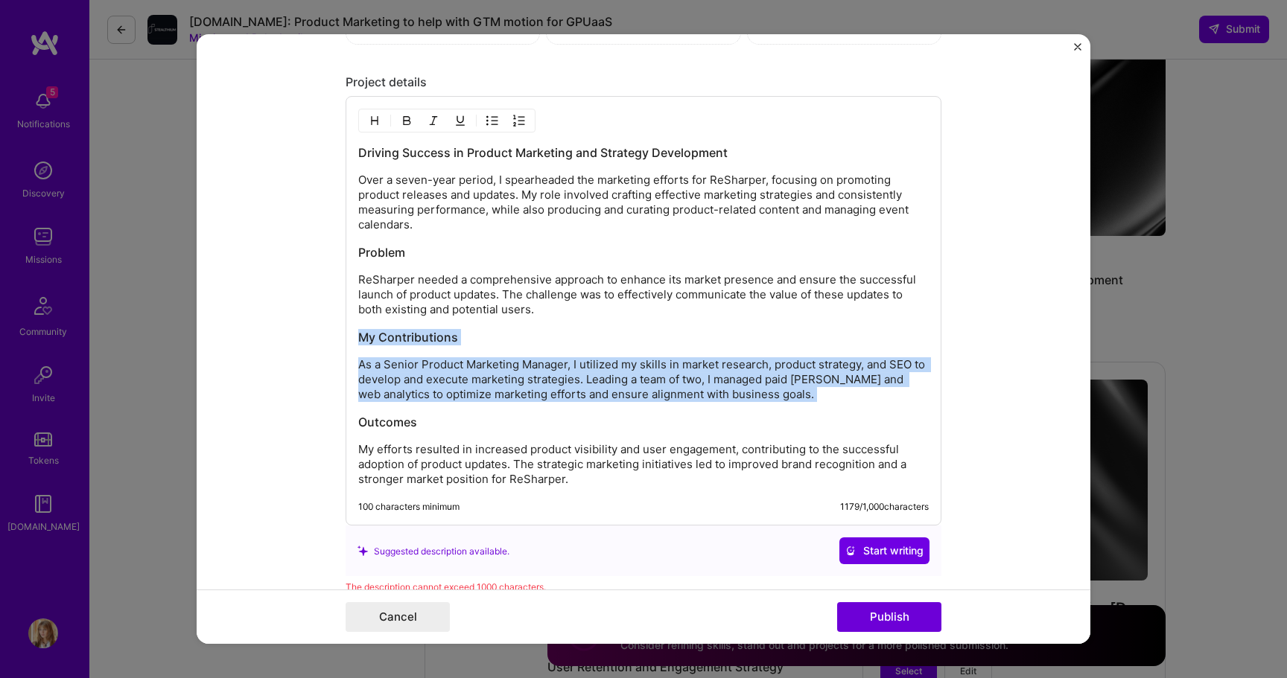
drag, startPoint x: 359, startPoint y: 337, endPoint x: 572, endPoint y: 407, distance: 224.2
click at [572, 407] on div "Driving Success in Product Marketing and Strategy Development Over a seven-year…" at bounding box center [643, 315] width 570 height 343
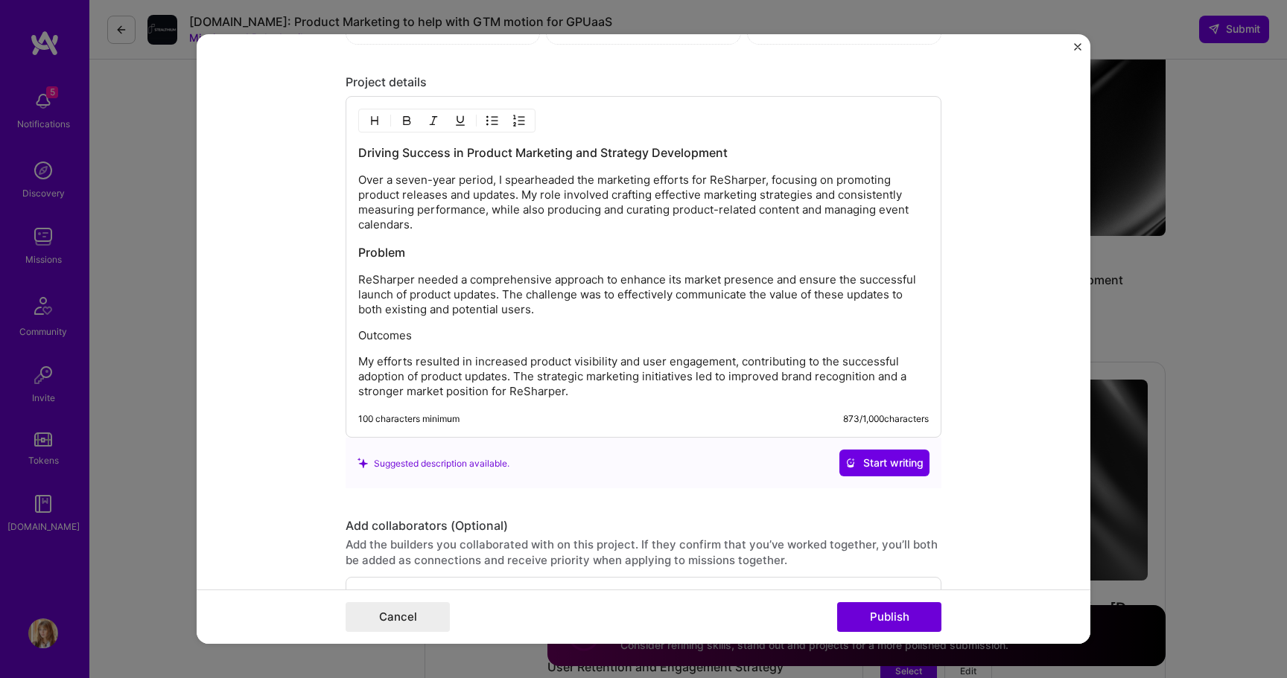
click at [392, 343] on p "Outcomes" at bounding box center [643, 335] width 570 height 15
click at [378, 111] on div at bounding box center [446, 121] width 177 height 24
click at [377, 118] on img "button" at bounding box center [375, 121] width 12 height 12
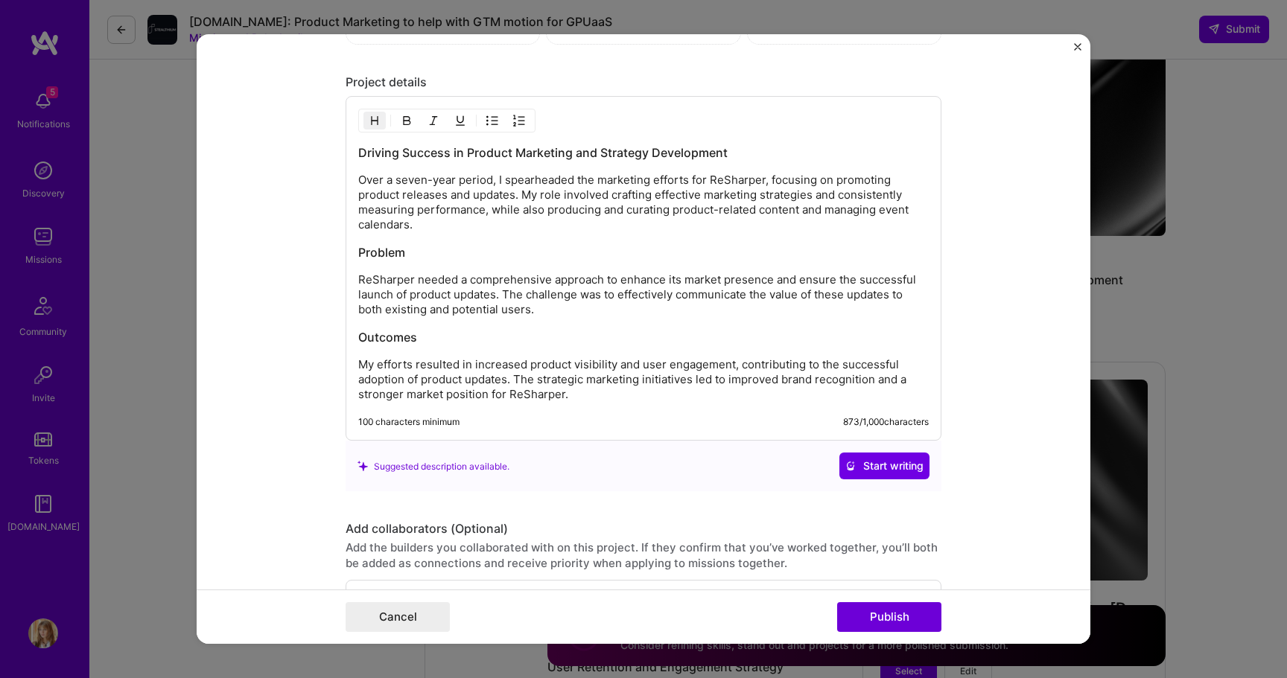
click at [532, 377] on p "My efforts resulted in increased product visibility and user engagement, contri…" at bounding box center [643, 379] width 570 height 45
click at [918, 622] on button "Publish" at bounding box center [889, 617] width 104 height 30
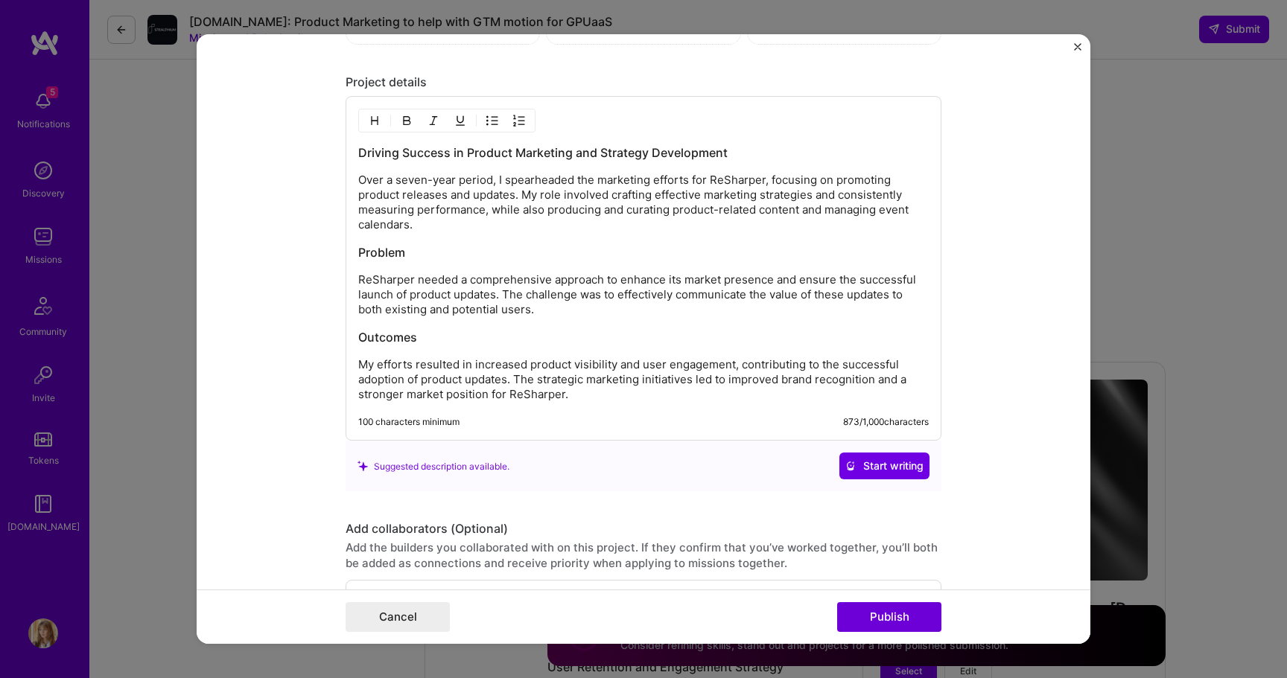
scroll to position [1491, 0]
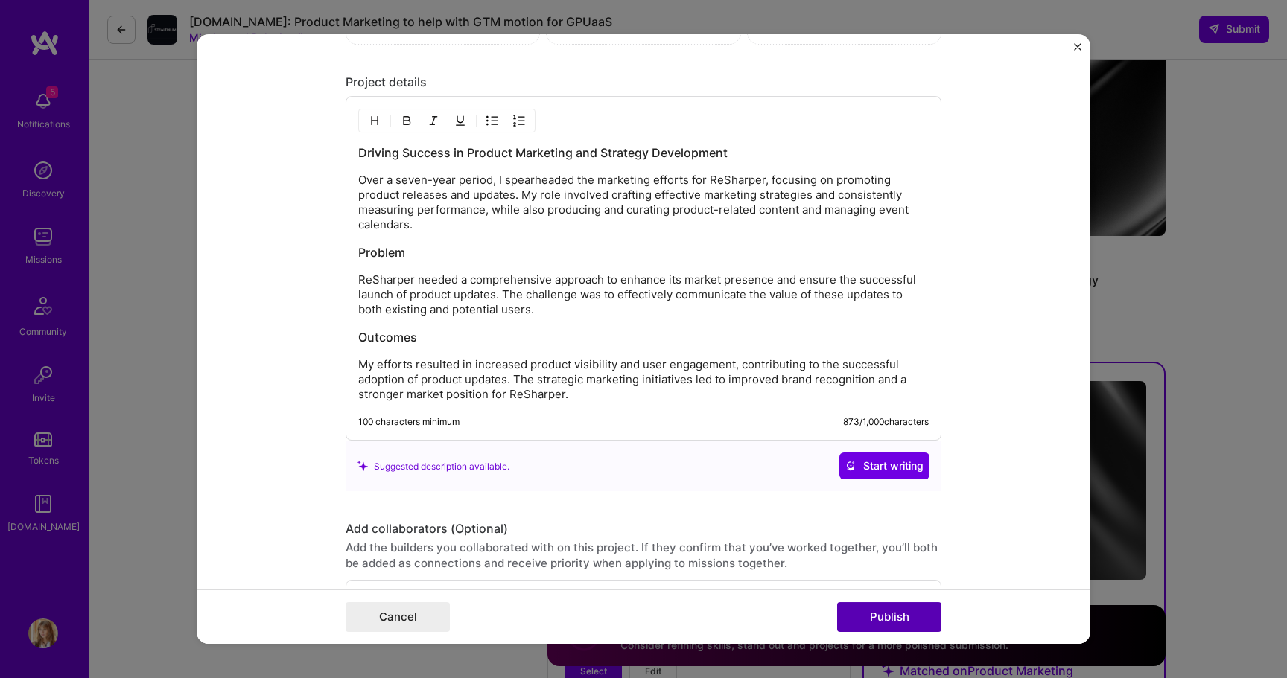
click at [914, 621] on button "Publish" at bounding box center [889, 617] width 104 height 30
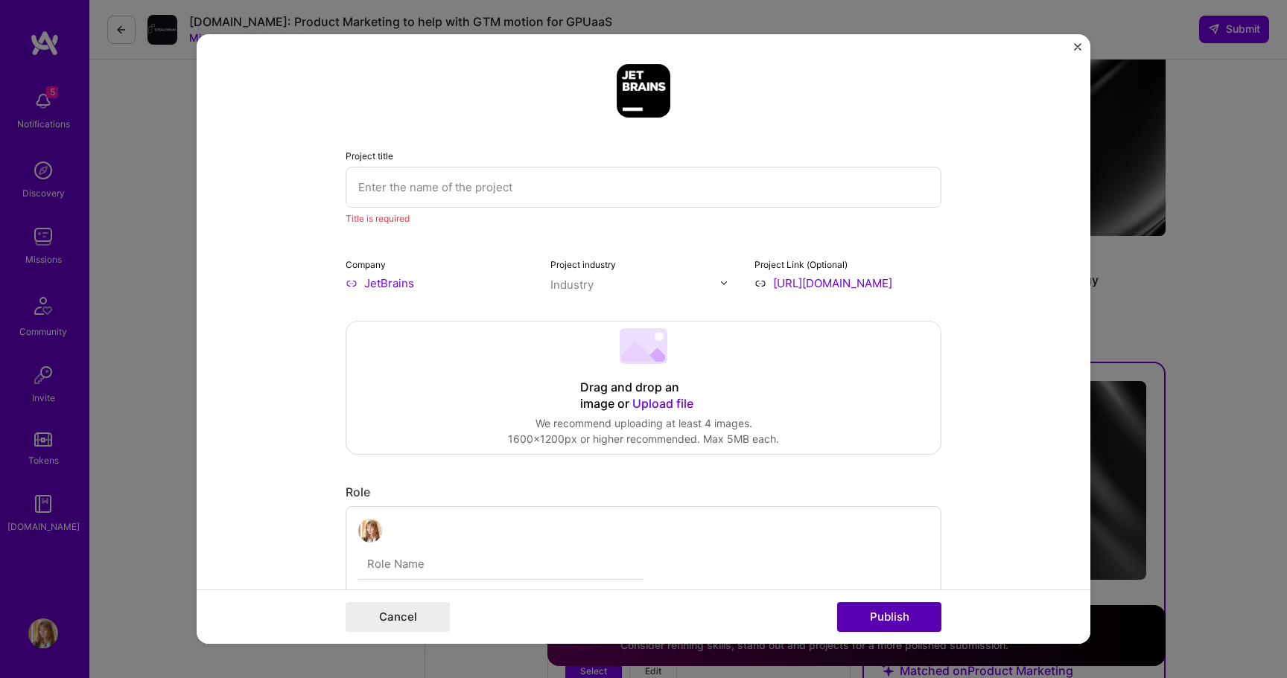
scroll to position [30, 0]
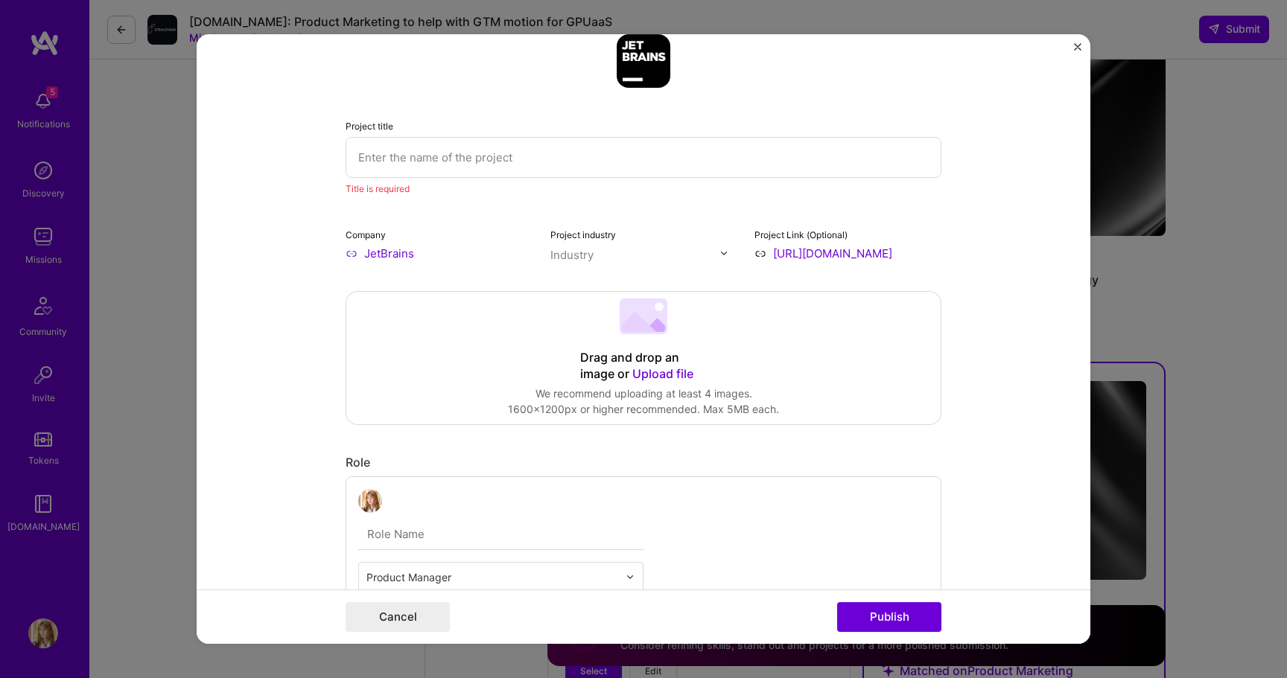
click at [632, 157] on input "text" at bounding box center [644, 157] width 596 height 41
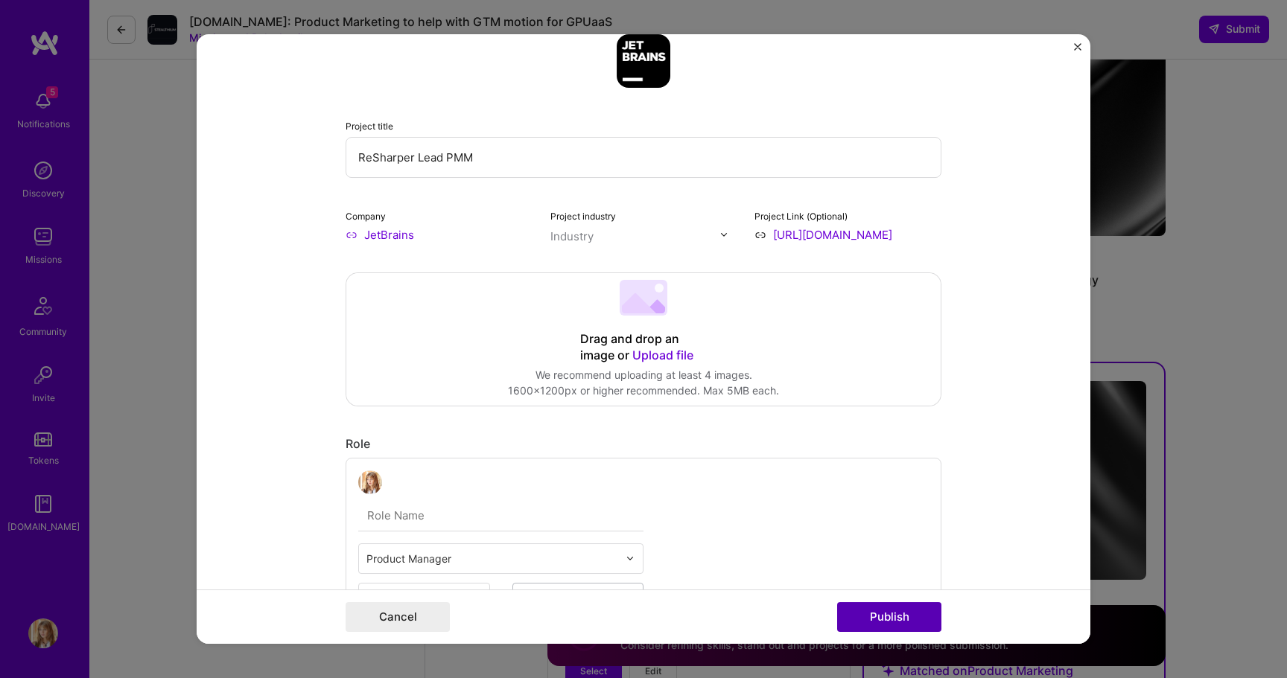
type input "ReSharper Lead PMM"
click at [900, 625] on button "Publish" at bounding box center [889, 617] width 104 height 30
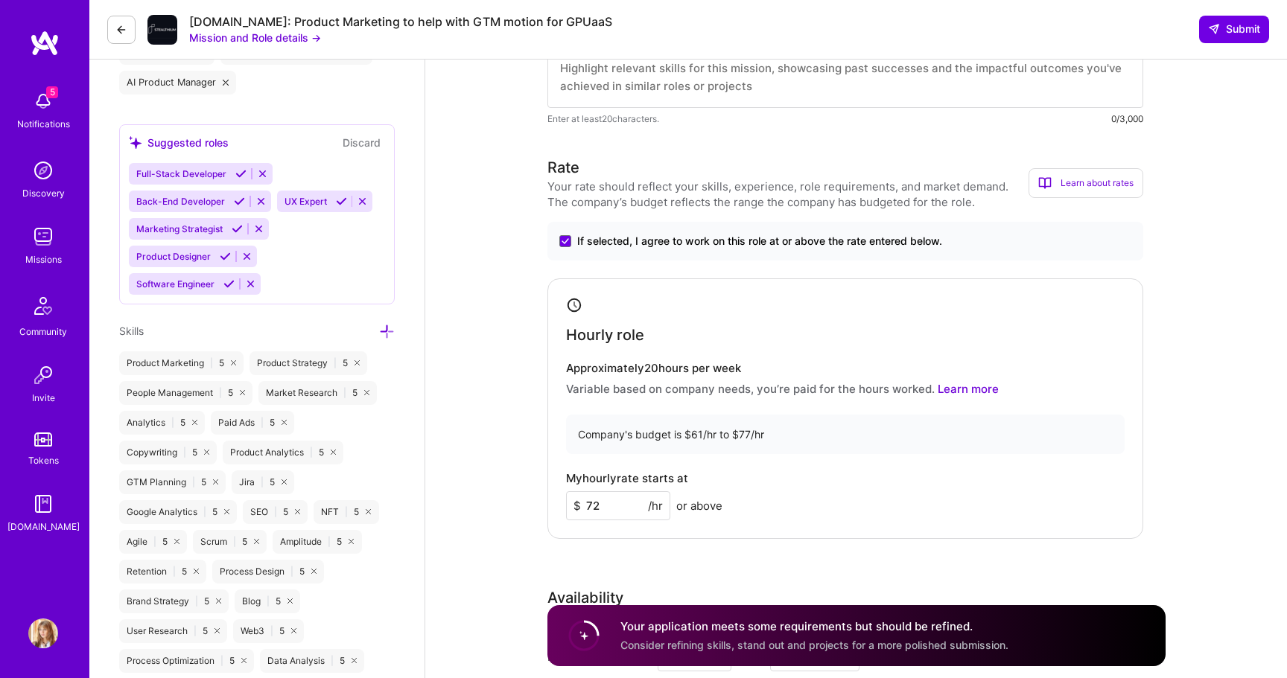
scroll to position [620, 0]
click at [611, 503] on input "72" at bounding box center [618, 506] width 104 height 29
type input "70"
click at [872, 497] on div "My hourly rate starts at $ 70 /hr or above" at bounding box center [845, 497] width 559 height 48
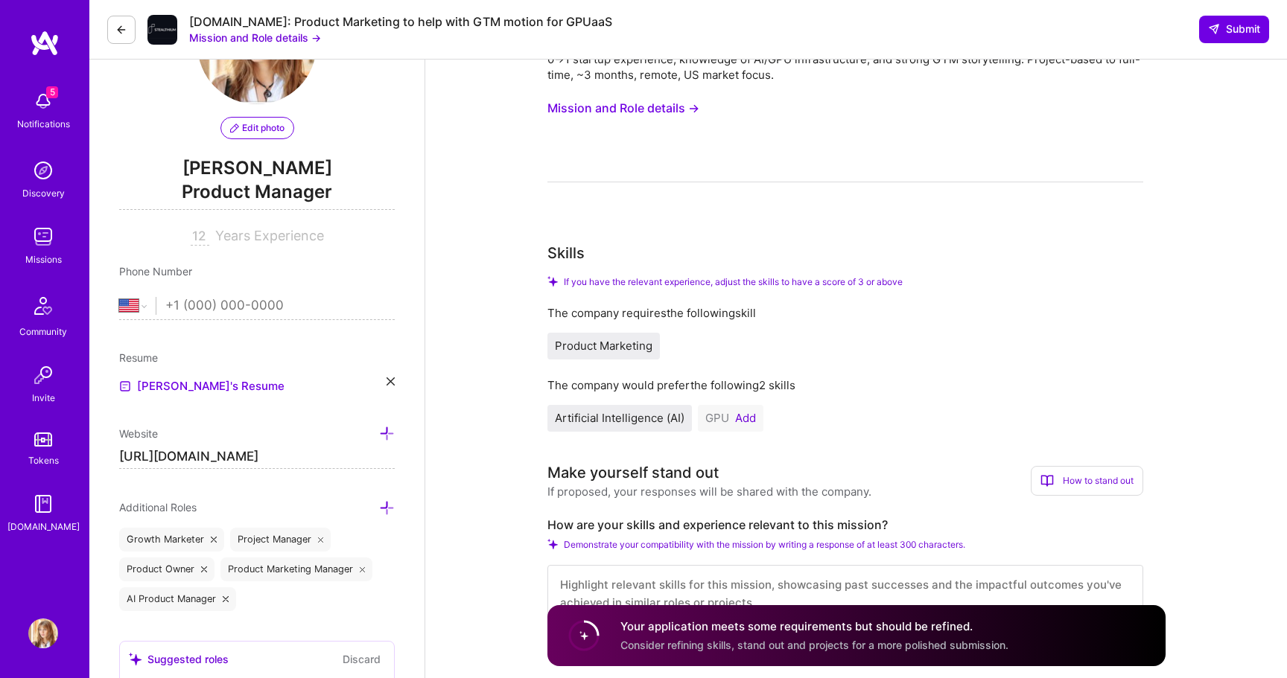
scroll to position [106, 0]
click at [750, 421] on button "Add" at bounding box center [745, 417] width 21 height 12
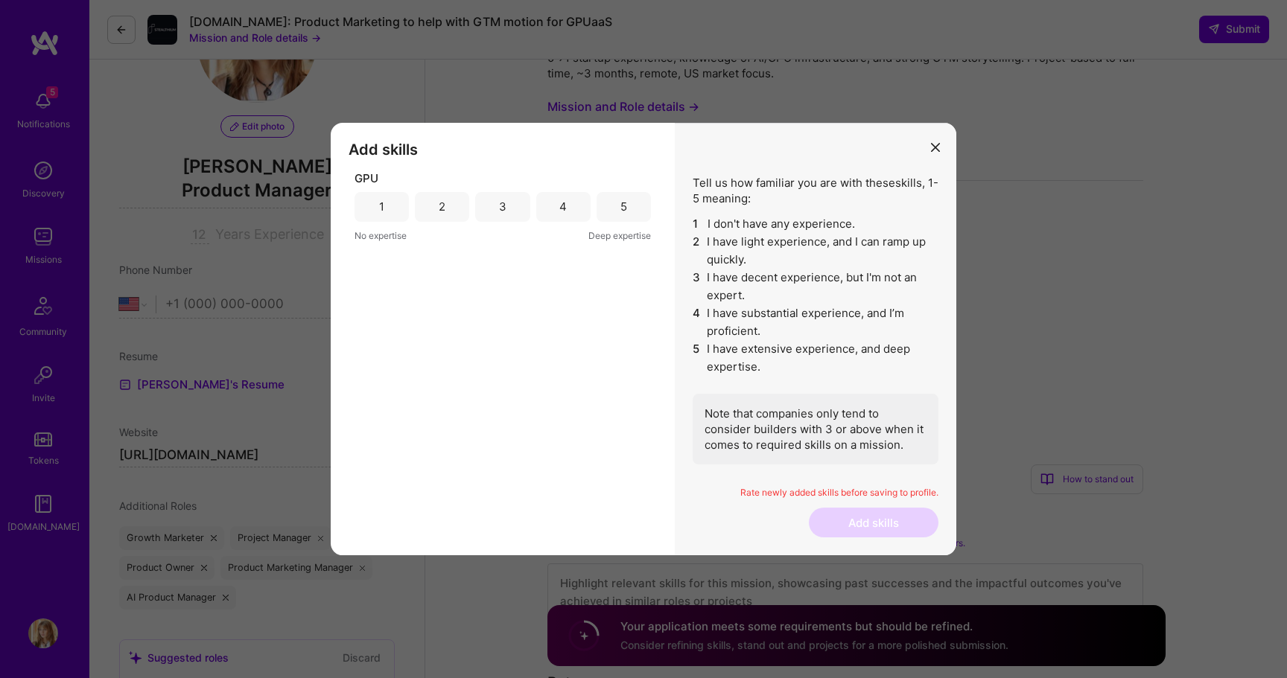
click at [490, 217] on div "3" at bounding box center [502, 207] width 54 height 30
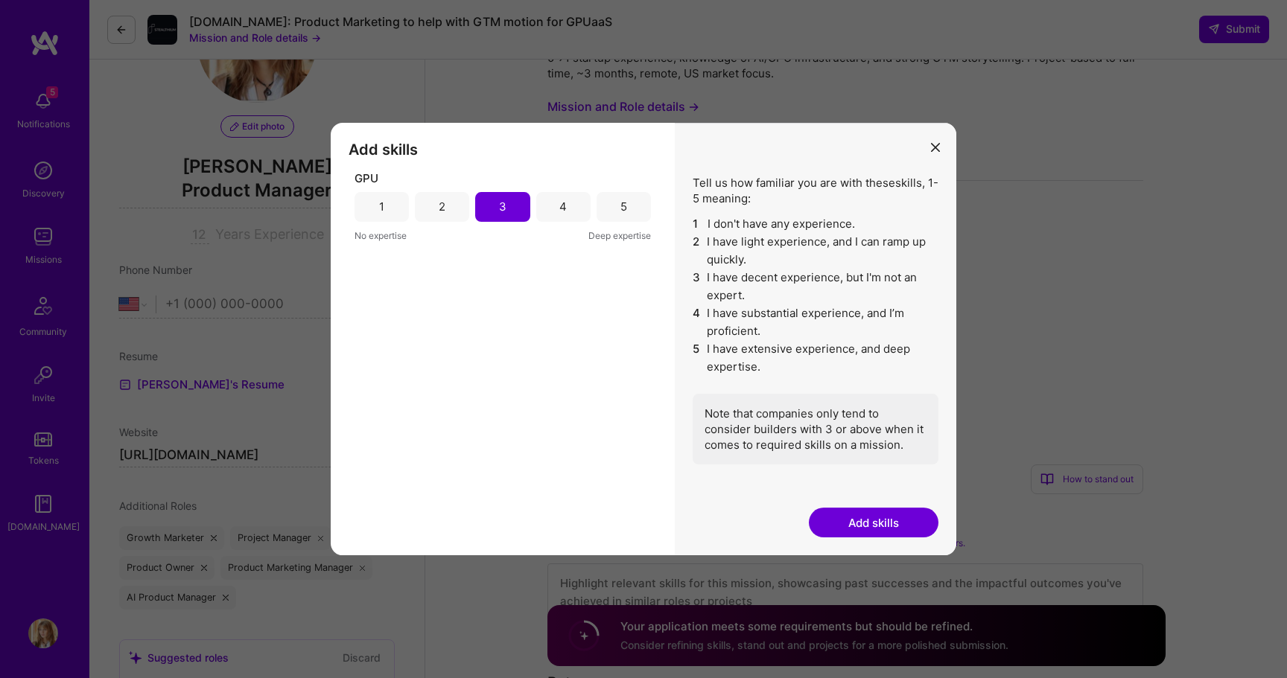
click at [868, 533] on button "Add skills" at bounding box center [874, 523] width 130 height 30
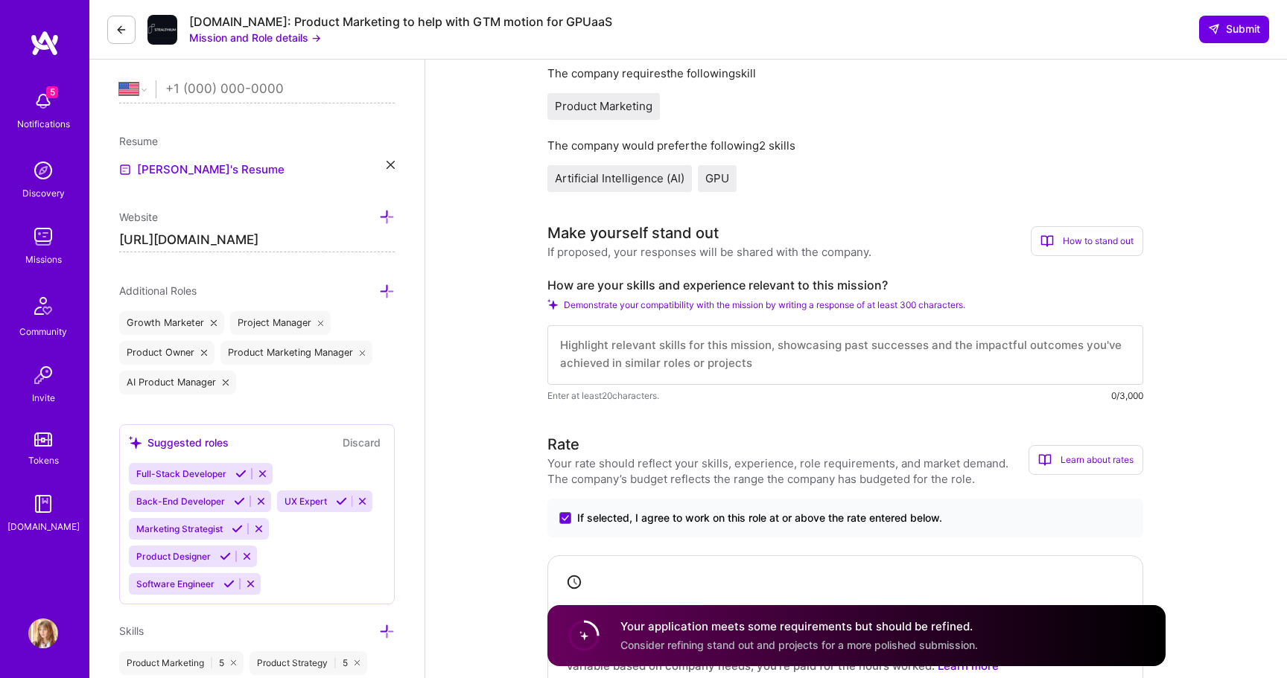
scroll to position [448, 0]
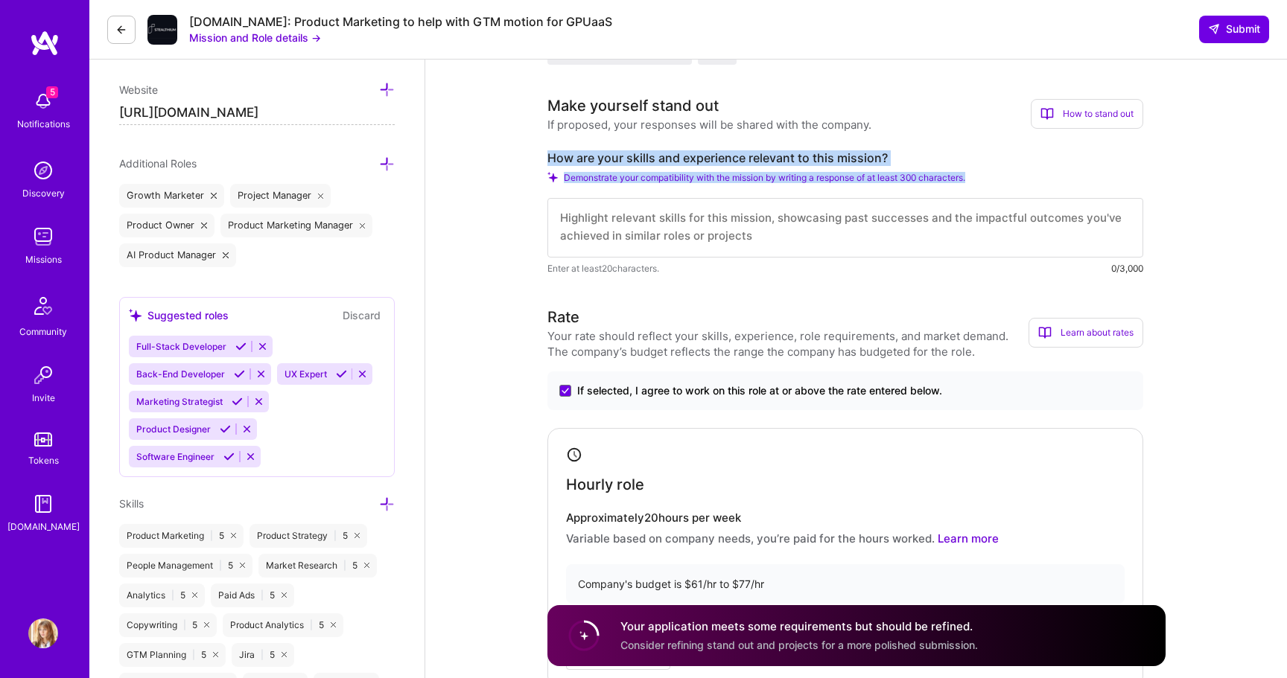
drag, startPoint x: 546, startPoint y: 156, endPoint x: 778, endPoint y: 234, distance: 245.2
click at [778, 234] on textarea at bounding box center [845, 228] width 596 height 60
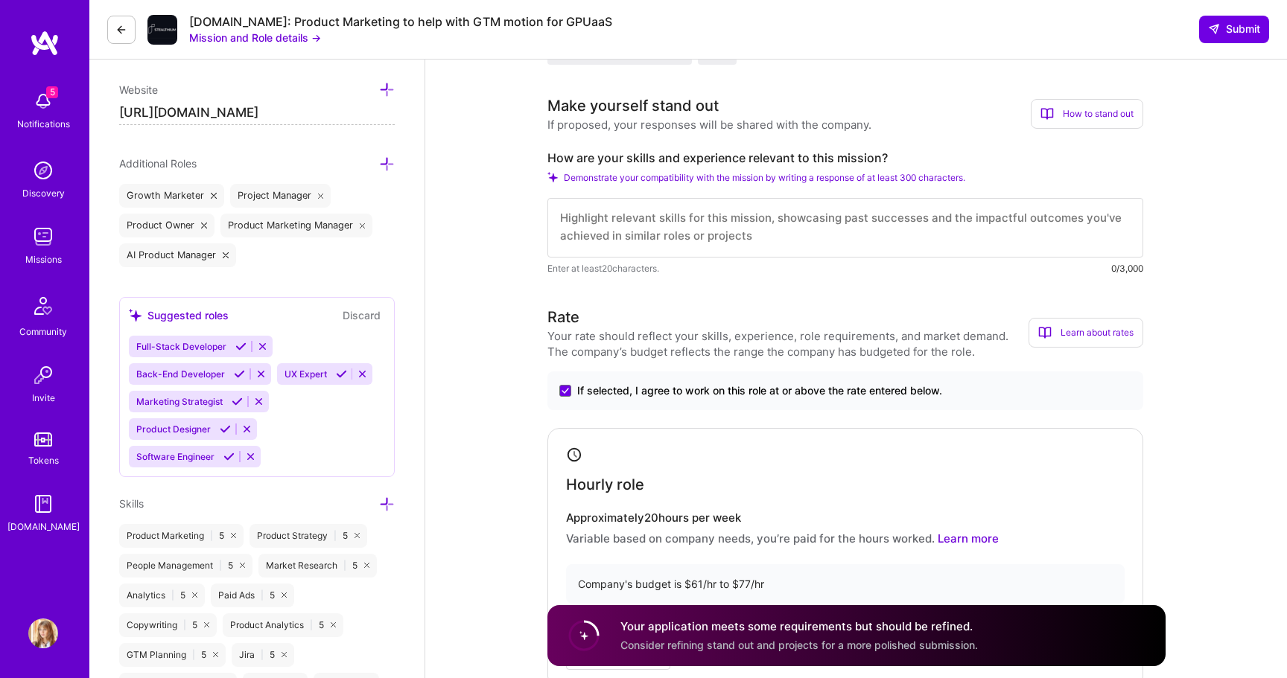
scroll to position [0, 0]
click at [778, 234] on textarea at bounding box center [845, 228] width 596 height 60
drag, startPoint x: 756, startPoint y: 235, endPoint x: 547, endPoint y: 170, distance: 219.1
click at [547, 170] on div "How are your skills and experience relevant to this mission? Demonstrate your c…" at bounding box center [845, 213] width 596 height 126
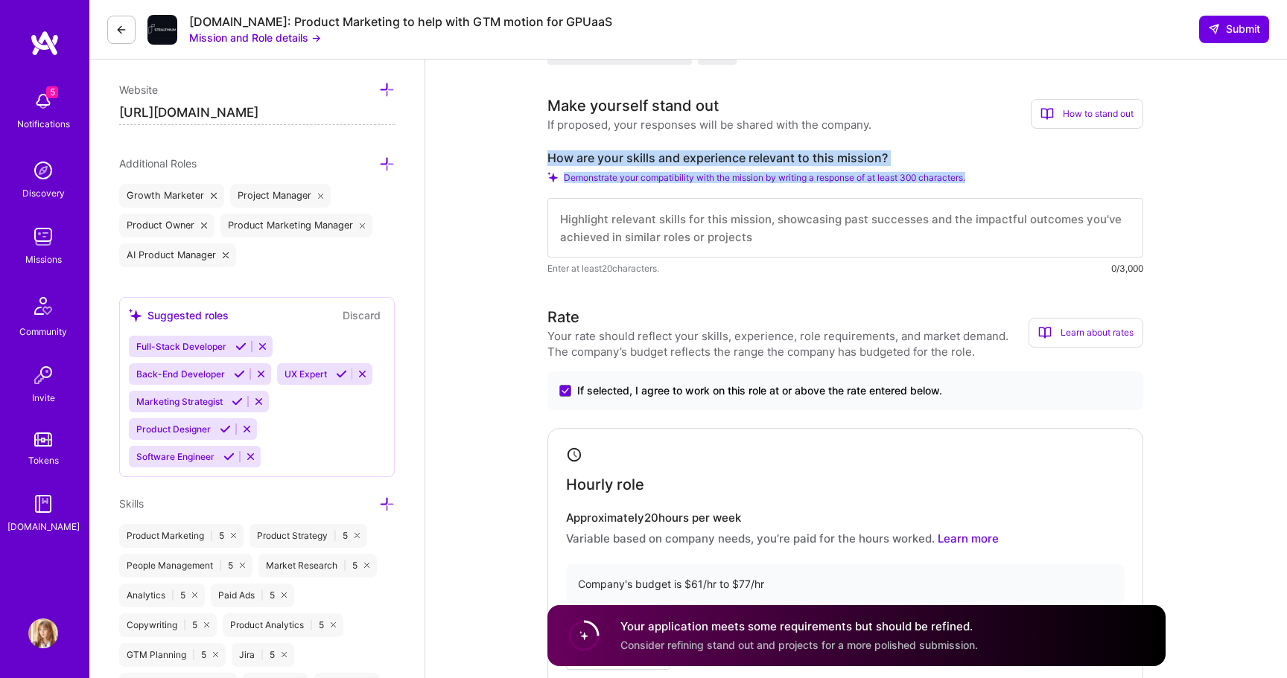
drag, startPoint x: 545, startPoint y: 156, endPoint x: 672, endPoint y: 239, distance: 151.2
copy div "How are your skills and experience relevant to this mission? Demonstrate your c…"
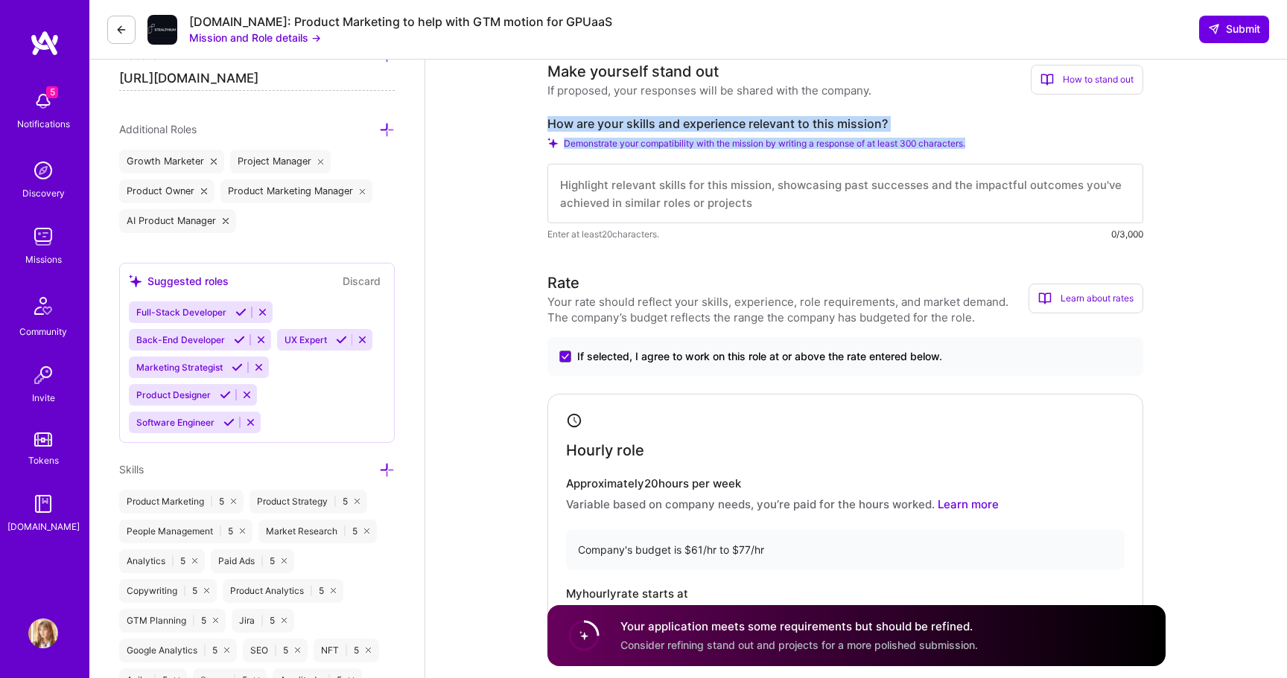
scroll to position [484, 0]
click at [640, 194] on textarea at bounding box center [845, 192] width 596 height 60
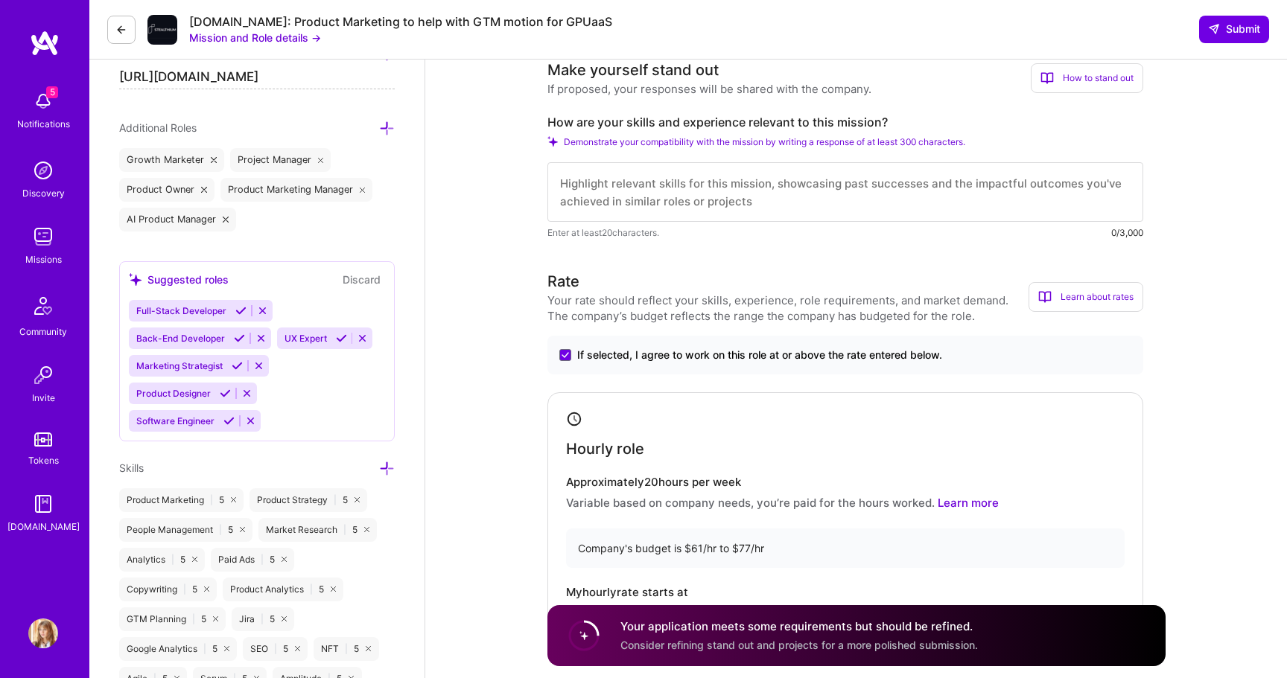
paste textarea "Lo ipsumd sit ametconsec adipi elitsed doei Tem Incid'u Laboree Doloremag Aliqu…"
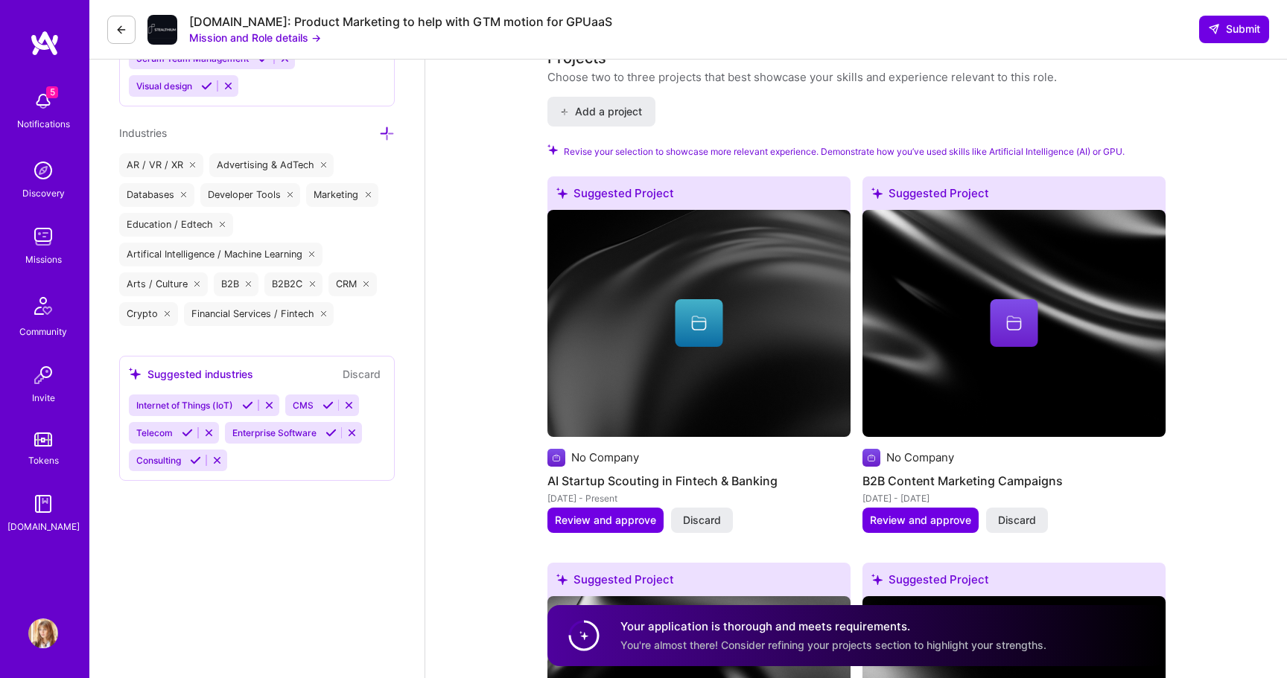
scroll to position [1860, 0]
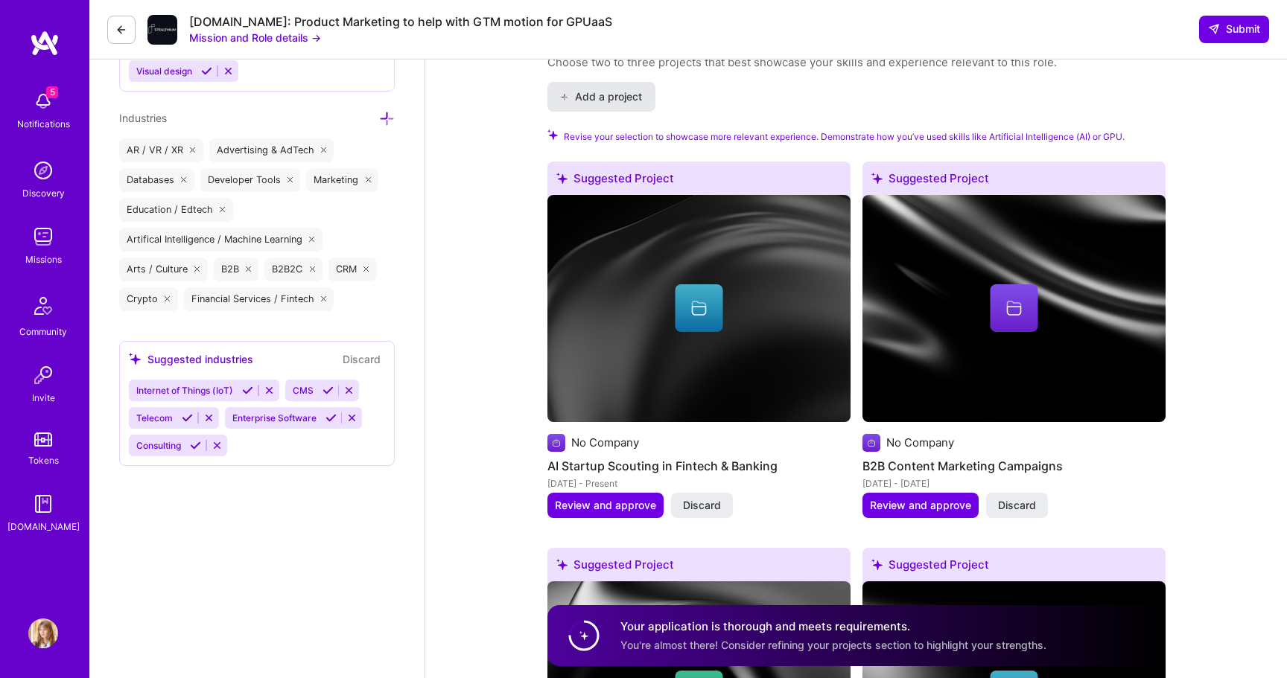
type textarea "Lo ipsumd sit ametconsec adipi elitsed doei Tem Incid'u Laboree Doloremag Aliqu…"
click at [621, 95] on span "Add a project" at bounding box center [600, 96] width 81 height 15
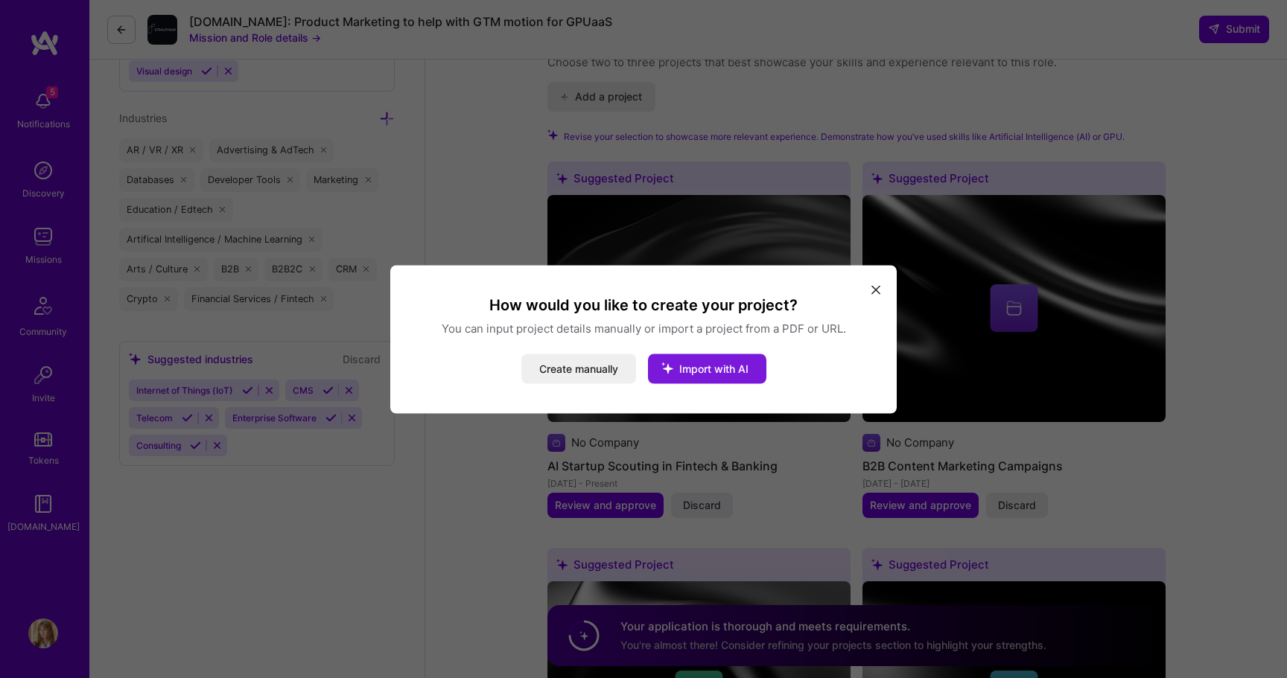
click at [690, 370] on span "Import with AI" at bounding box center [713, 368] width 69 height 13
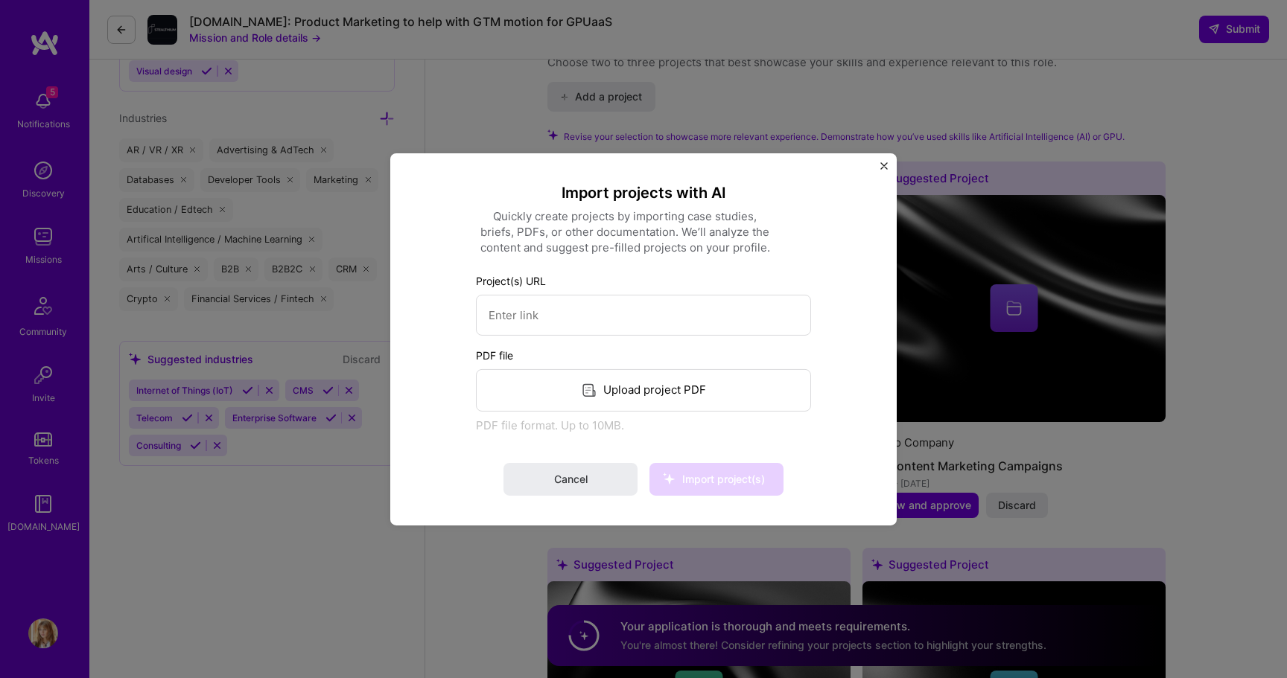
click at [880, 168] on img "Close" at bounding box center [883, 165] width 7 height 7
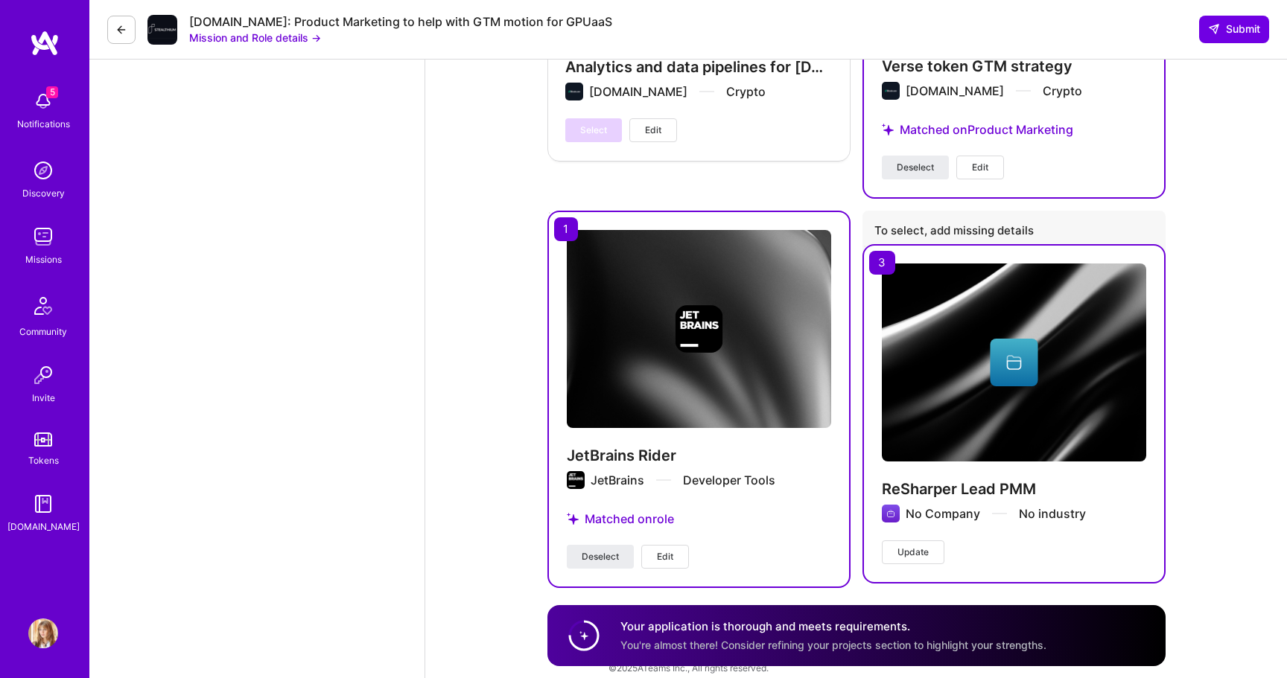
scroll to position [3376, 0]
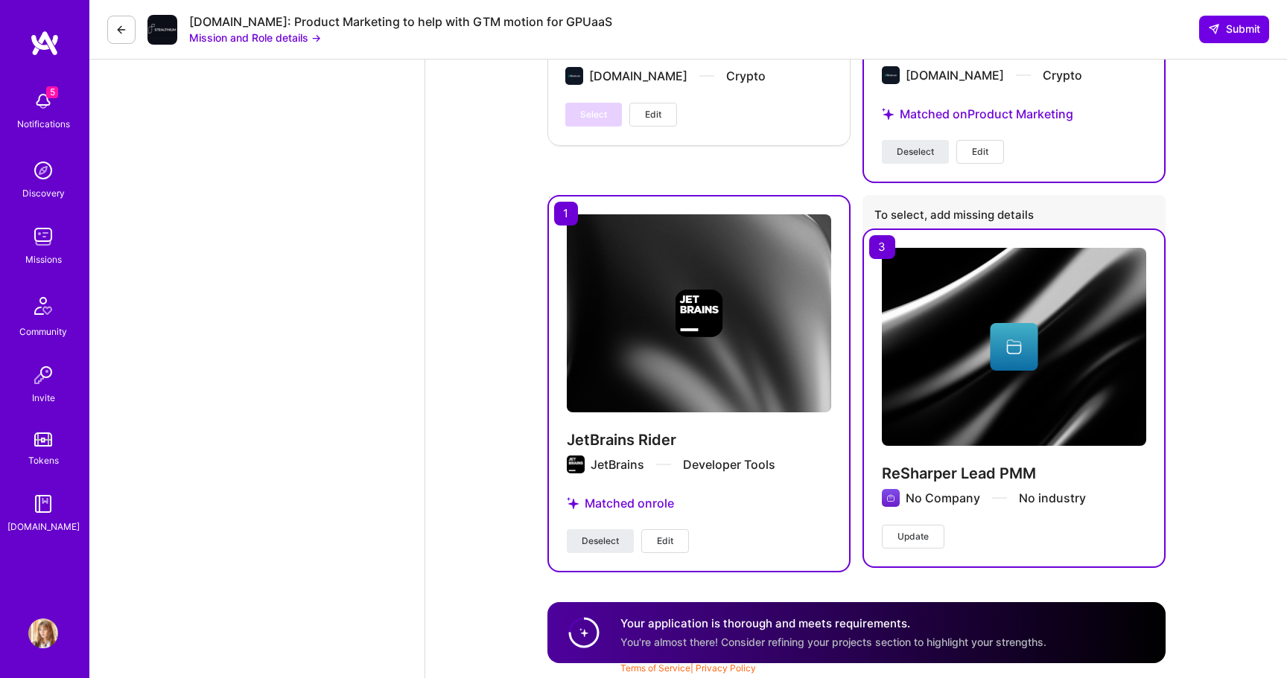
click at [929, 537] on button "Update" at bounding box center [913, 537] width 63 height 24
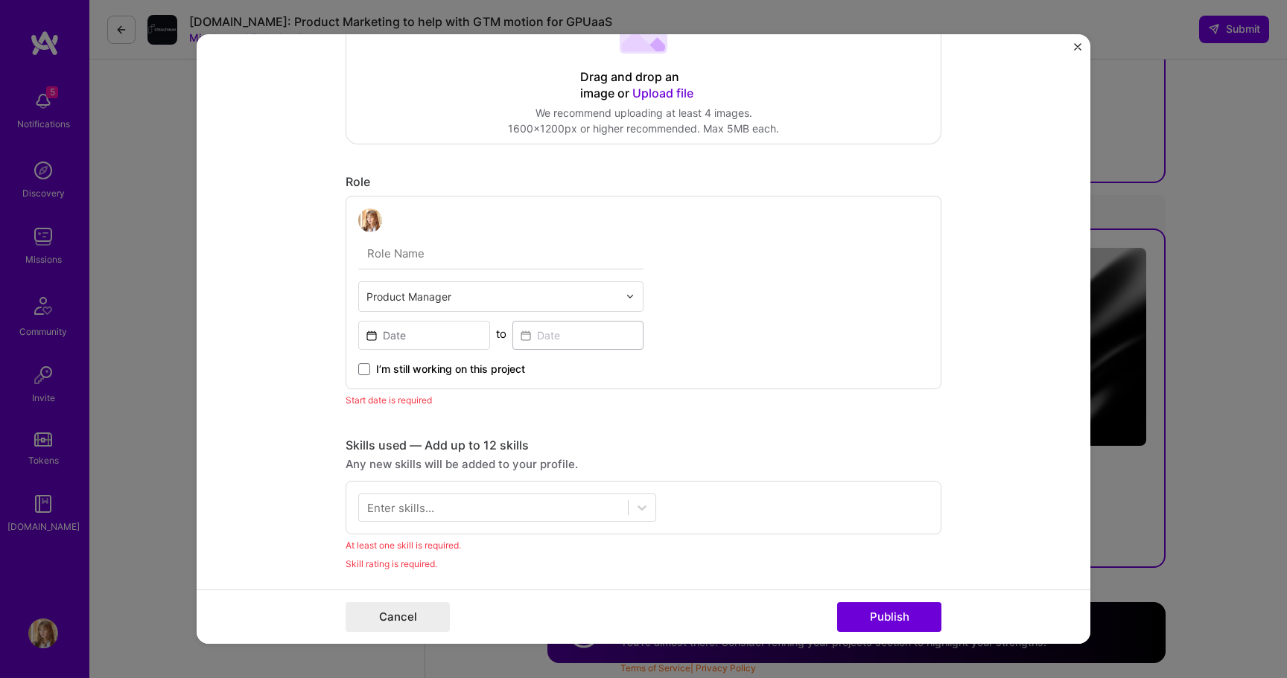
scroll to position [422, 0]
click at [423, 298] on input "text" at bounding box center [492, 299] width 252 height 16
type input "product marketing"
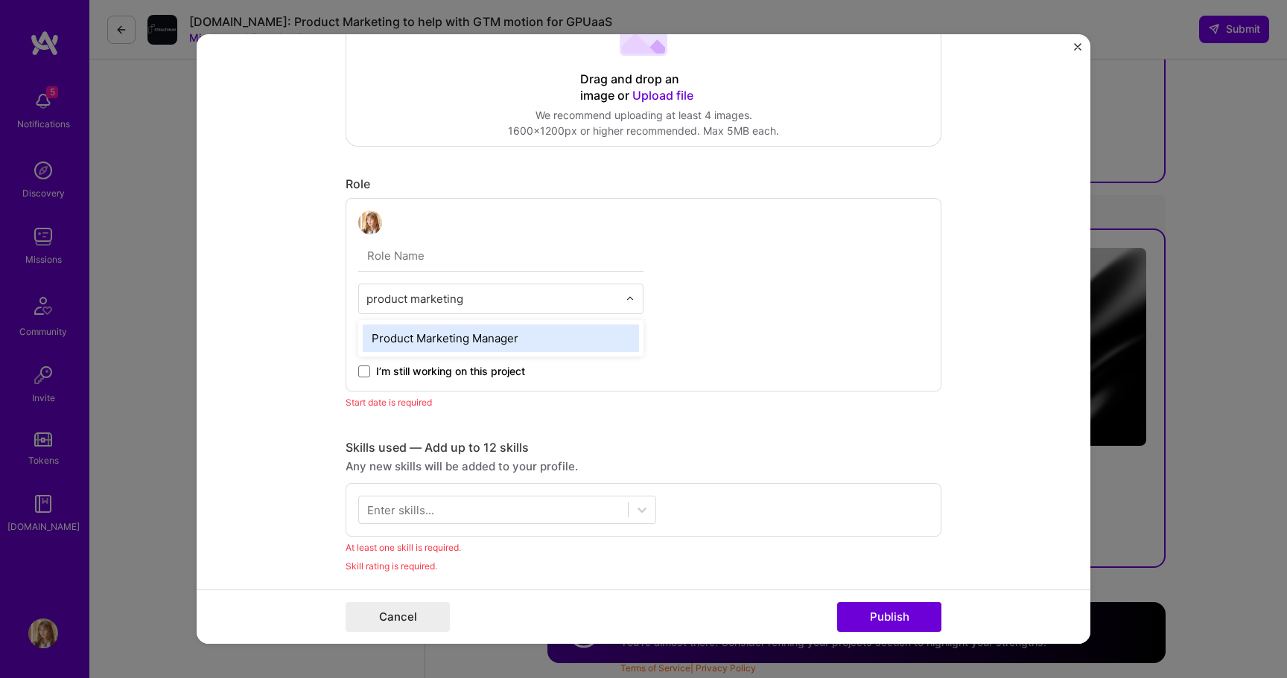
click at [518, 332] on div "Product Marketing Manager" at bounding box center [501, 339] width 276 height 28
click at [431, 334] on input at bounding box center [424, 337] width 132 height 29
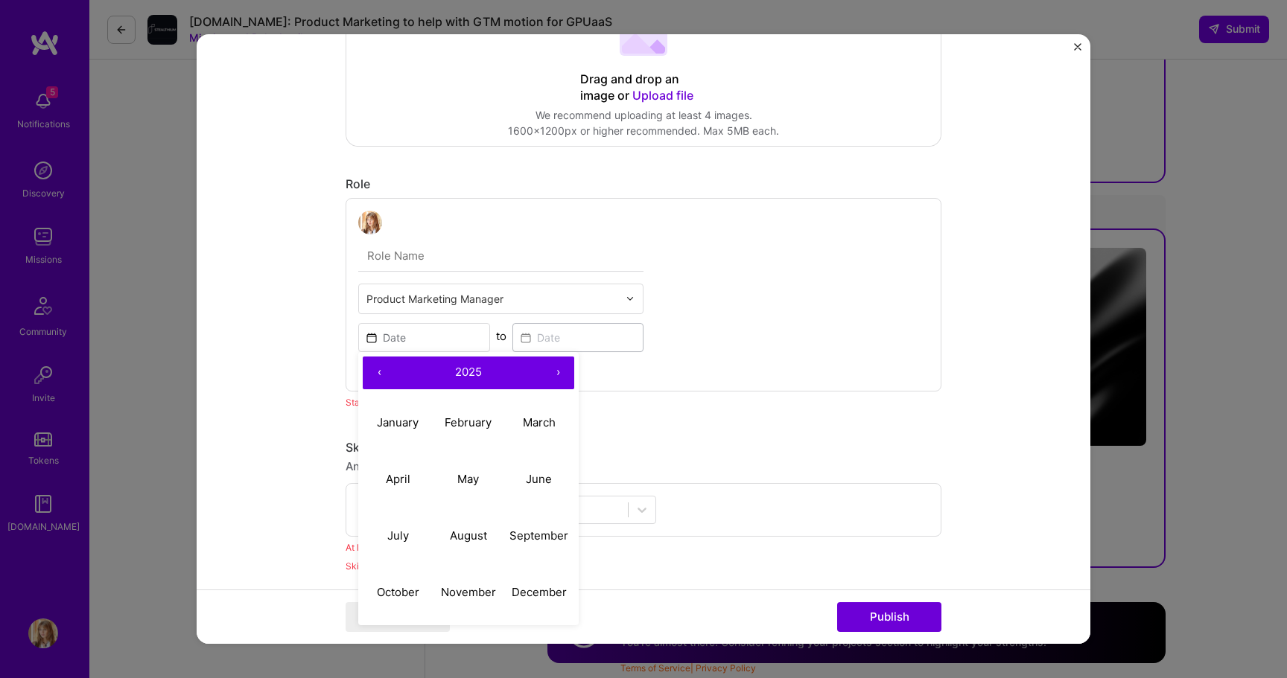
click at [559, 368] on button "›" at bounding box center [557, 373] width 33 height 33
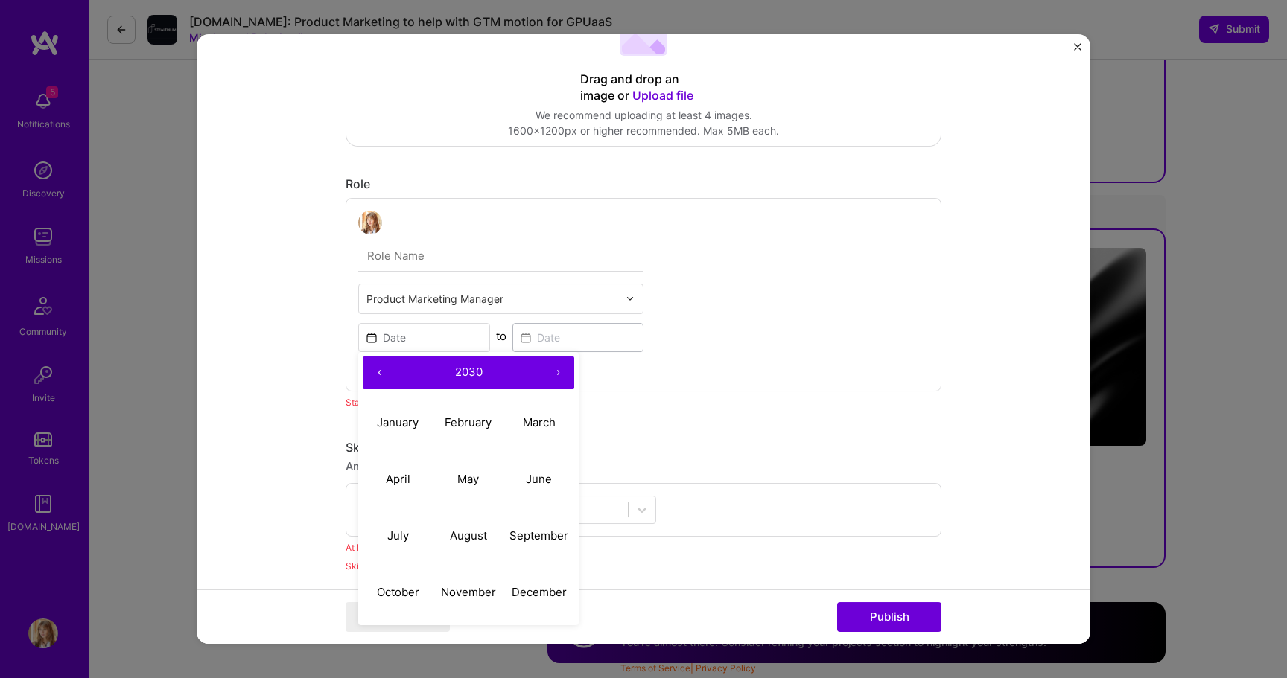
click at [559, 368] on button "›" at bounding box center [557, 373] width 33 height 33
click at [375, 381] on button "‹" at bounding box center [379, 373] width 33 height 33
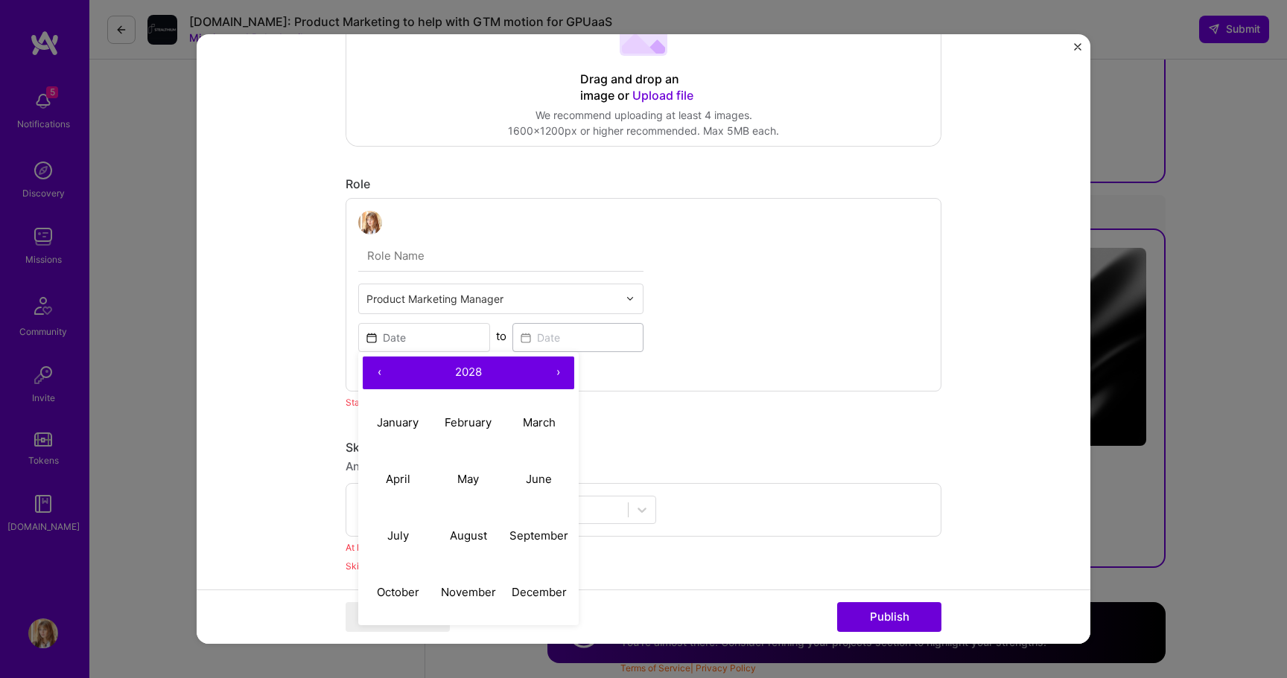
click at [375, 381] on button "‹" at bounding box center [379, 373] width 33 height 33
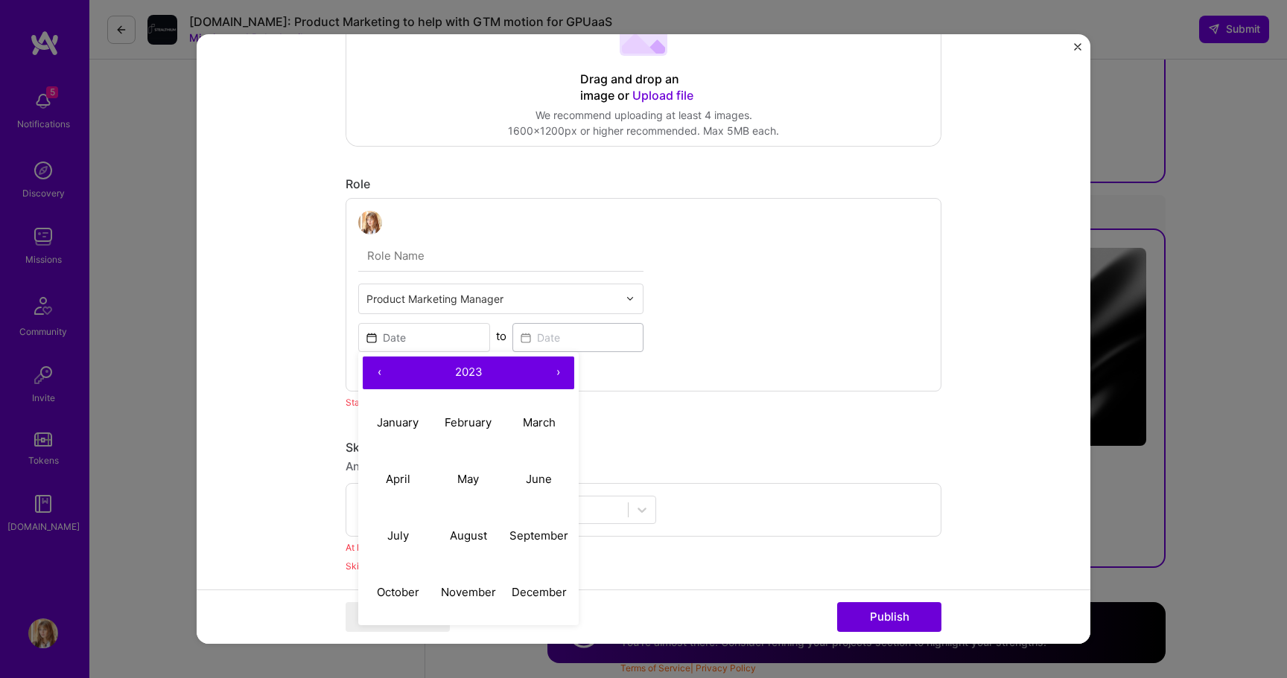
click at [375, 381] on button "‹" at bounding box center [379, 373] width 33 height 33
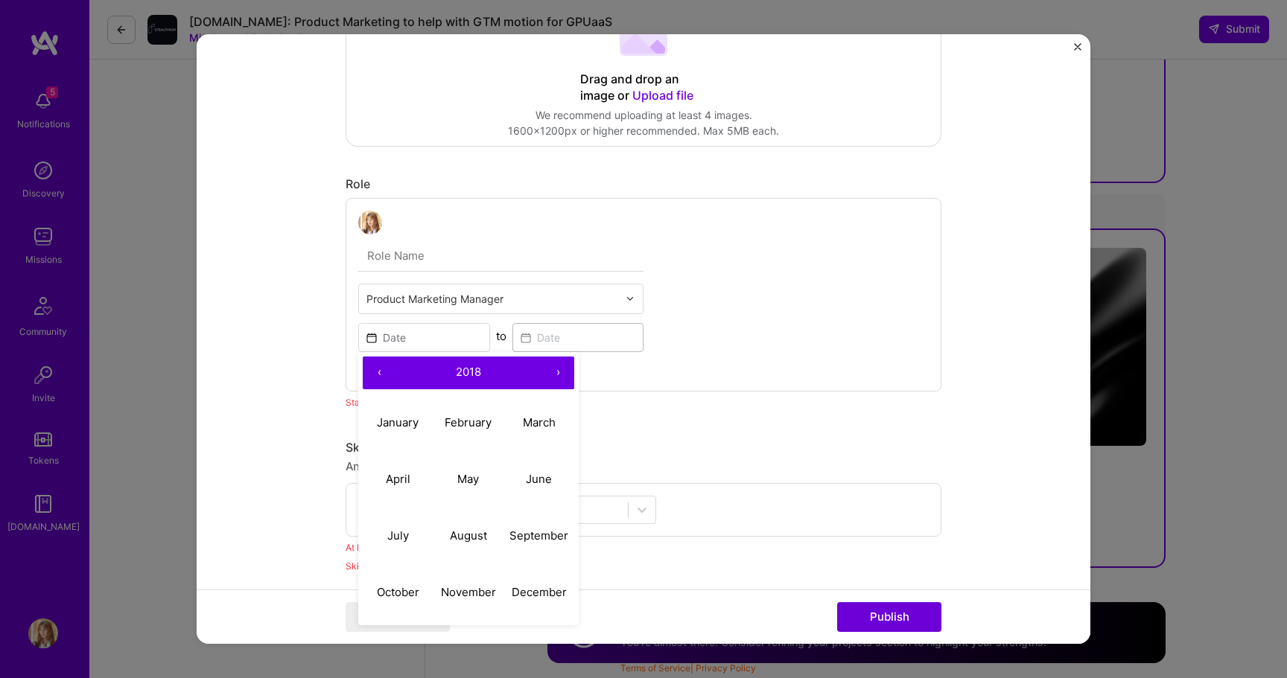
click at [375, 381] on button "‹" at bounding box center [379, 373] width 33 height 33
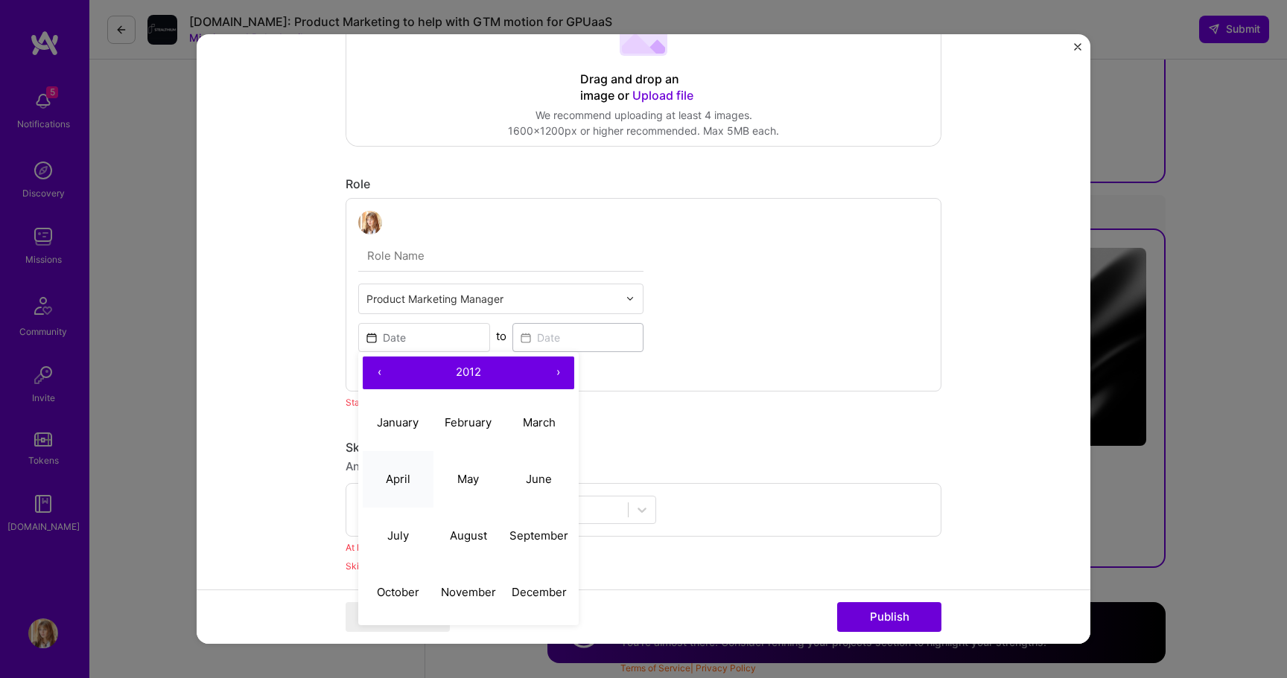
click at [413, 483] on button "April" at bounding box center [398, 479] width 71 height 57
type input "[DATE]"
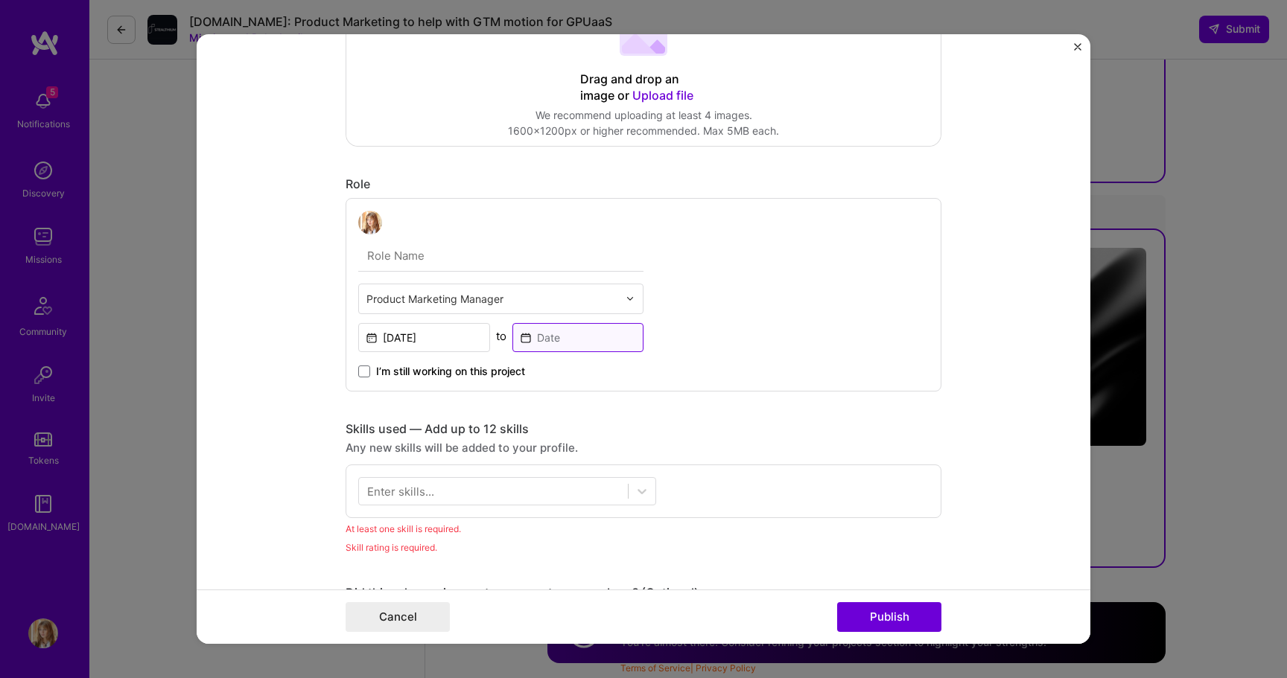
click at [564, 344] on input at bounding box center [578, 337] width 132 height 29
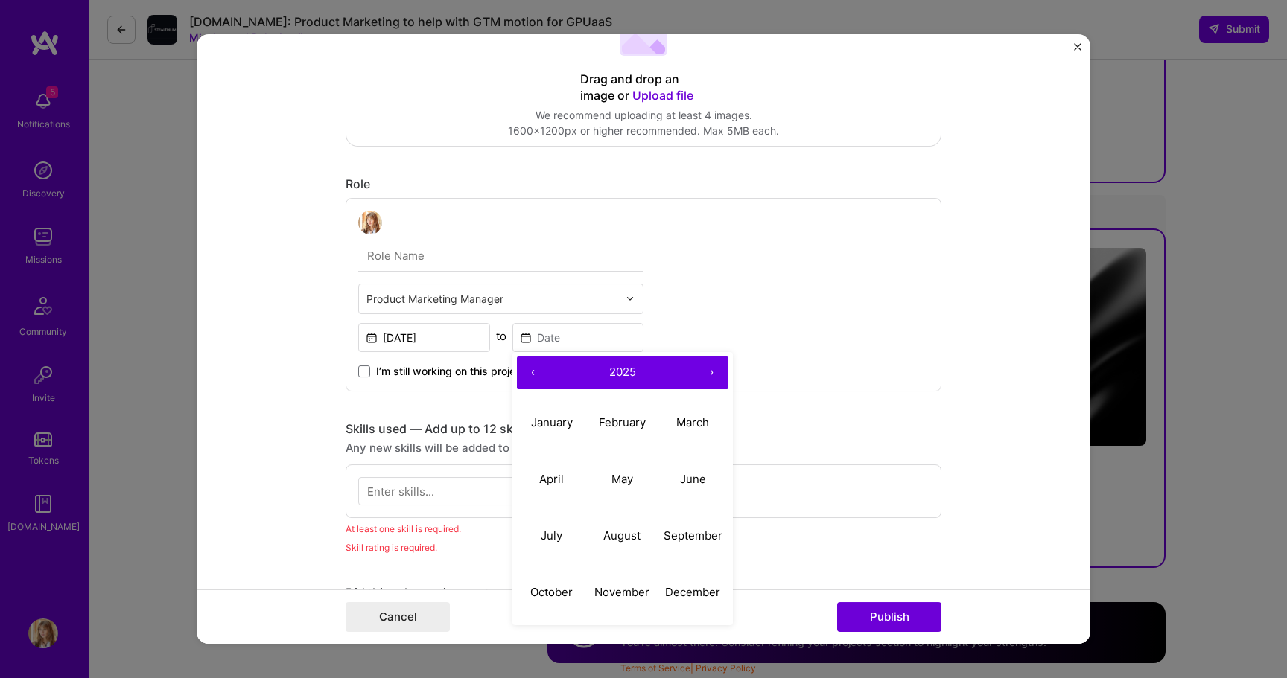
click at [532, 375] on button "‹" at bounding box center [533, 373] width 33 height 33
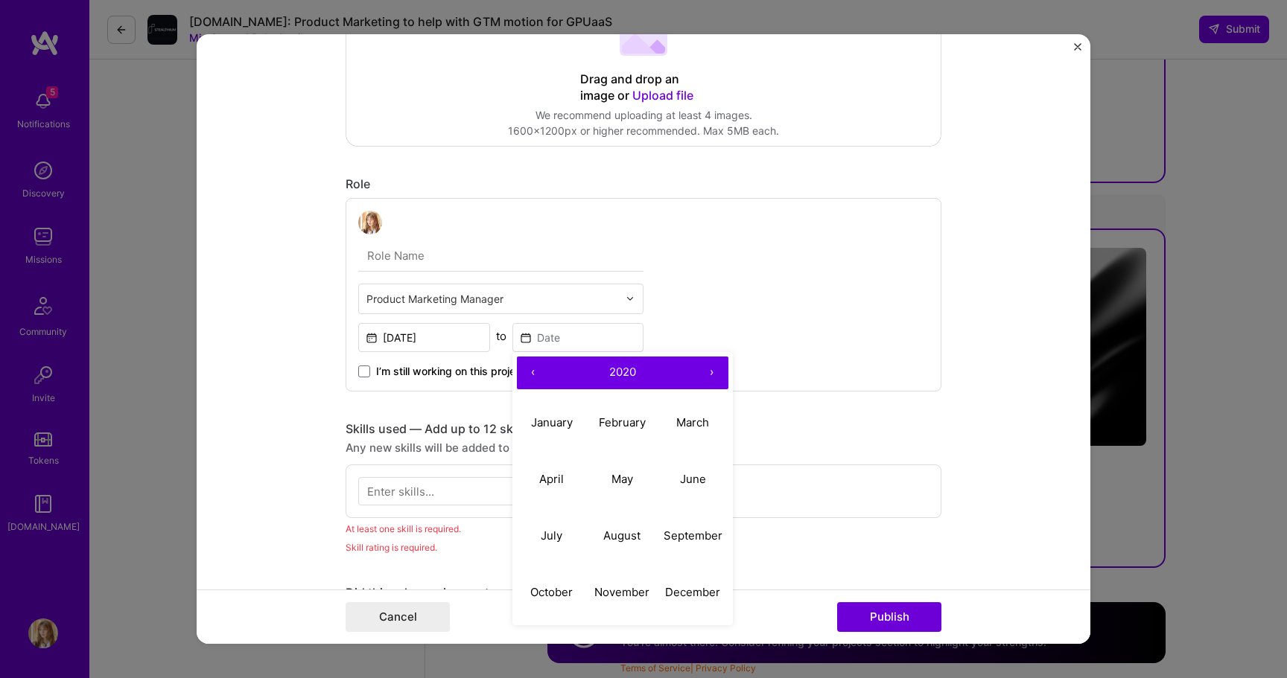
click at [532, 375] on button "‹" at bounding box center [533, 373] width 33 height 33
click at [675, 547] on button "September" at bounding box center [693, 536] width 71 height 57
type input "[DATE]"
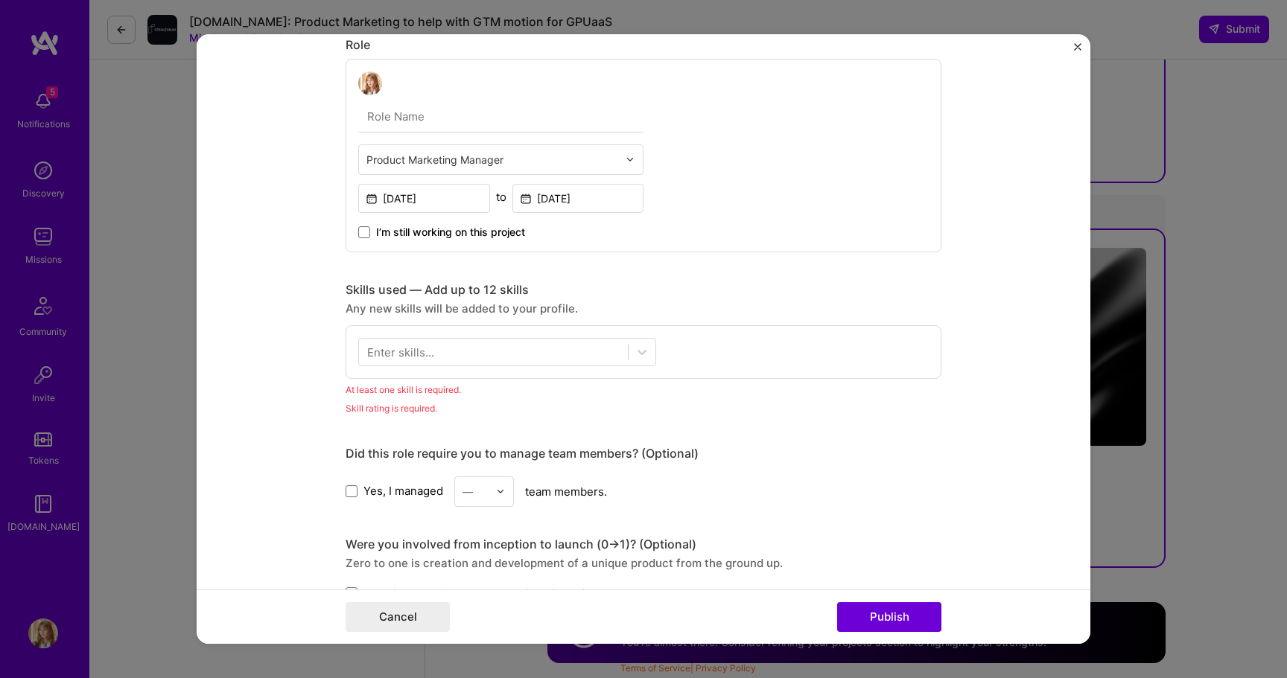
scroll to position [564, 0]
click at [466, 349] on div at bounding box center [493, 349] width 269 height 25
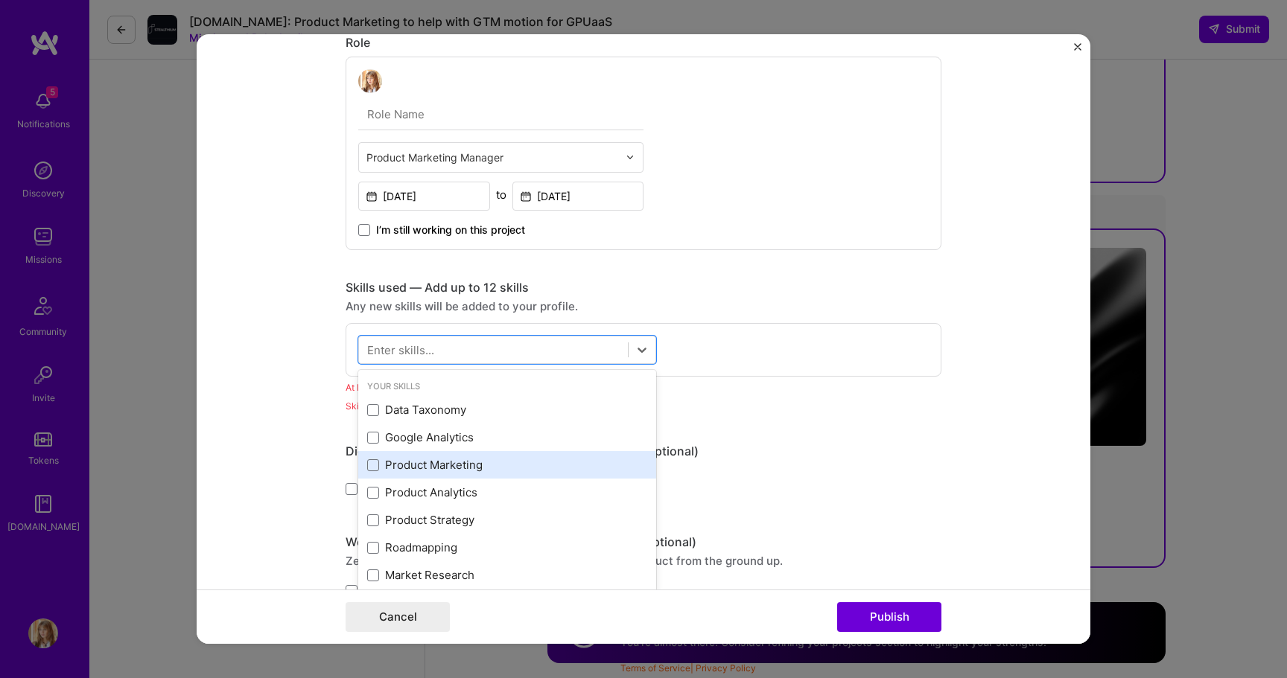
click at [439, 462] on div "Product Marketing" at bounding box center [507, 465] width 280 height 16
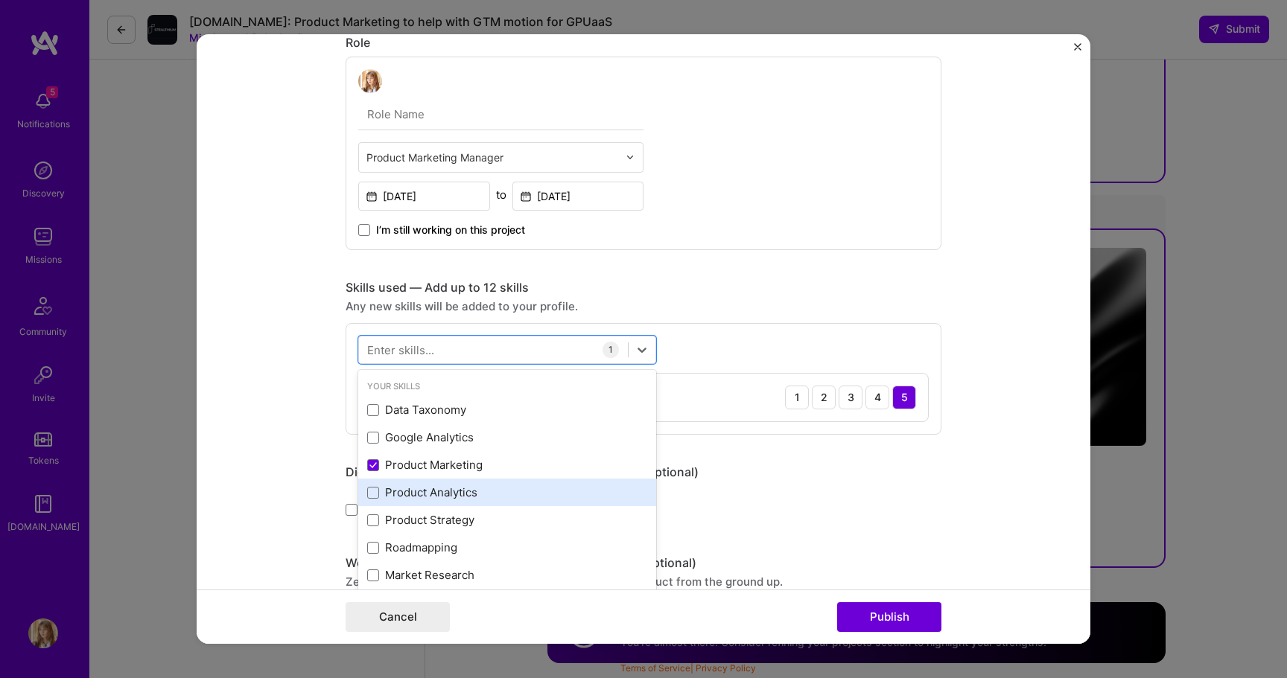
click at [443, 491] on div "Product Analytics" at bounding box center [507, 493] width 280 height 16
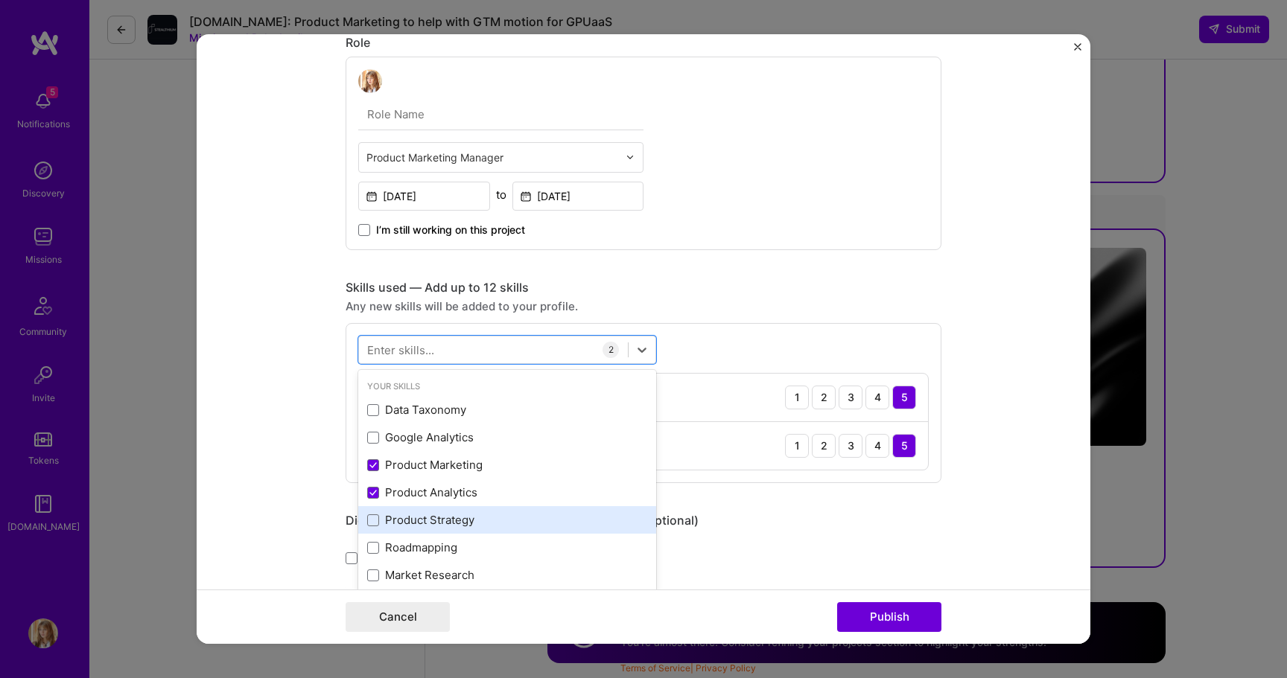
click at [451, 526] on div "Product Strategy" at bounding box center [507, 520] width 280 height 16
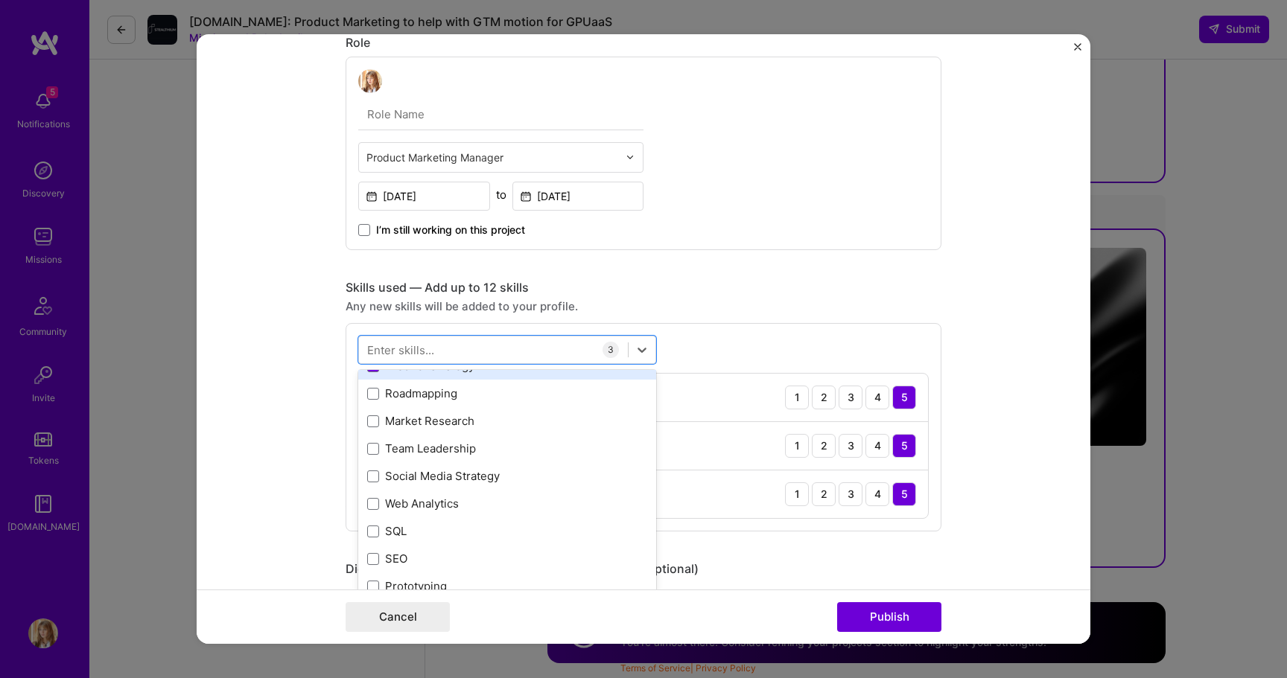
scroll to position [165, 0]
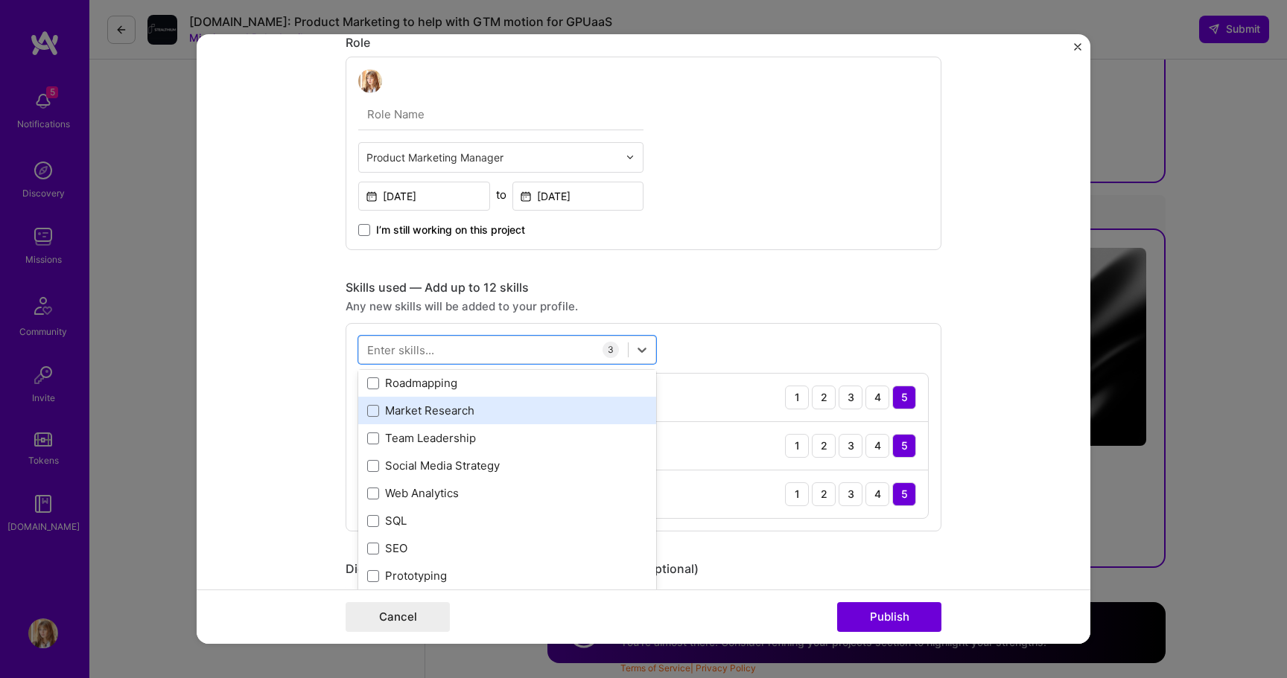
click at [457, 408] on div "Market Research" at bounding box center [507, 411] width 280 height 16
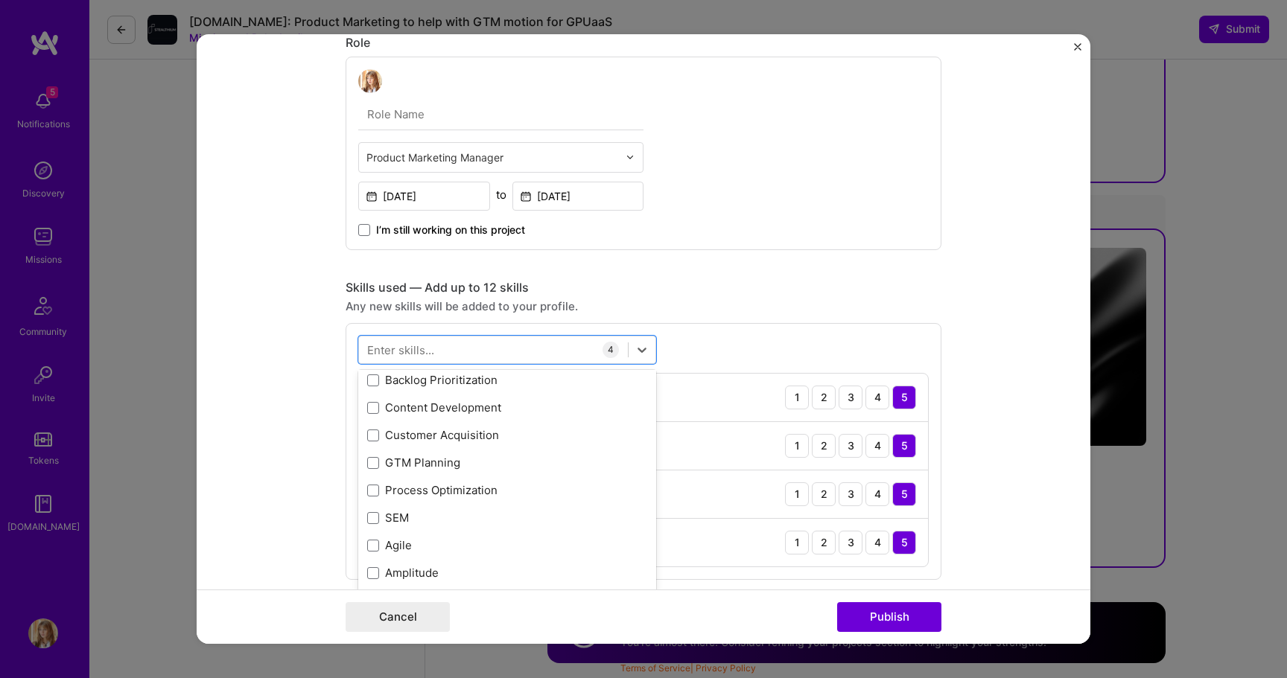
scroll to position [446, 0]
click at [462, 417] on div "Content Development" at bounding box center [507, 405] width 298 height 28
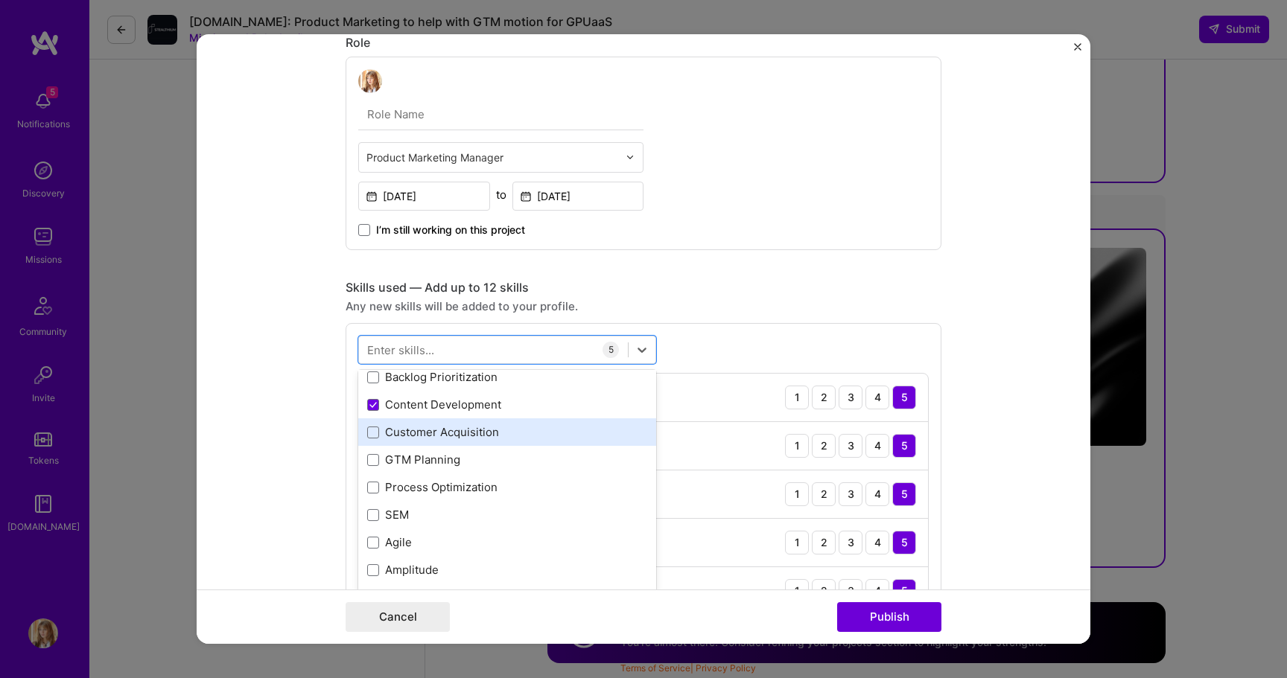
click at [450, 443] on div "Customer Acquisition" at bounding box center [507, 433] width 298 height 28
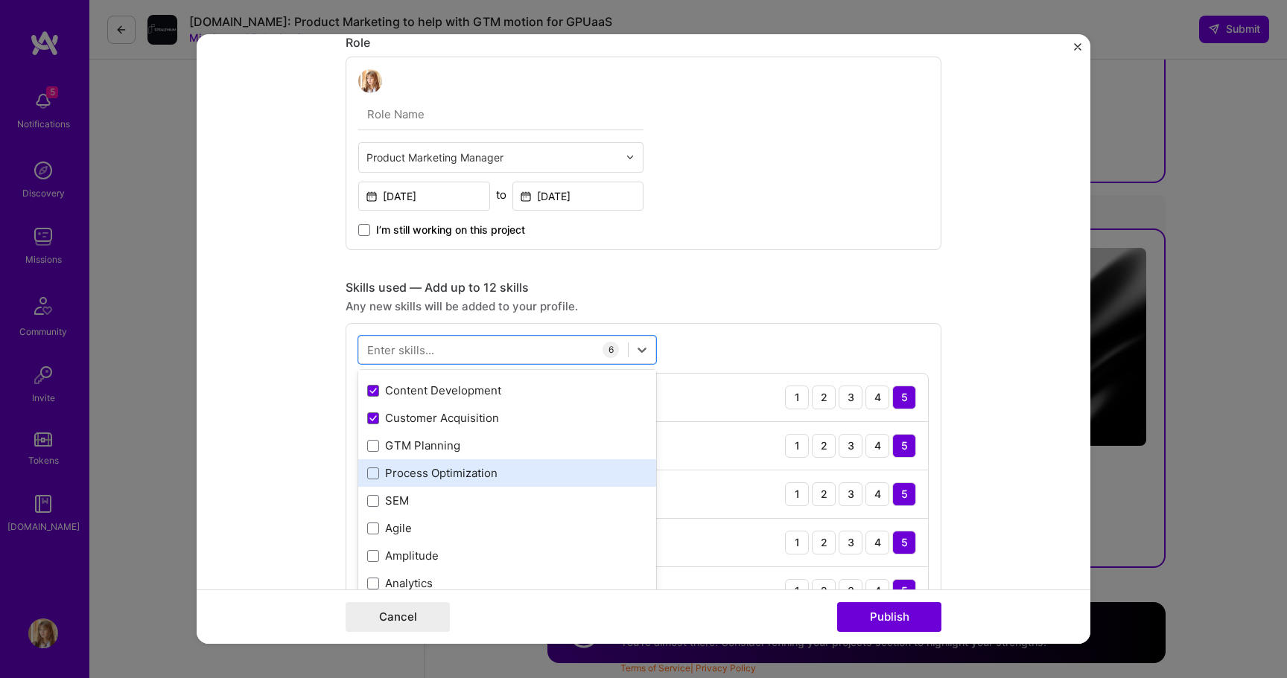
scroll to position [462, 0]
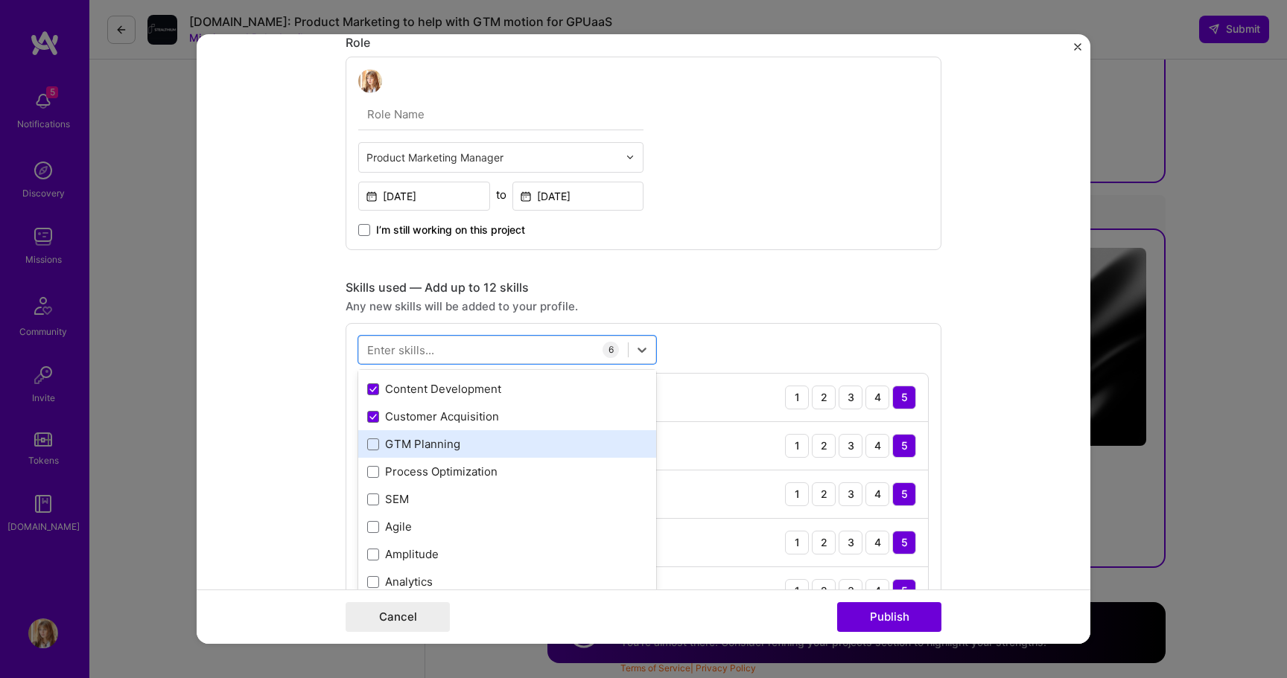
click at [451, 452] on div "GTM Planning" at bounding box center [507, 444] width 280 height 16
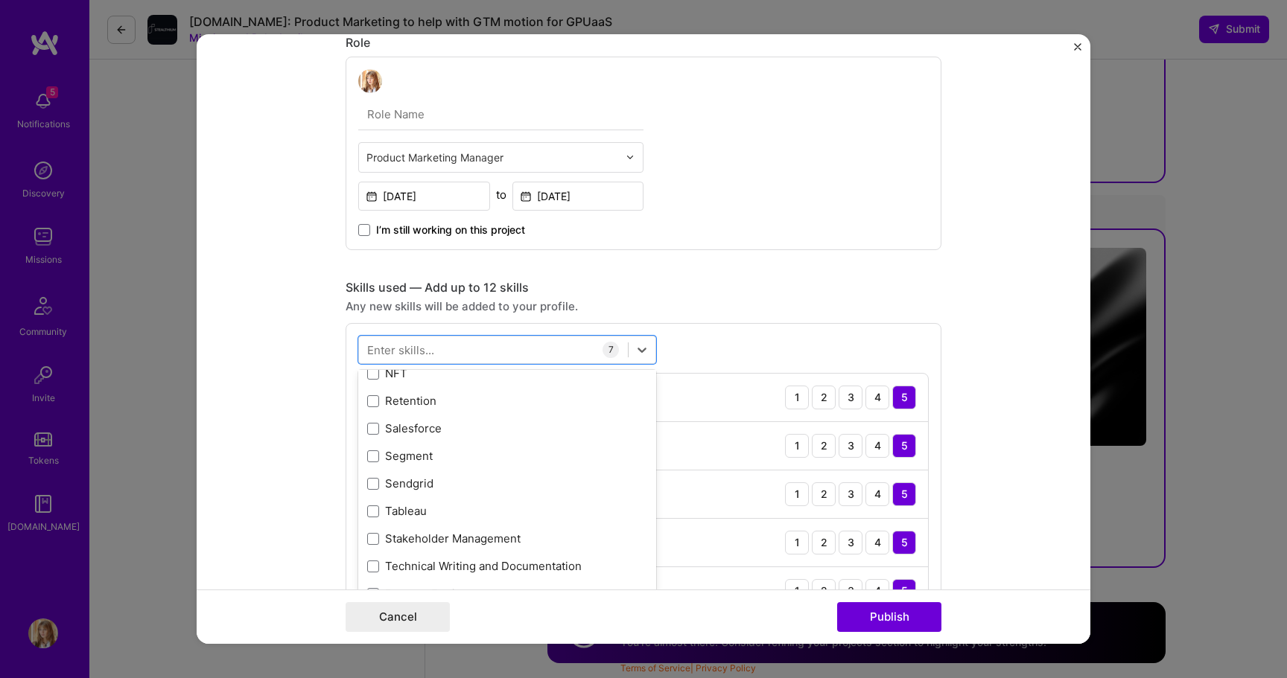
scroll to position [1122, 0]
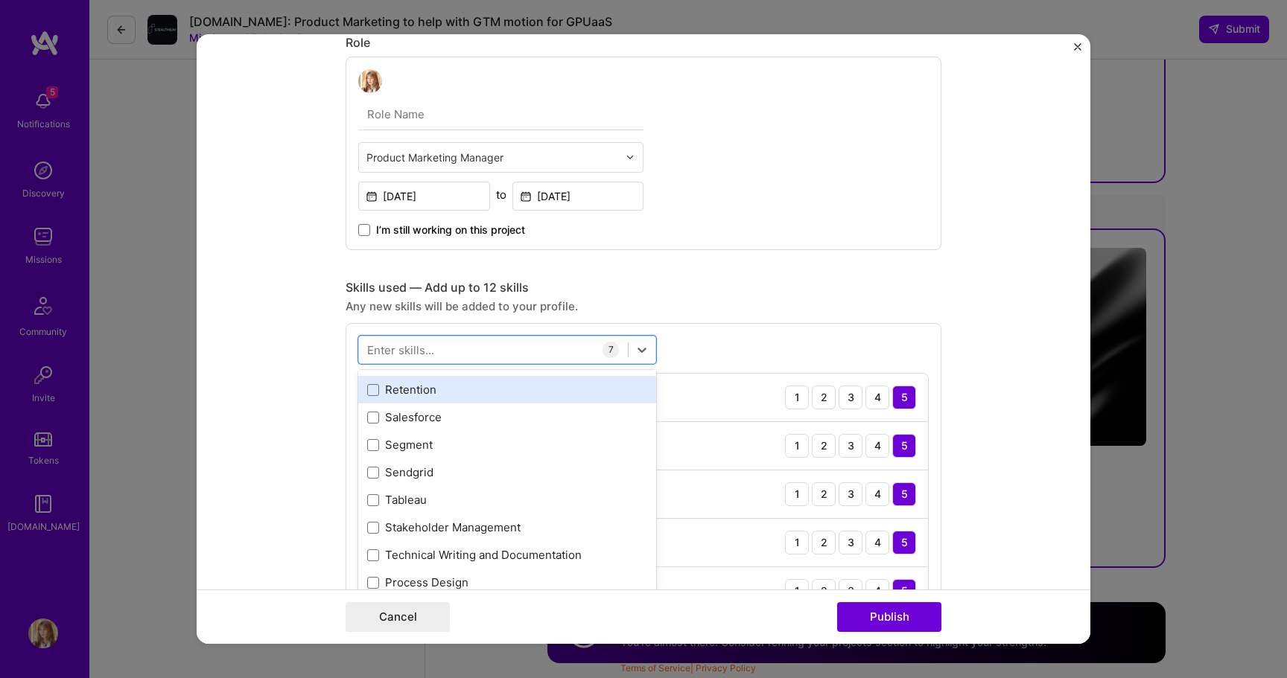
click at [459, 404] on div "Retention" at bounding box center [507, 390] width 298 height 28
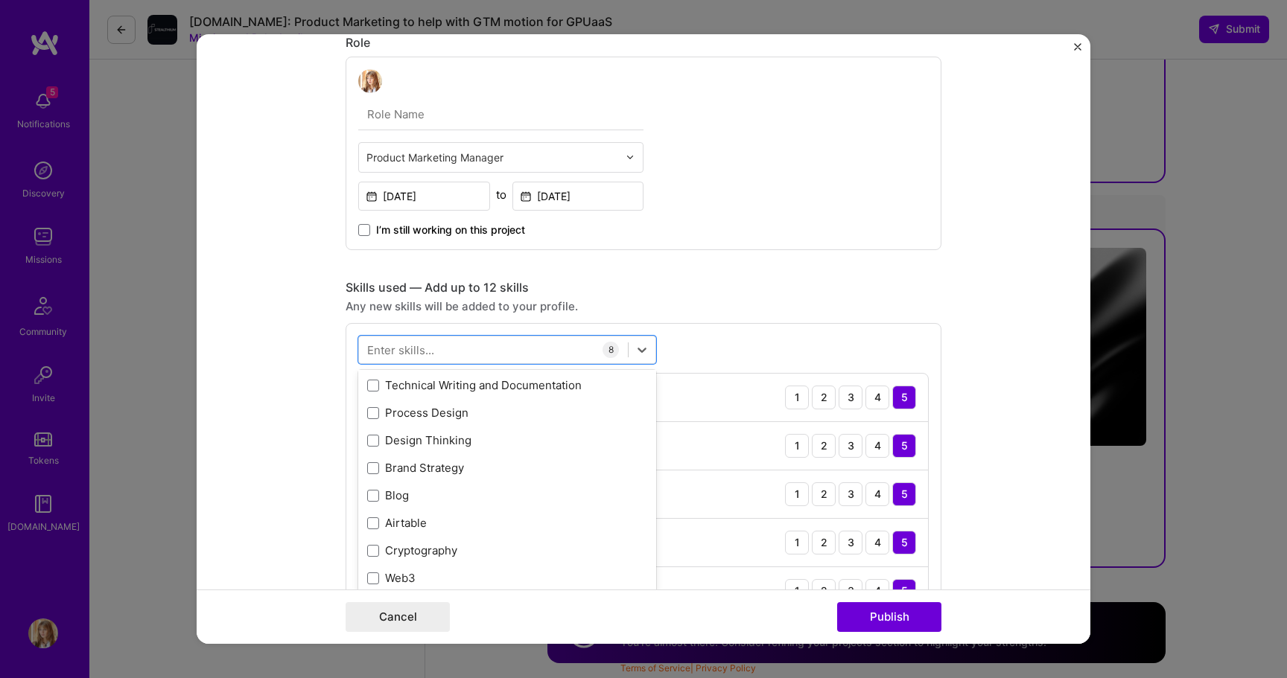
scroll to position [1293, 0]
click at [486, 392] on div "Technical Writing and Documentation" at bounding box center [507, 385] width 280 height 16
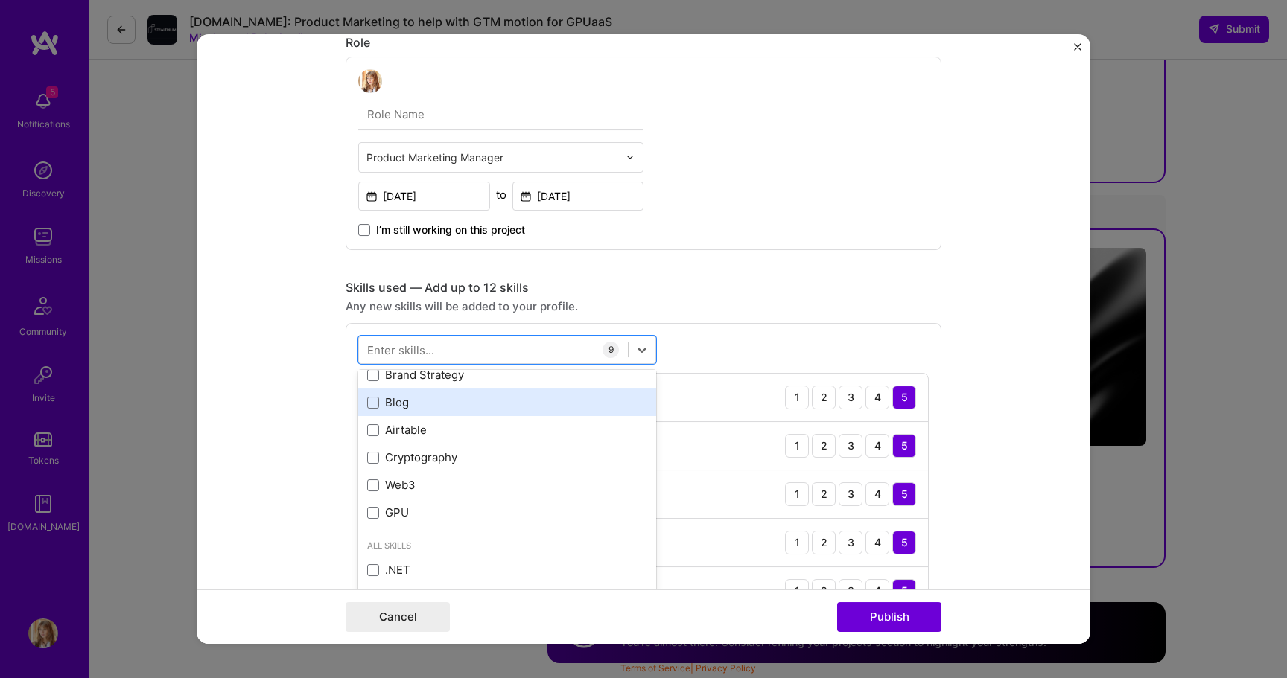
scroll to position [1386, 0]
click at [486, 392] on div "Blog" at bounding box center [507, 402] width 298 height 28
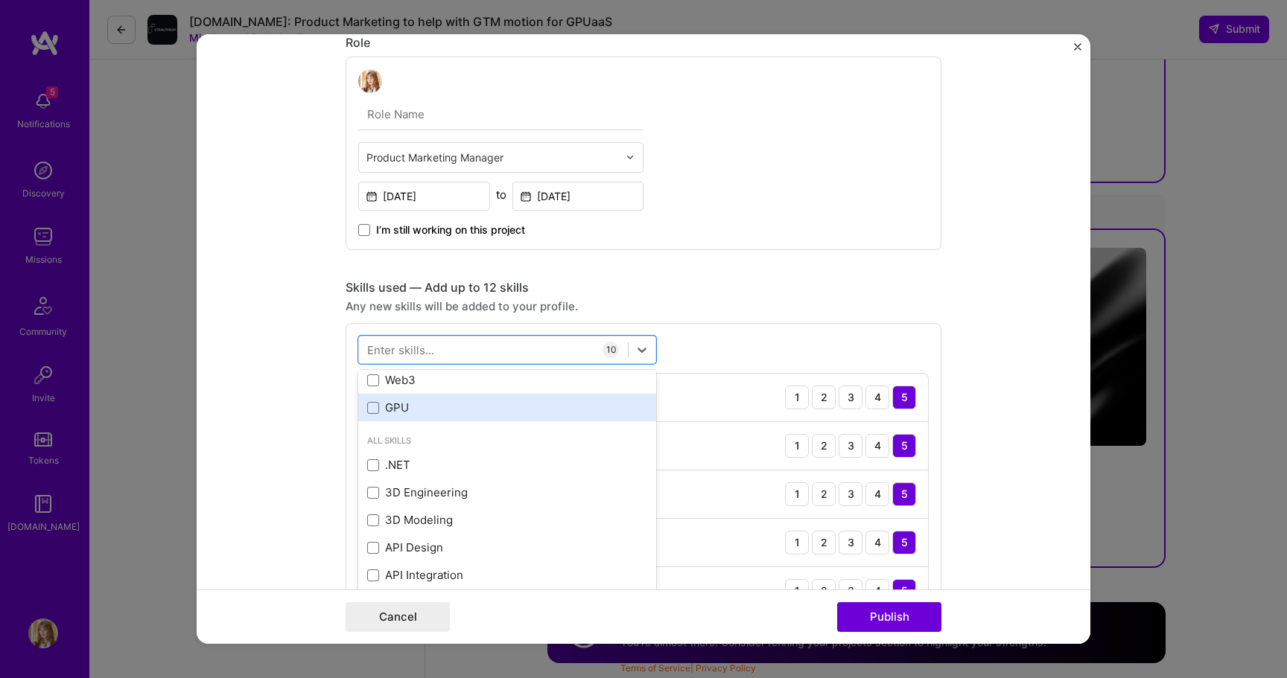
scroll to position [1510, 0]
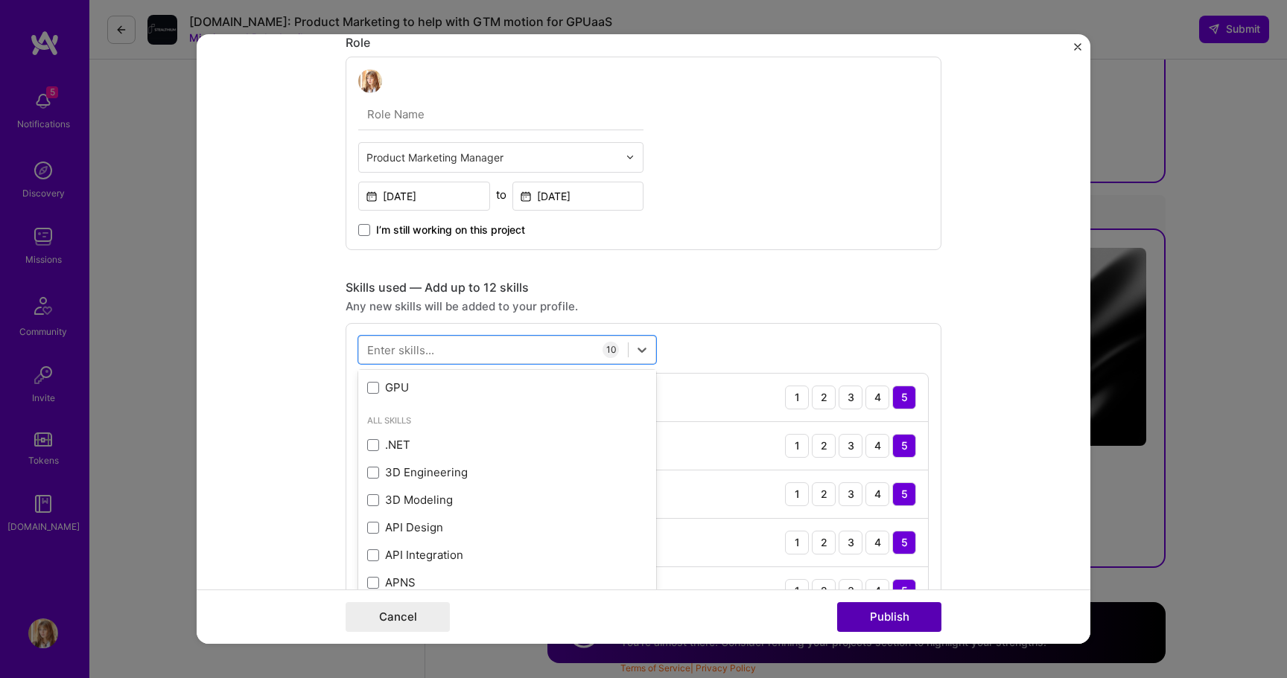
click at [886, 624] on button "Publish" at bounding box center [889, 617] width 104 height 30
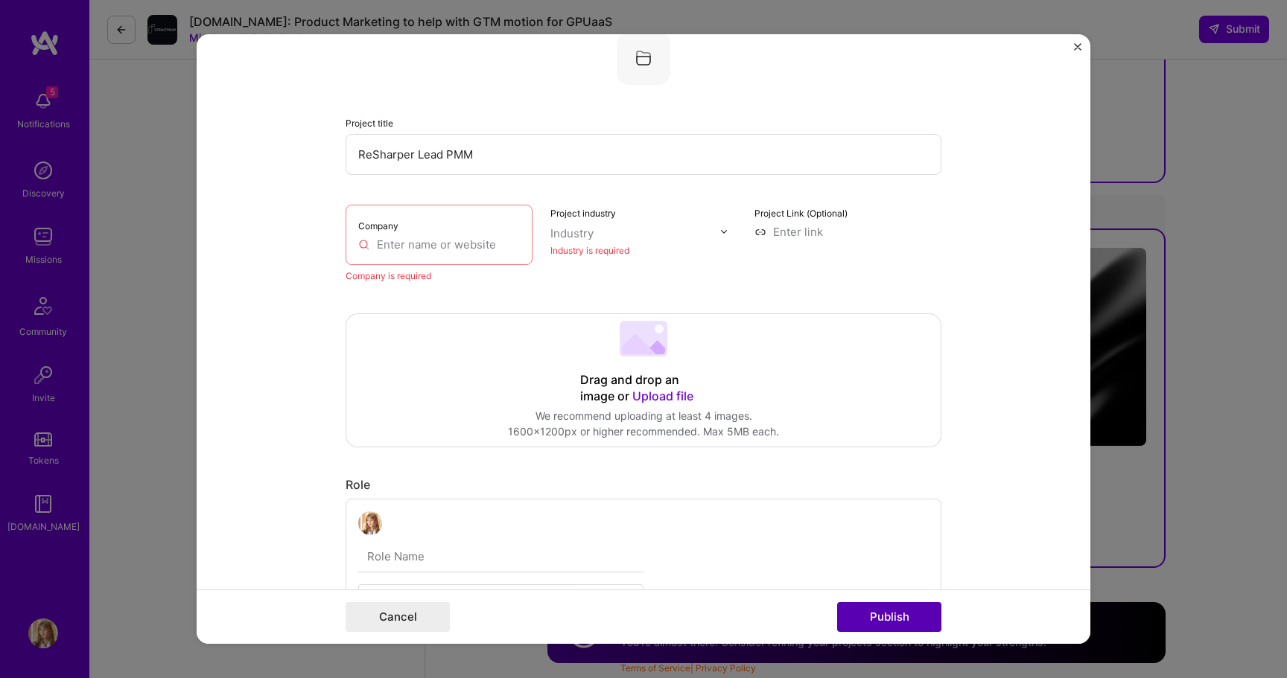
scroll to position [162, 0]
click at [472, 256] on div "Company" at bounding box center [439, 238] width 187 height 60
click at [465, 244] on input "text" at bounding box center [439, 248] width 162 height 16
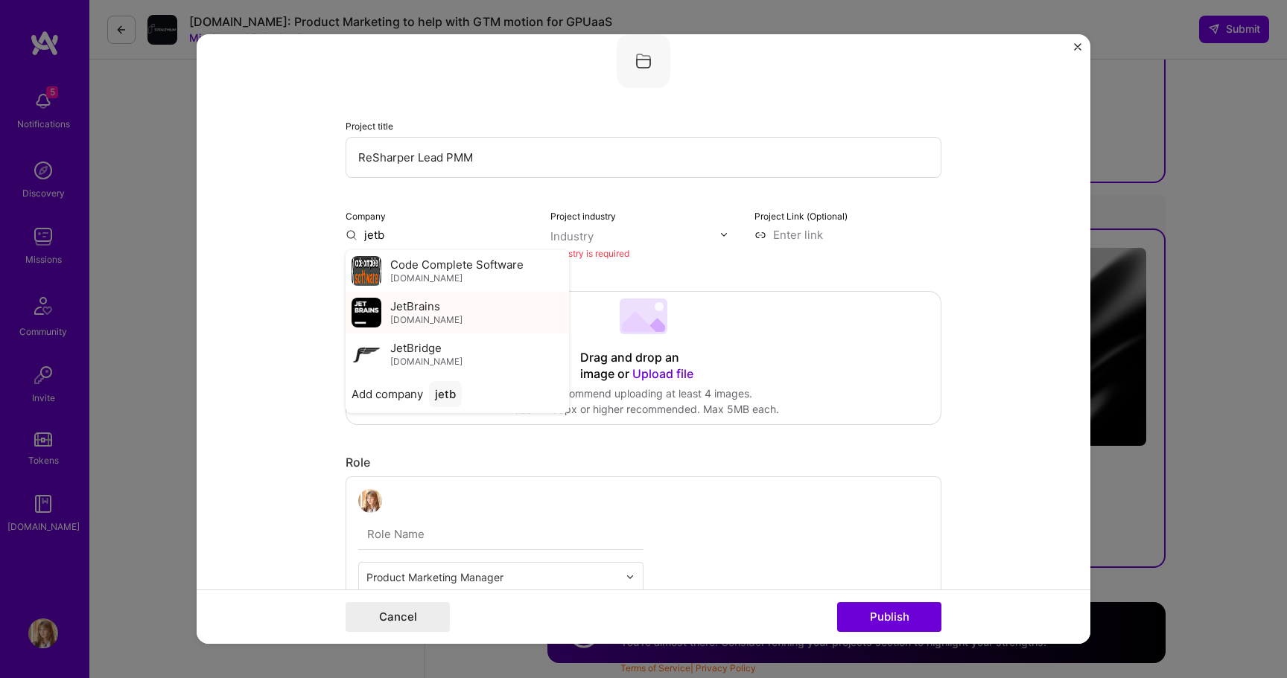
click at [434, 314] on span "JetBrains" at bounding box center [415, 307] width 50 height 16
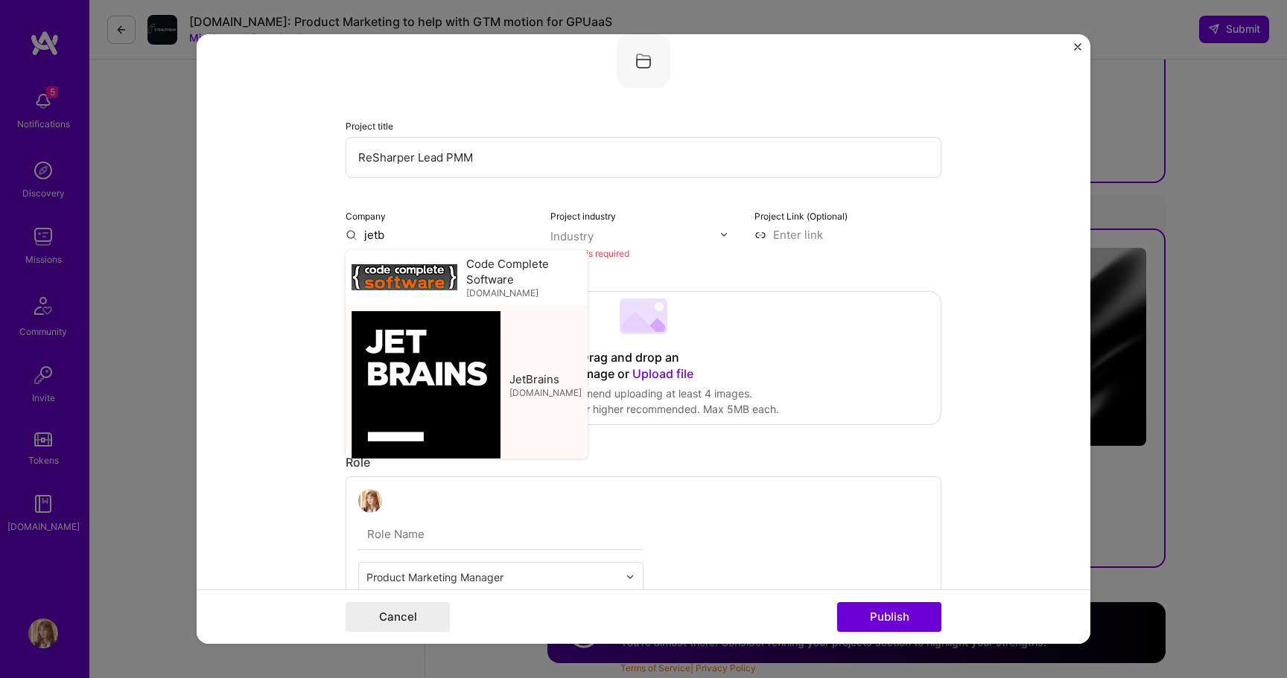
type input "JetBrains"
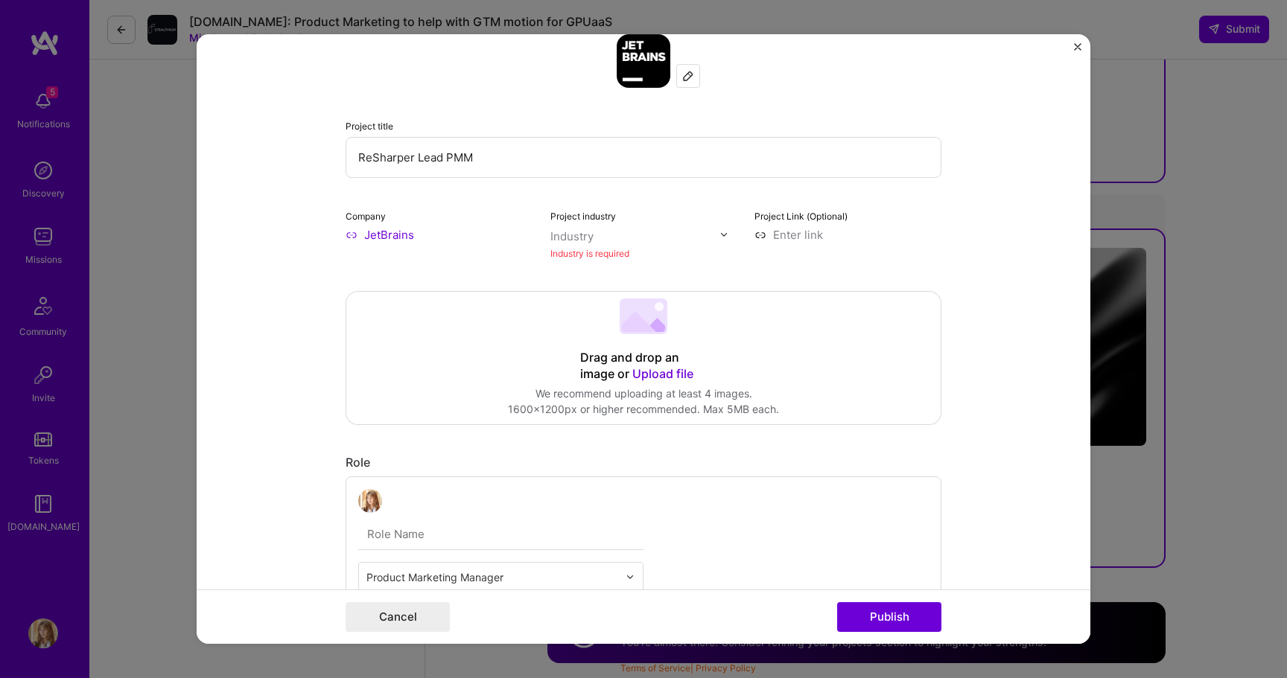
click at [603, 255] on div "Industry is required" at bounding box center [643, 254] width 187 height 16
click at [600, 244] on input "text" at bounding box center [635, 237] width 170 height 16
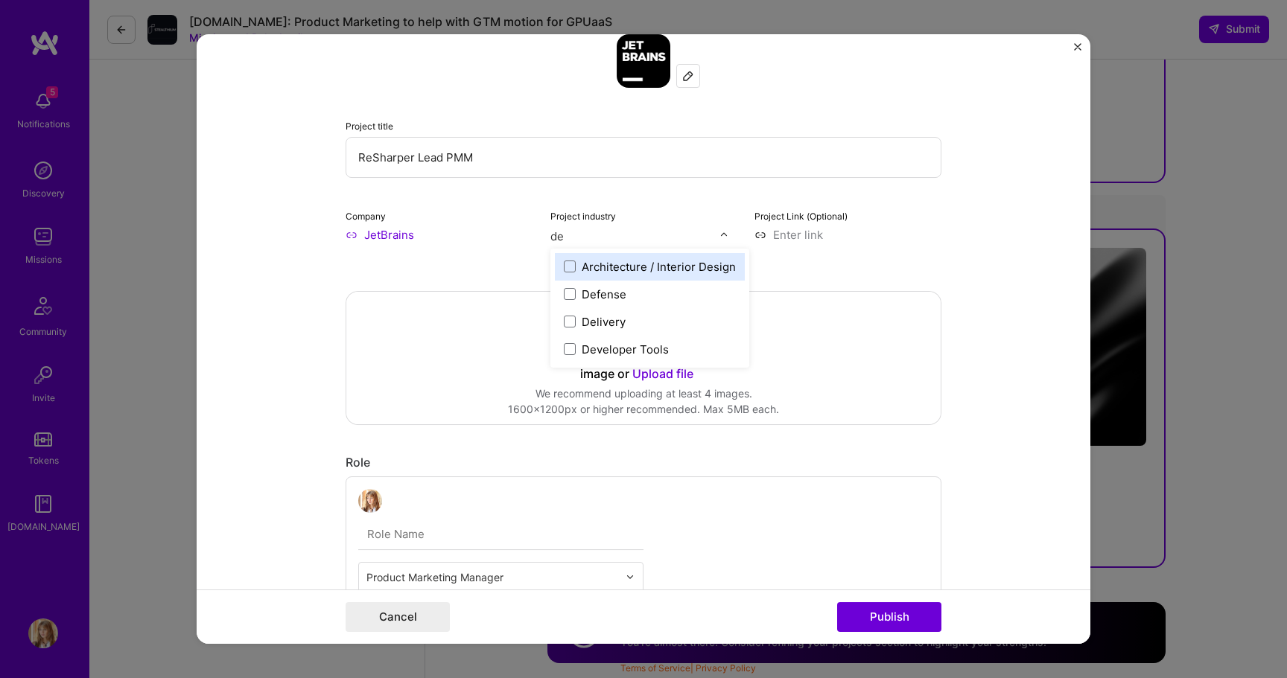
type input "dev"
click at [625, 275] on div "Developer Tools" at bounding box center [616, 267] width 123 height 28
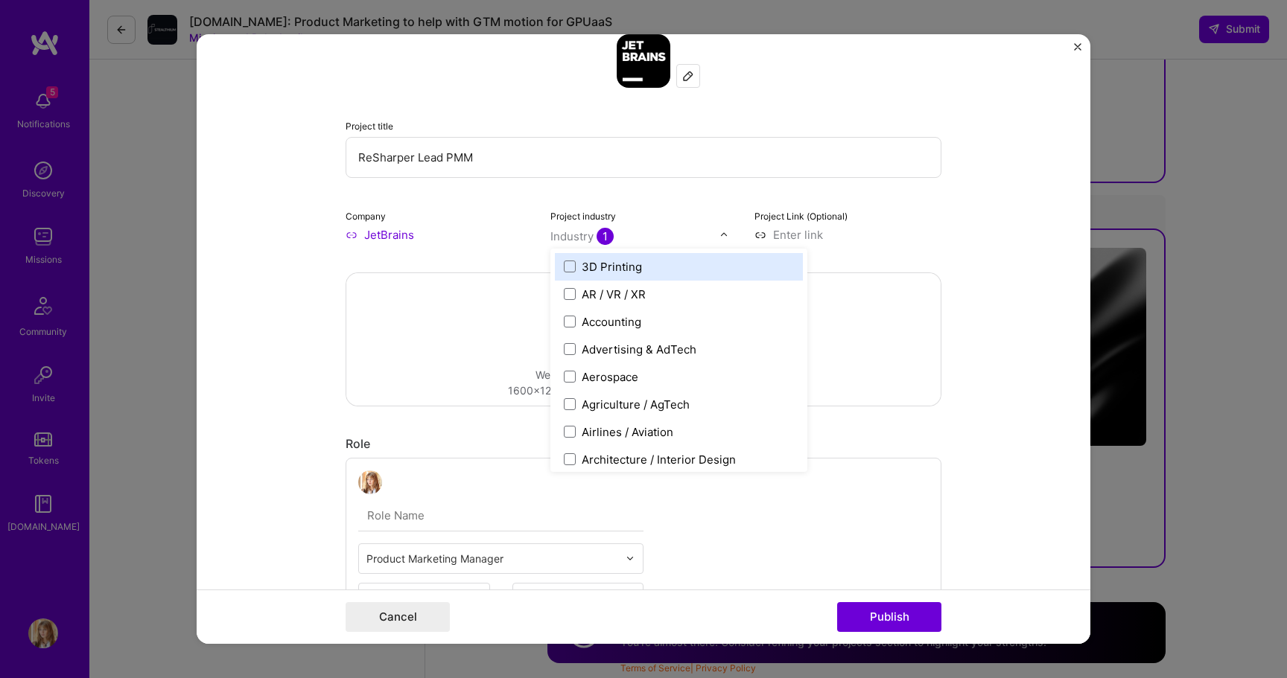
click at [625, 275] on div "3D Printing" at bounding box center [679, 267] width 248 height 28
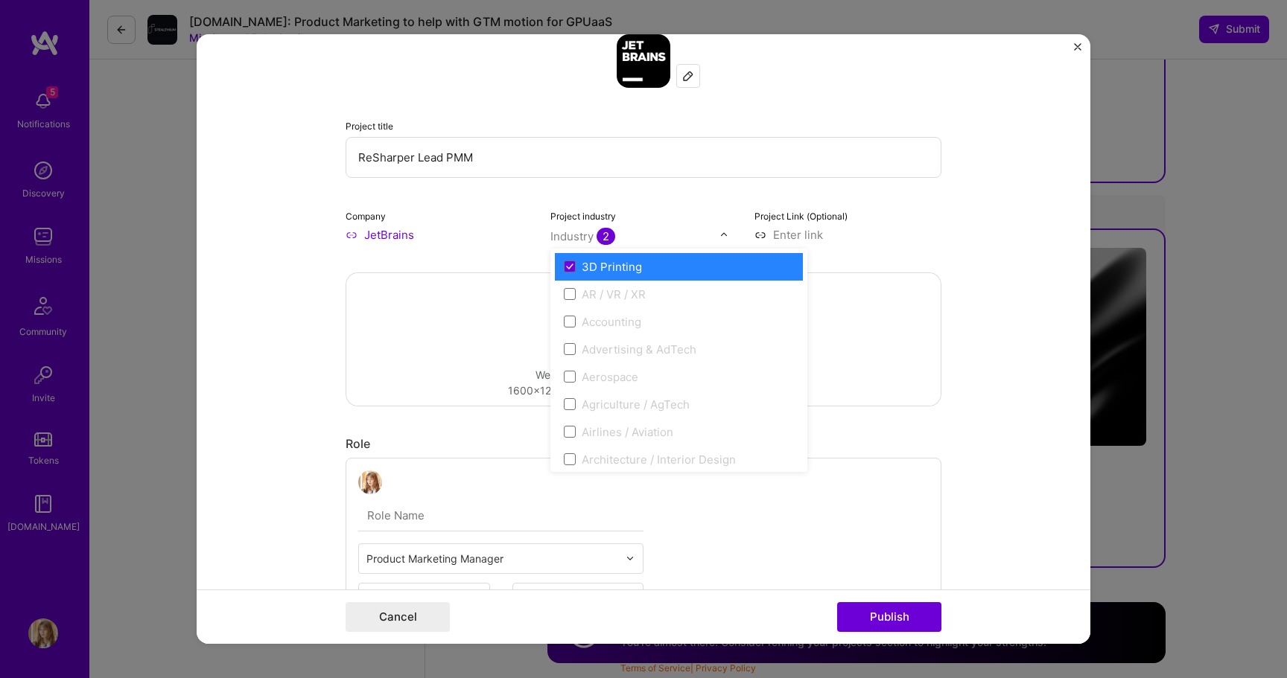
click at [625, 275] on div "3D Printing" at bounding box center [679, 267] width 248 height 28
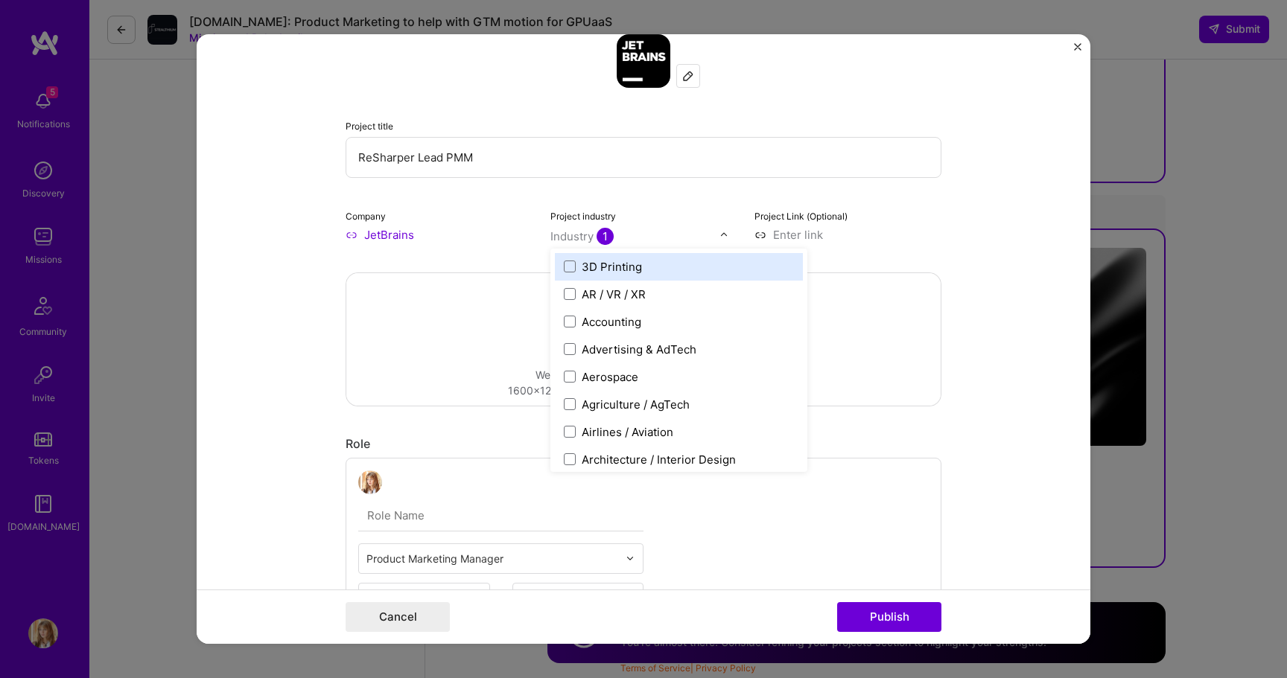
click at [652, 223] on div "Project industry option 3D Printing, deselected. option 3D Printing focused, 1 …" at bounding box center [643, 225] width 187 height 35
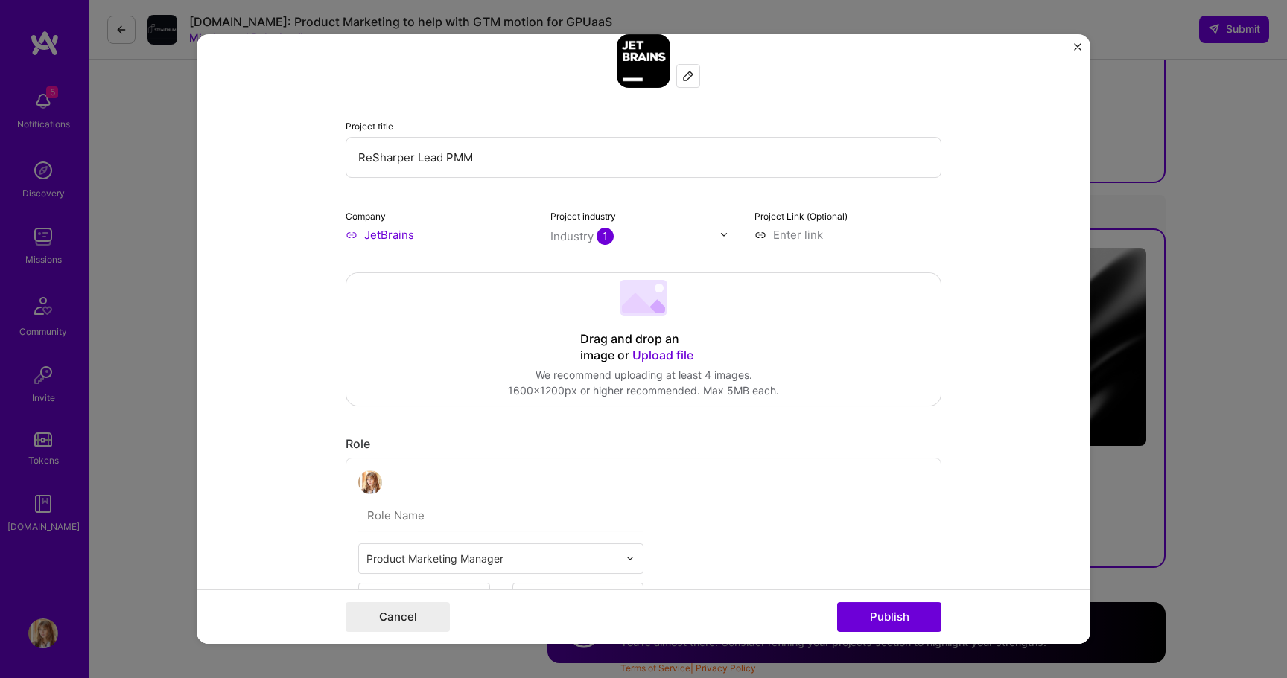
click at [789, 235] on input at bounding box center [847, 235] width 187 height 16
click at [904, 613] on button "Publish" at bounding box center [889, 617] width 104 height 30
type input "[URL][DOMAIN_NAME]"
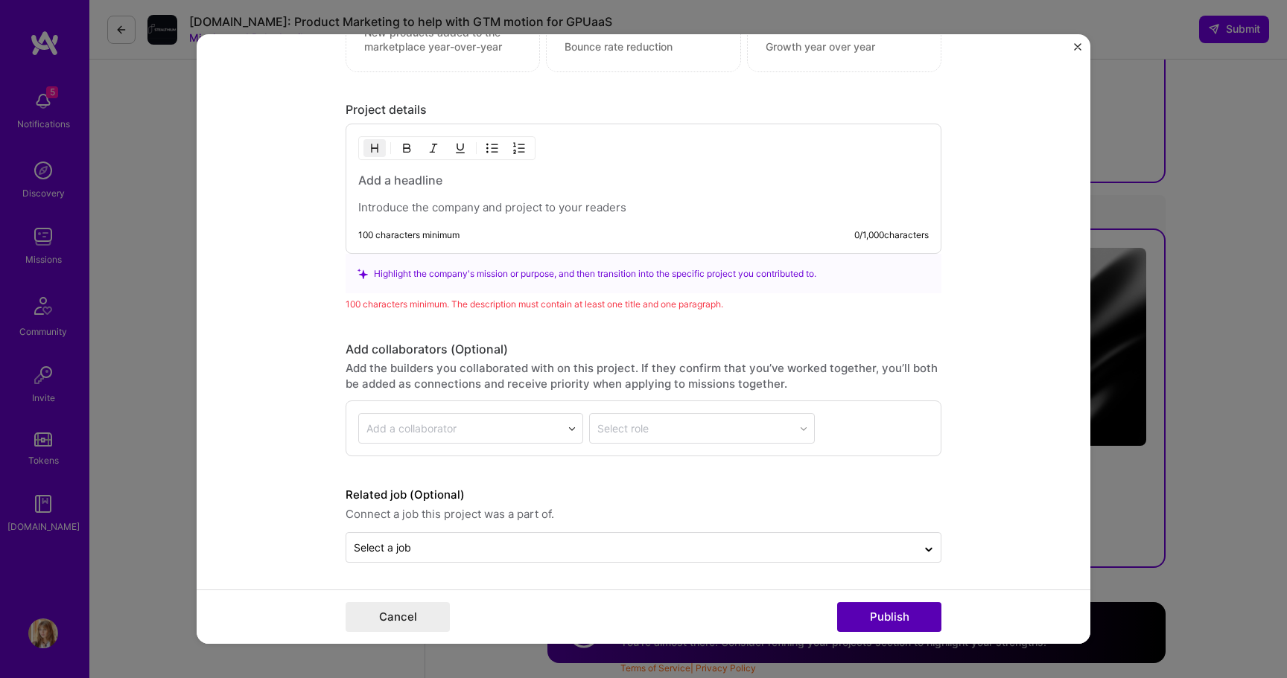
scroll to position [1742, 0]
click at [566, 209] on p at bounding box center [643, 207] width 570 height 15
click at [482, 202] on p at bounding box center [643, 207] width 570 height 15
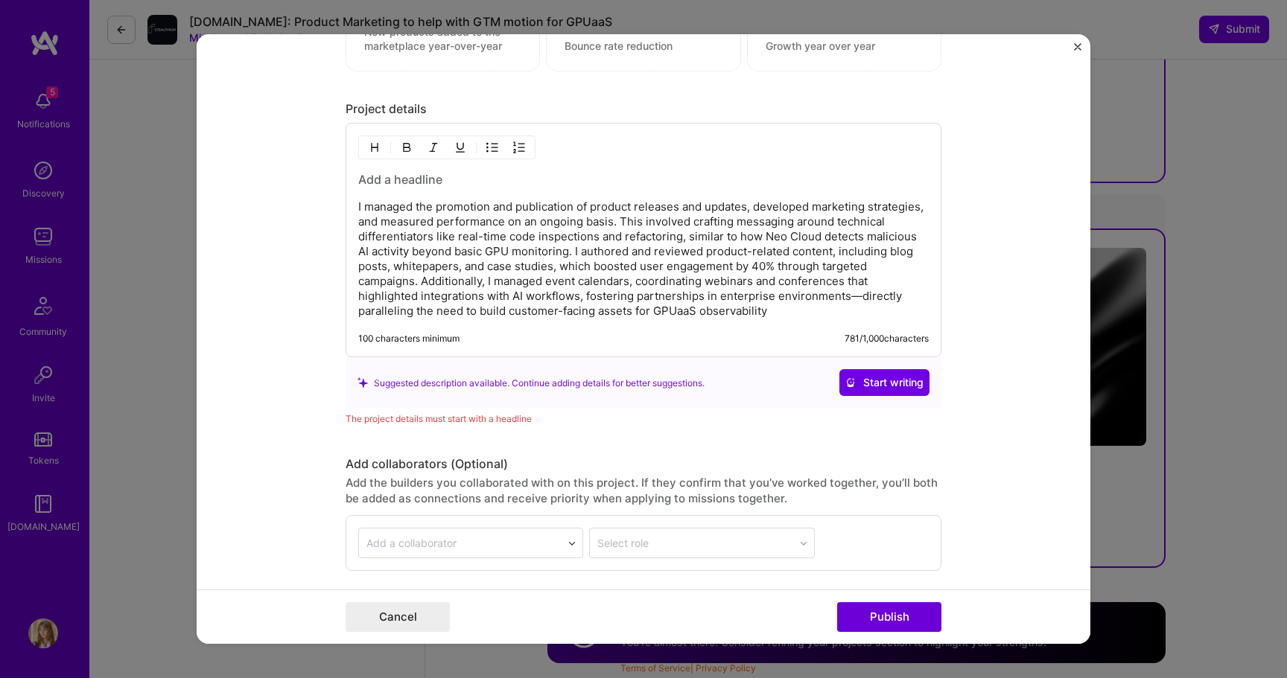
scroll to position [1764, 0]
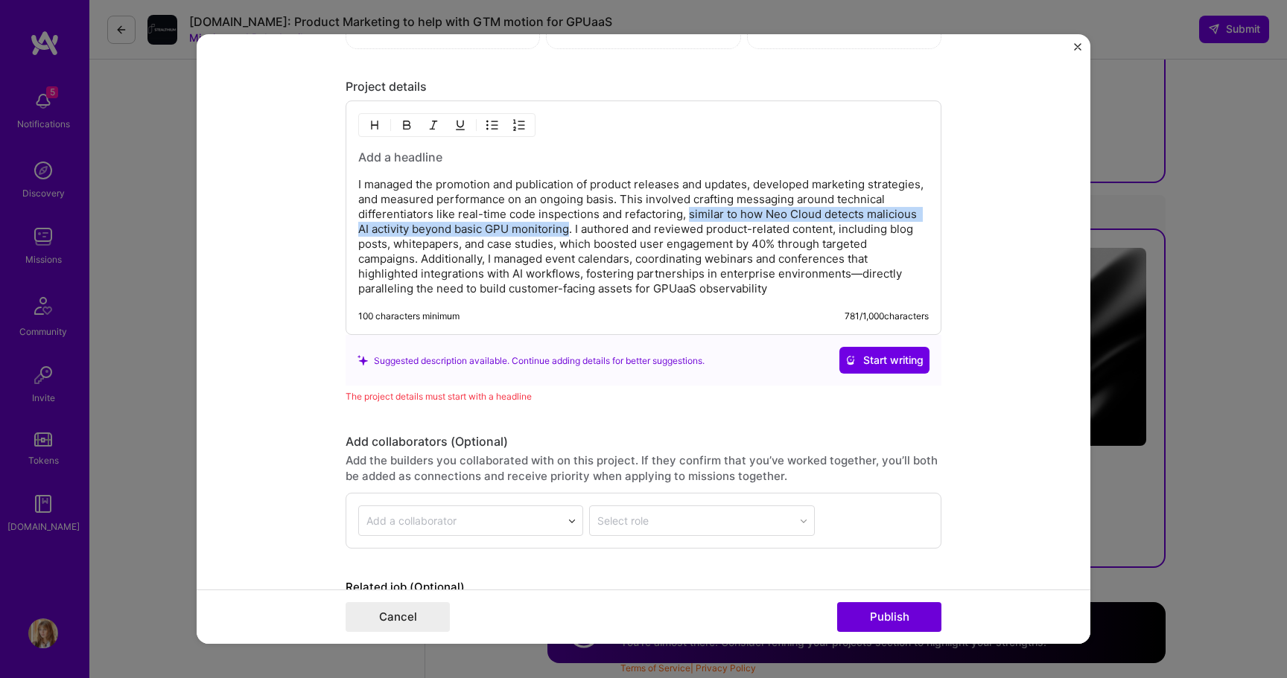
drag, startPoint x: 567, startPoint y: 230, endPoint x: 688, endPoint y: 215, distance: 121.6
click at [688, 215] on p "I managed the promotion and publication of product releases and updates, develo…" at bounding box center [643, 236] width 570 height 119
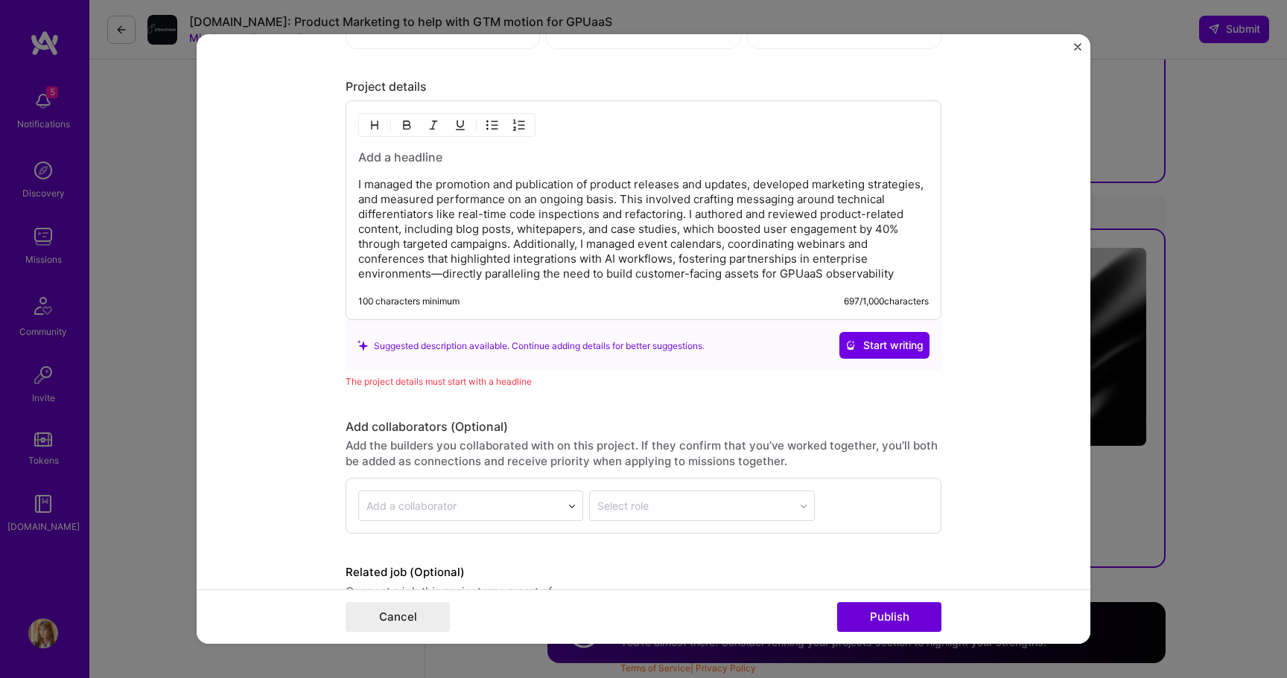
scroll to position [1788, 0]
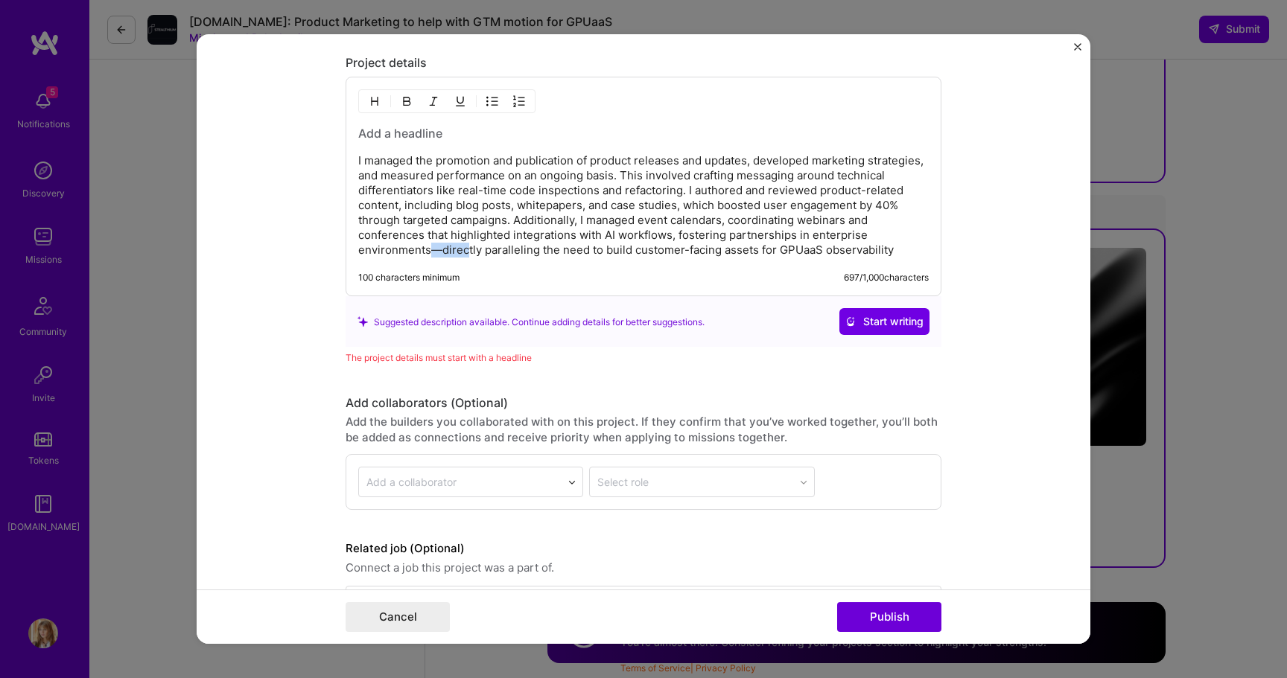
drag, startPoint x: 893, startPoint y: 252, endPoint x: 434, endPoint y: 248, distance: 458.8
click at [434, 248] on p "I managed the promotion and publication of product releases and updates, develo…" at bounding box center [643, 205] width 570 height 104
drag, startPoint x: 457, startPoint y: 247, endPoint x: 856, endPoint y: 261, distance: 399.4
click at [855, 261] on div "I managed the promotion and publication of product releases and updates, develo…" at bounding box center [644, 187] width 596 height 220
click at [487, 150] on div "I managed the promotion and publication of product releases and updates, develo…" at bounding box center [643, 191] width 570 height 133
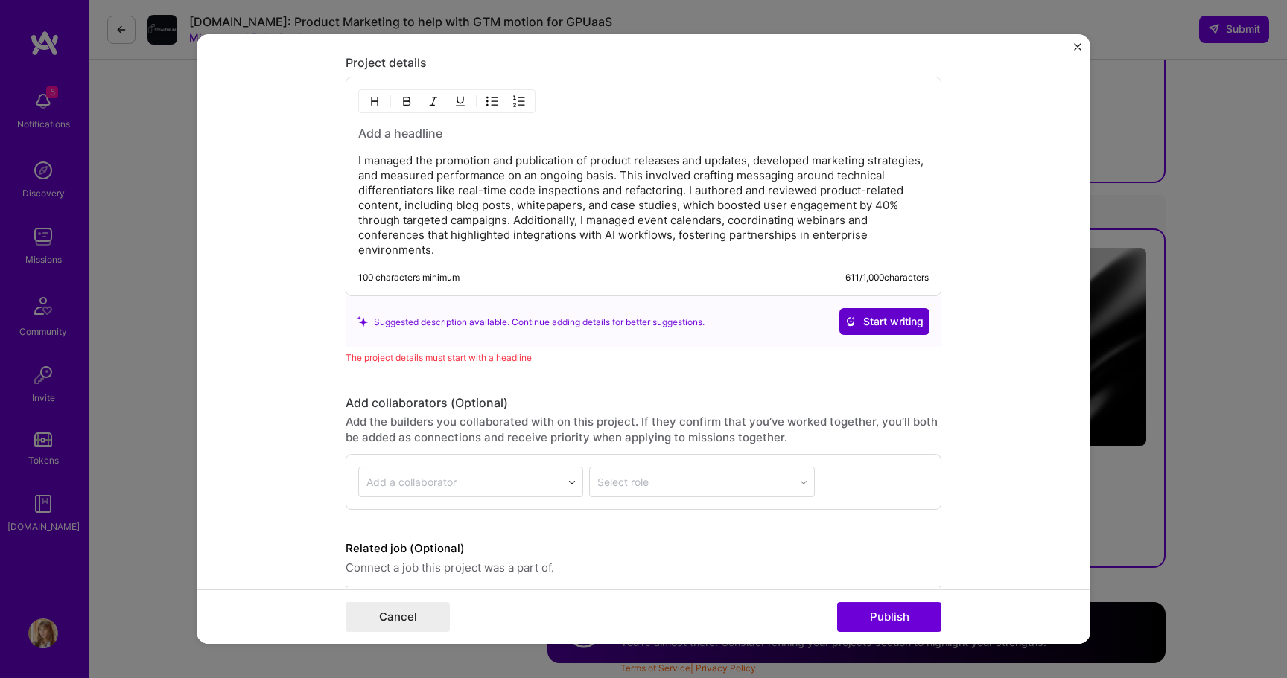
click at [879, 320] on span "Start writing" at bounding box center [884, 321] width 78 height 15
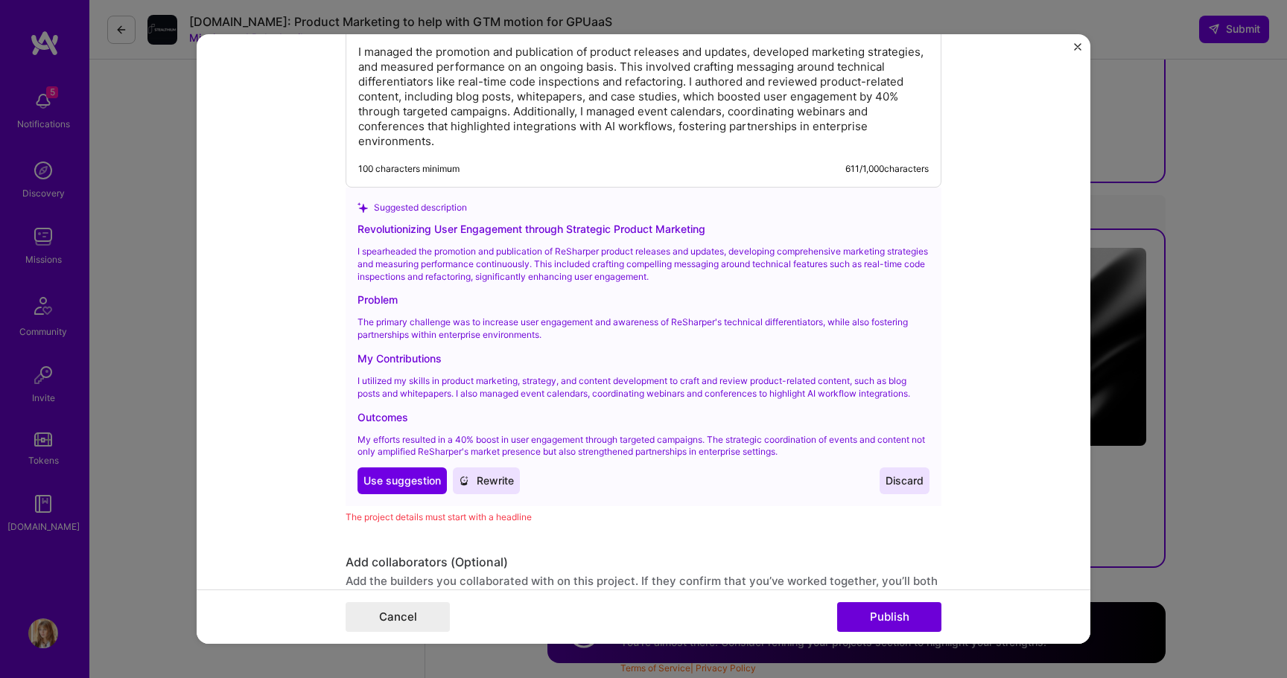
scroll to position [1898, 0]
click at [388, 484] on span "Use suggestion" at bounding box center [401, 479] width 77 height 15
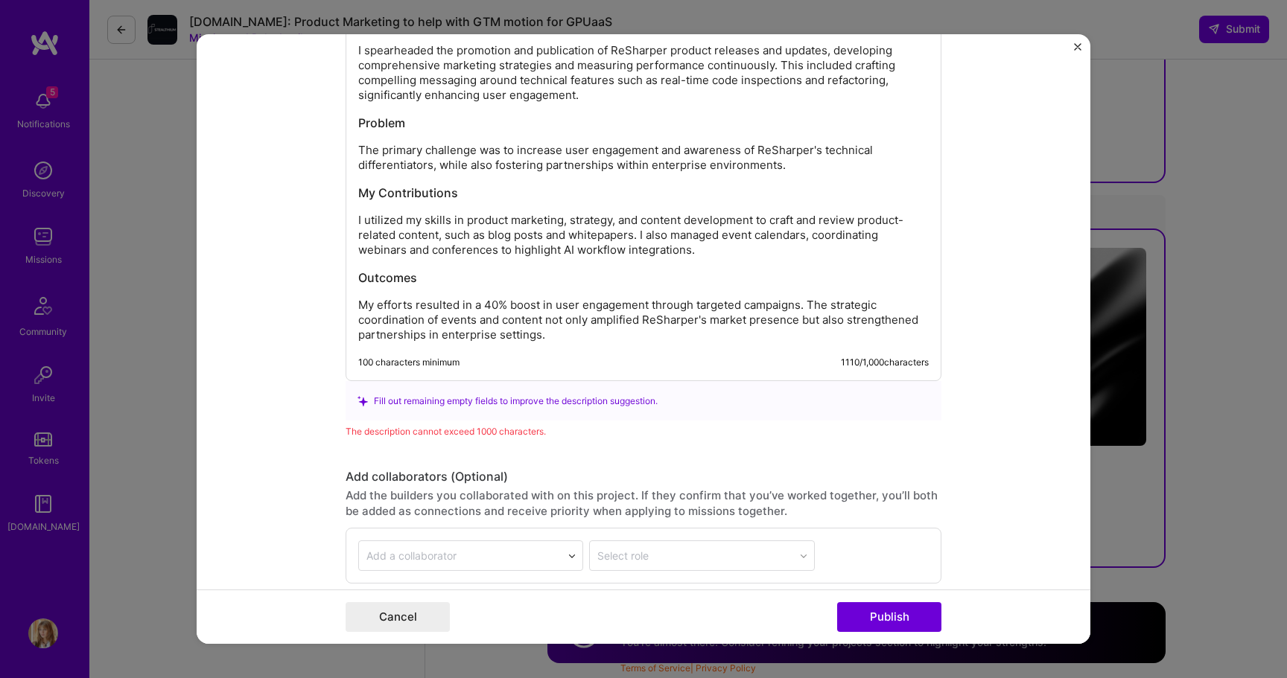
click at [495, 351] on div "Revolutionizing User Engagement through Strategic Product Marketing I spearhead…" at bounding box center [644, 173] width 596 height 415
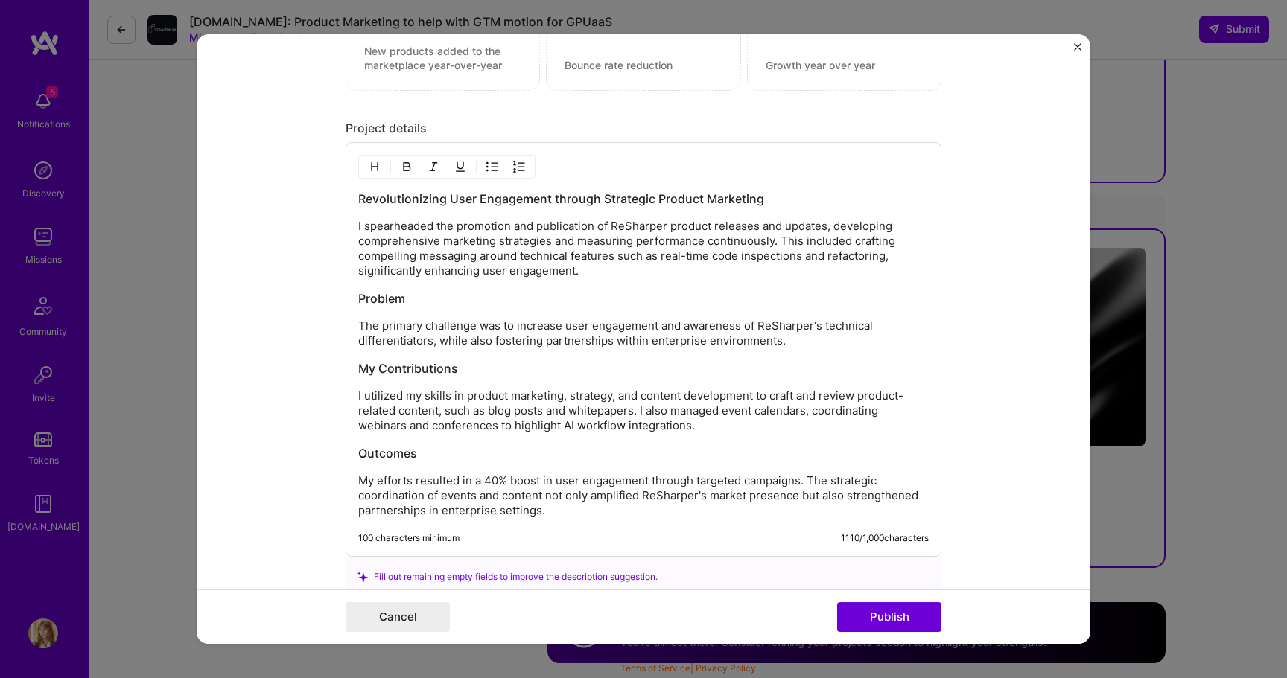
scroll to position [1719, 0]
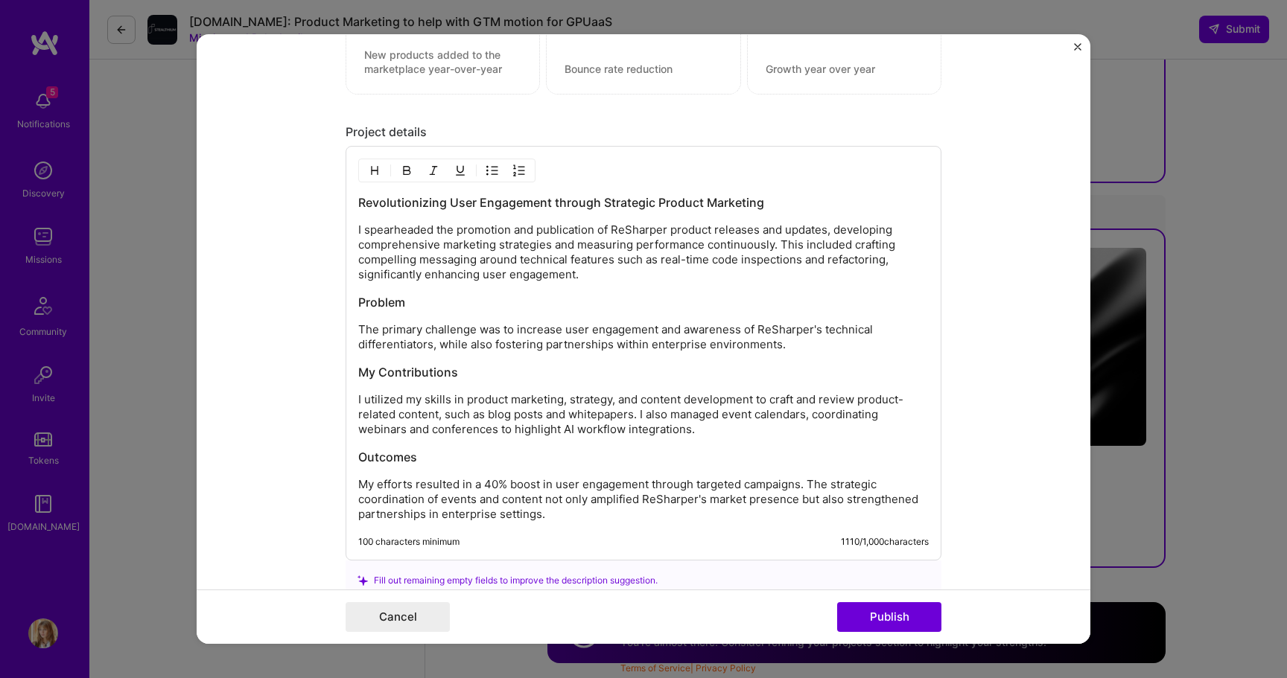
click at [498, 207] on h3 "Revolutionizing User Engagement through Strategic Product Marketing" at bounding box center [643, 202] width 570 height 16
click at [512, 251] on p "I spearheaded the promotion and publication of ReSharper product releases and u…" at bounding box center [643, 253] width 570 height 60
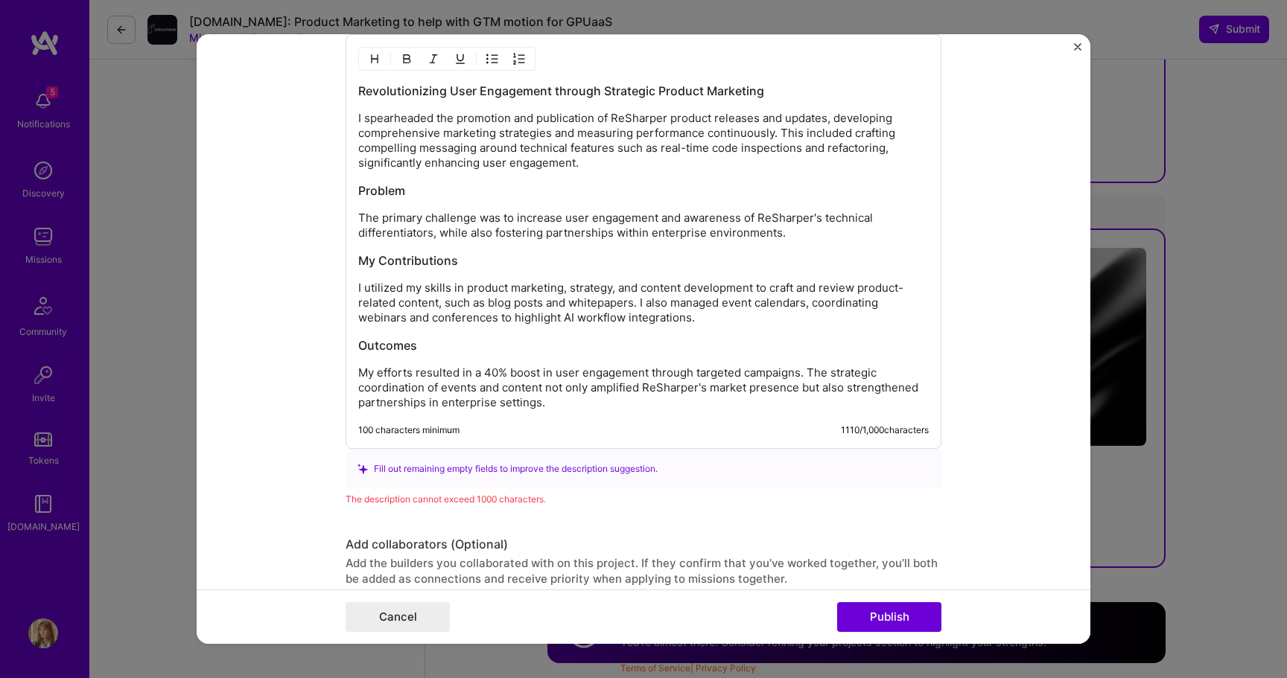
scroll to position [1832, 0]
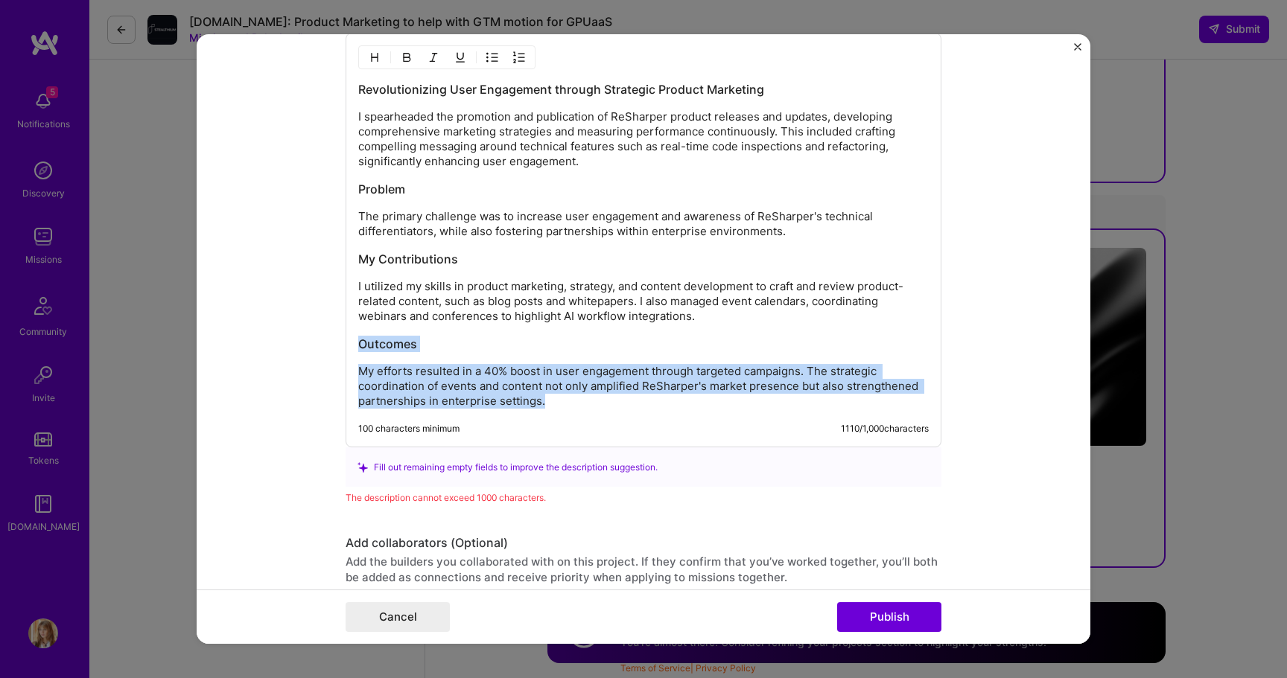
drag, startPoint x: 360, startPoint y: 351, endPoint x: 505, endPoint y: 435, distance: 167.8
click at [505, 435] on div "Revolutionizing User Engagement through Strategic Product Marketing I spearhead…" at bounding box center [644, 240] width 596 height 415
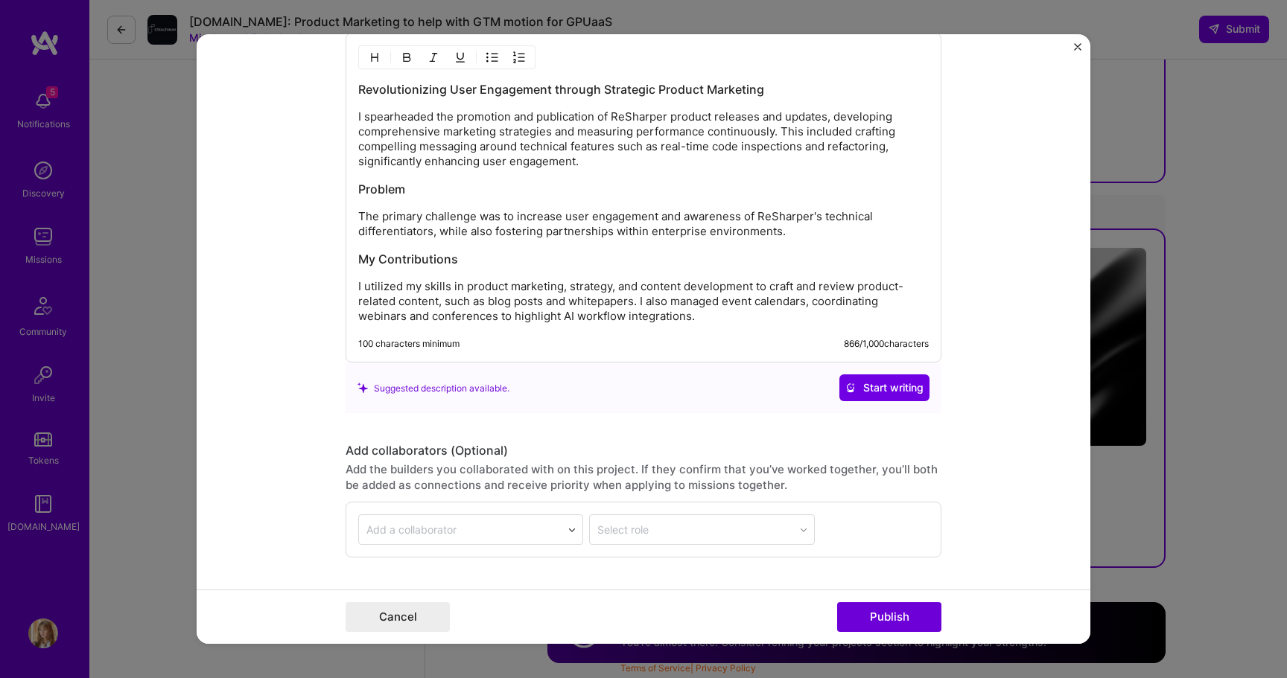
scroll to position [1934, 0]
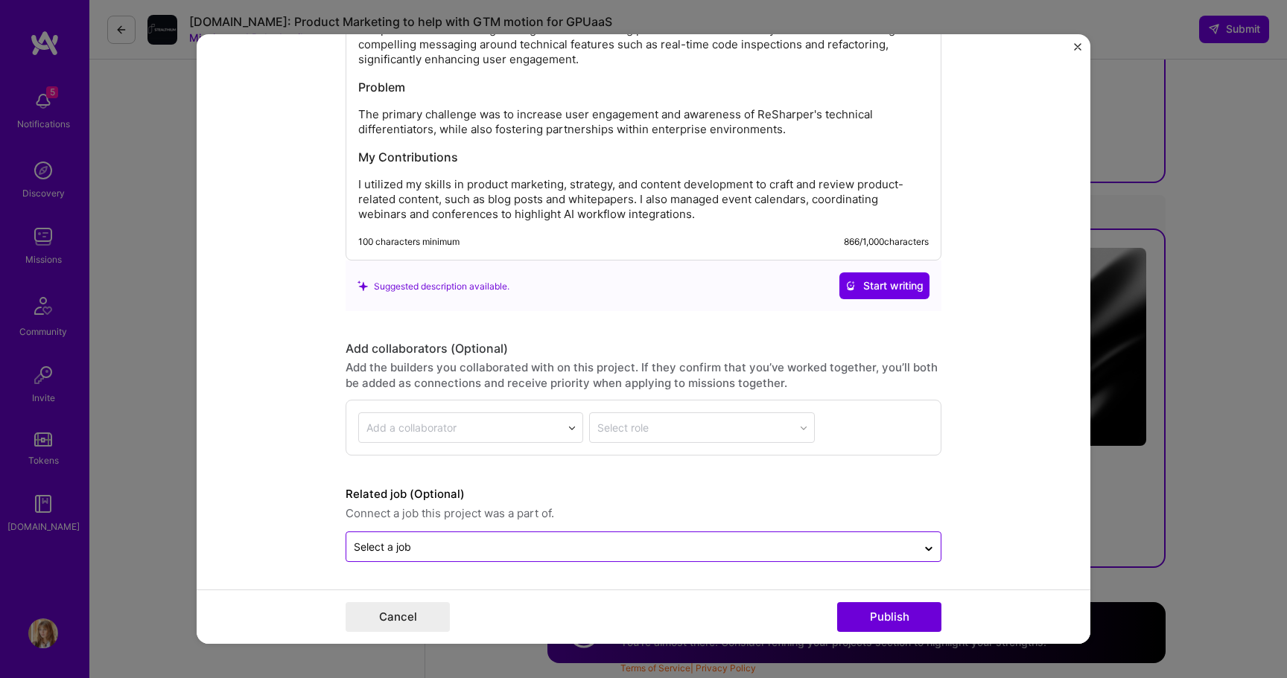
click at [913, 560] on div "Select a job" at bounding box center [631, 546] width 570 height 29
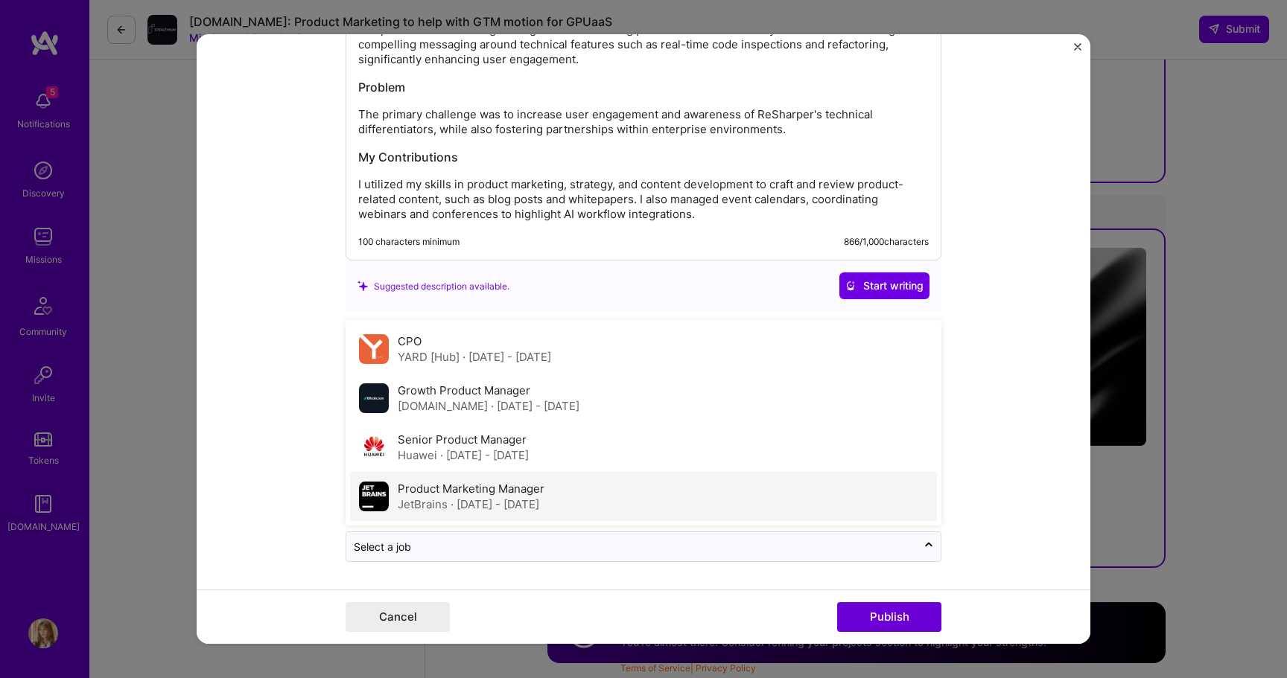
click at [913, 509] on div "Product Marketing Manager JetBrains · [DATE] - [DATE]" at bounding box center [643, 496] width 587 height 49
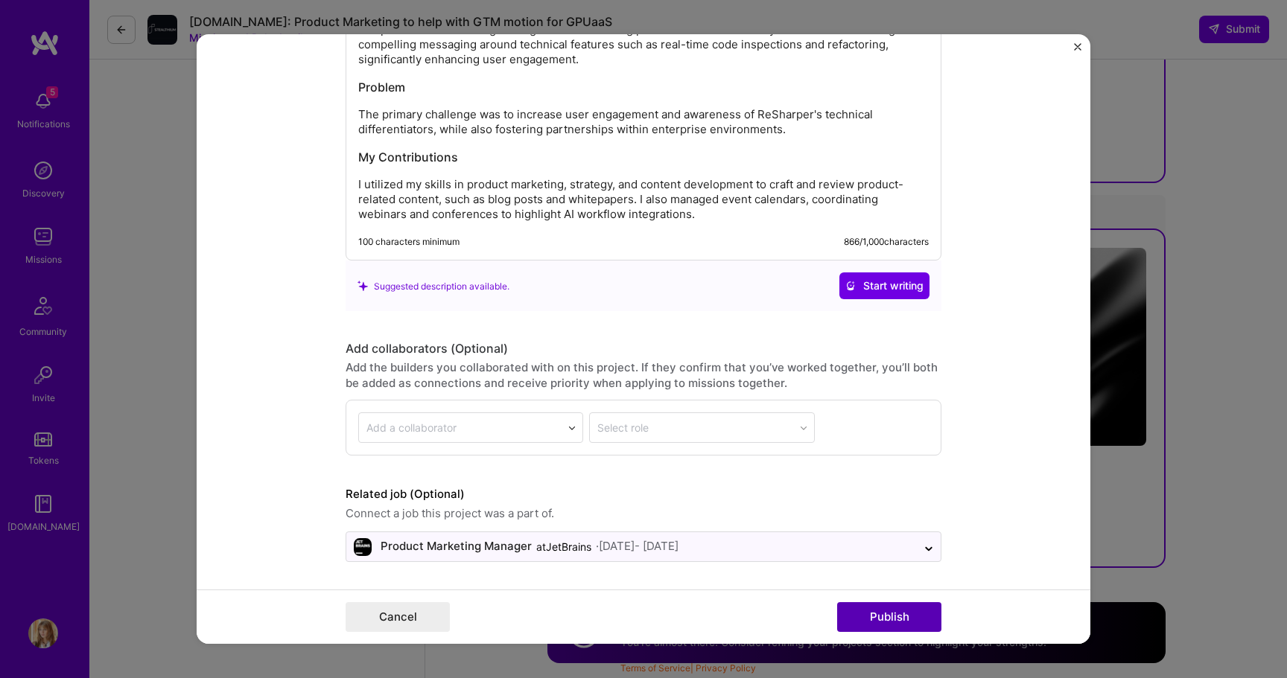
click at [924, 614] on button "Publish" at bounding box center [889, 617] width 104 height 30
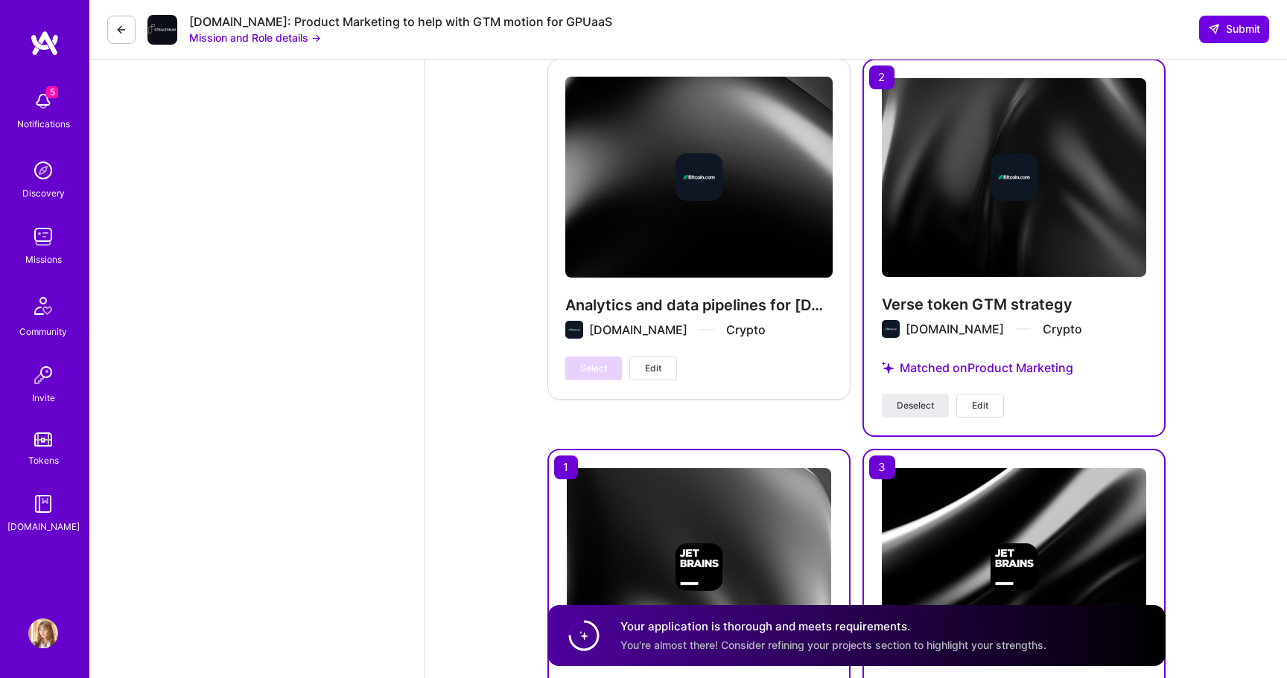
scroll to position [3097, 0]
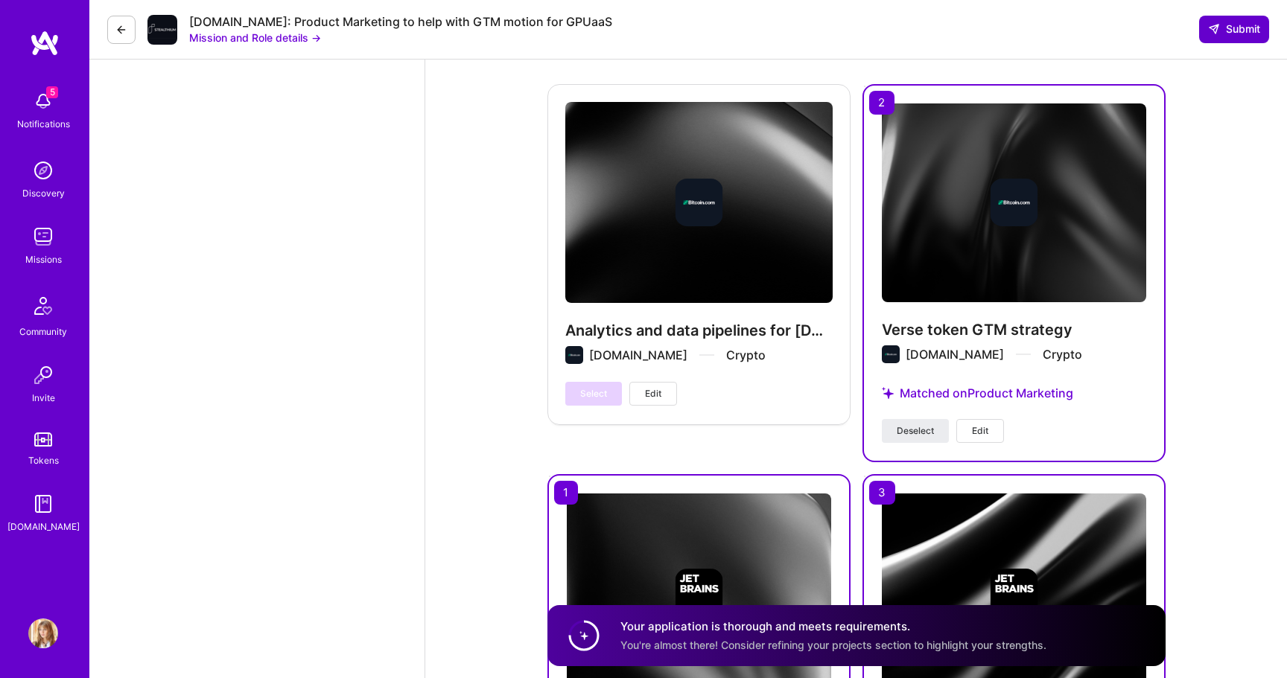
click at [1231, 37] on button "Submit" at bounding box center [1234, 29] width 70 height 27
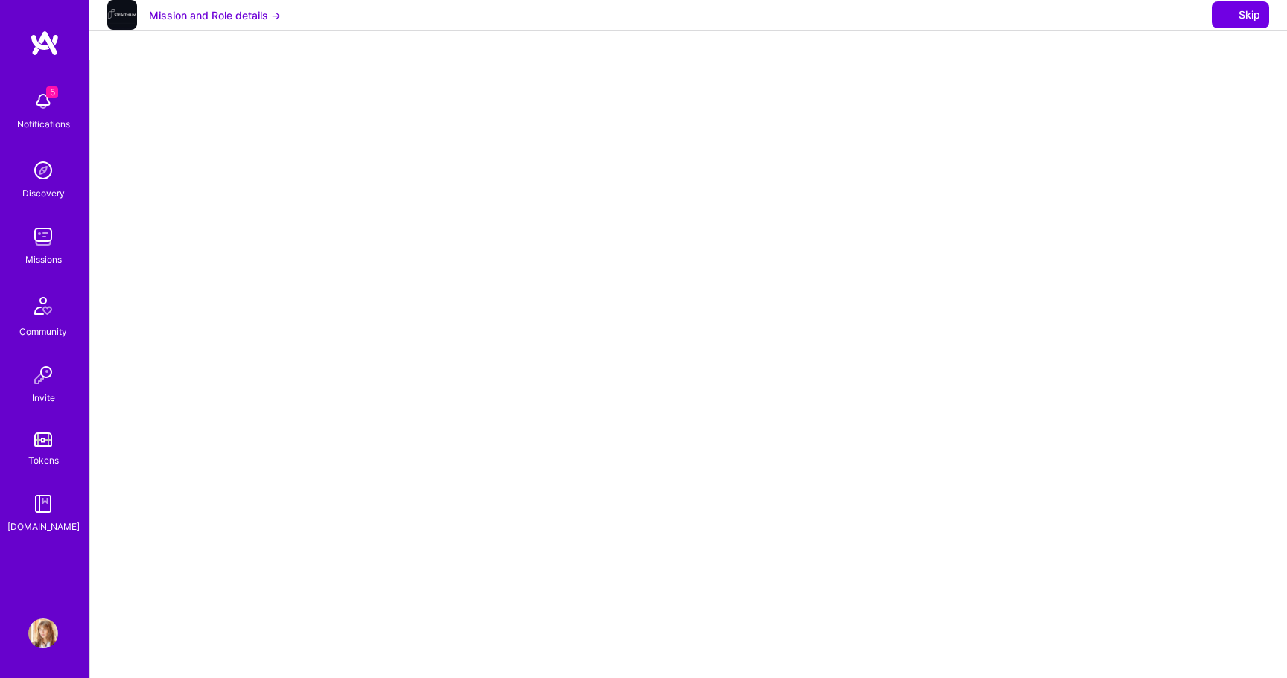
select select "US"
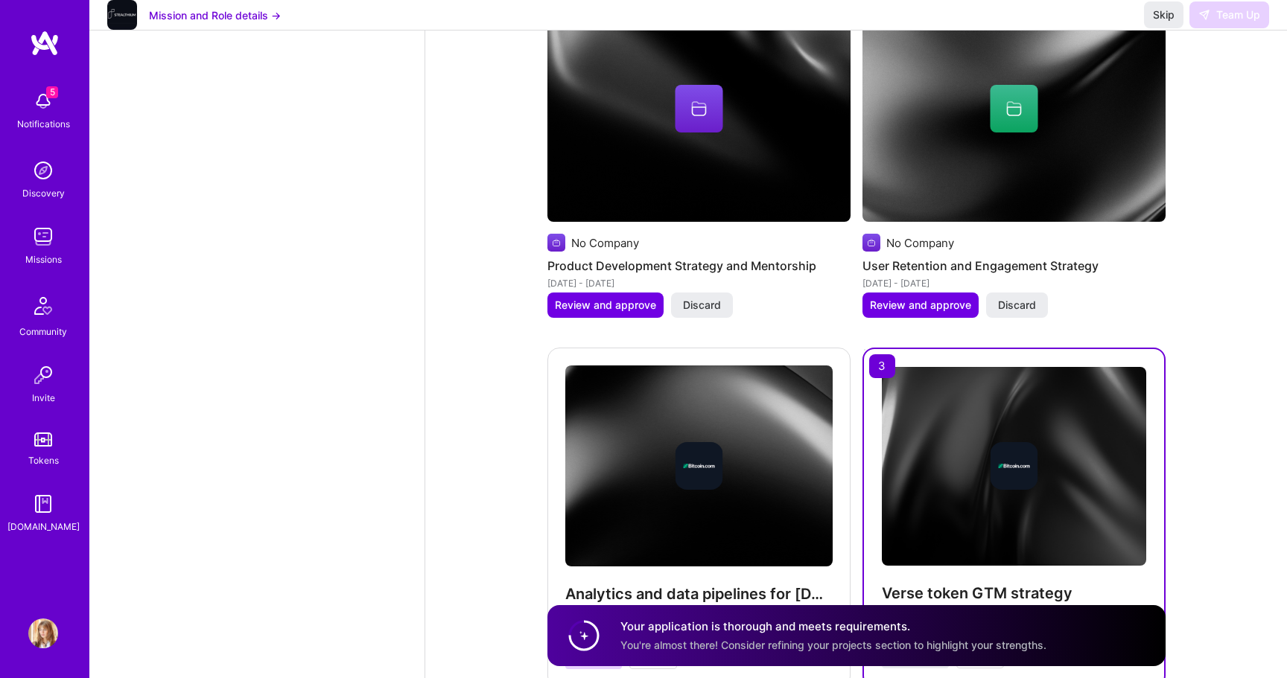
scroll to position [2844, 0]
